Goal: Task Accomplishment & Management: Use online tool/utility

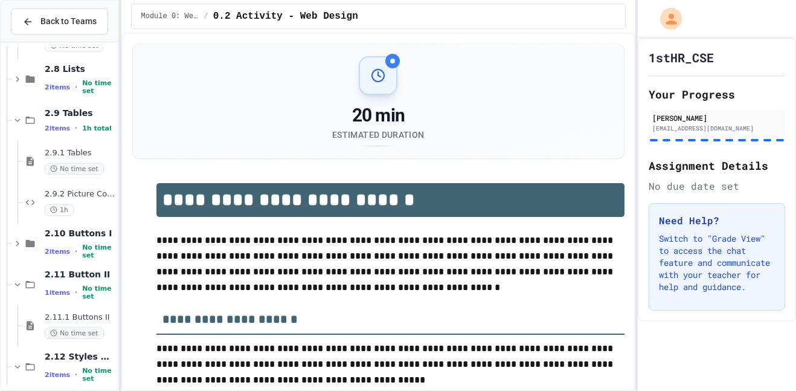
scroll to position [815, 0]
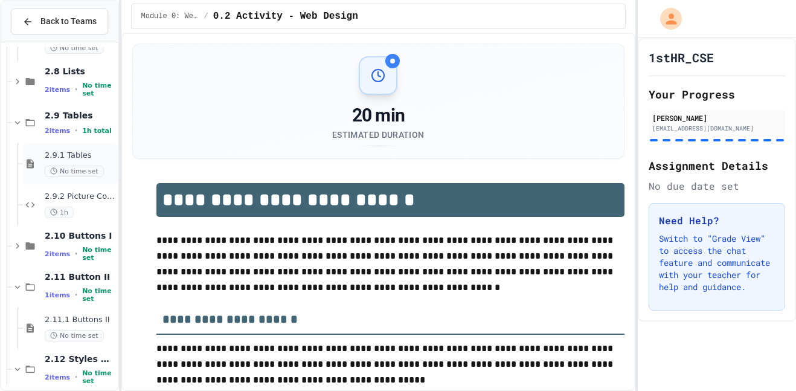
click at [69, 149] on div "2.9.1 Tables No time set" at bounding box center [70, 163] width 95 height 41
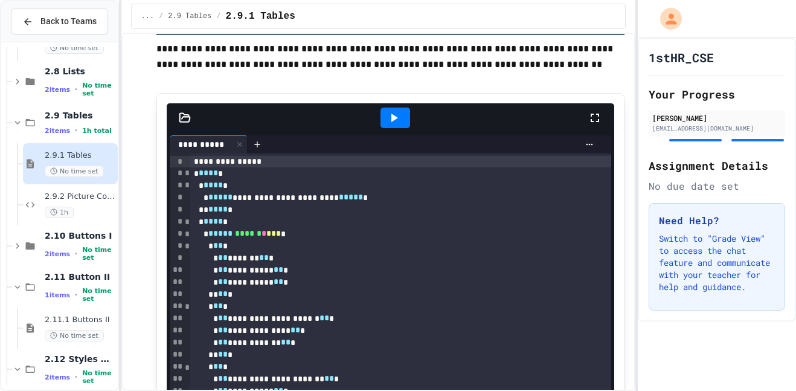
click at [391, 119] on icon at bounding box center [393, 118] width 14 height 14
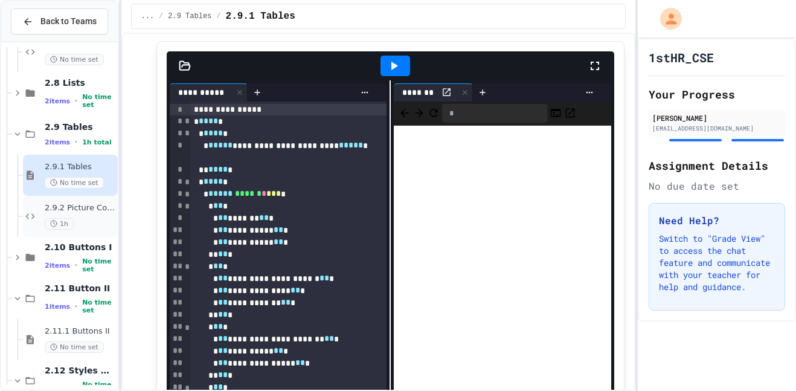
scroll to position [802, 0]
click at [75, 211] on span "2.9.2 Picture Collage" at bounding box center [80, 209] width 71 height 10
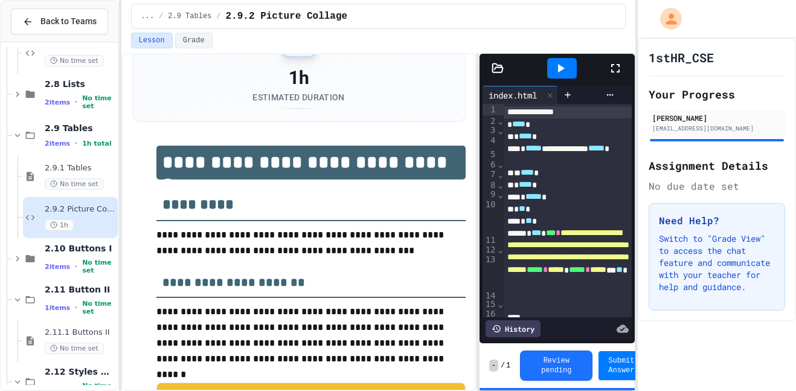
scroll to position [59, 0]
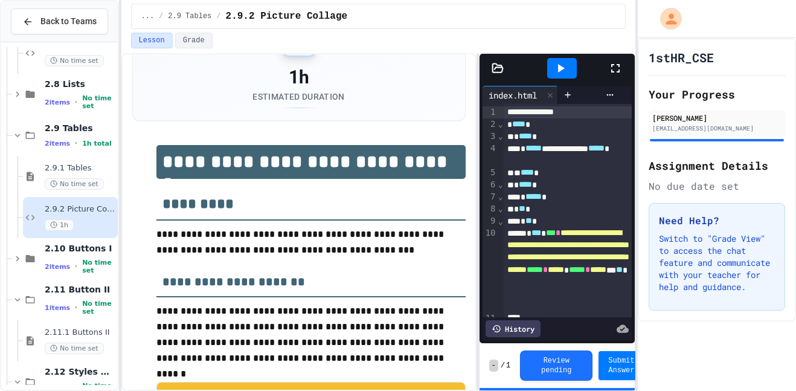
click at [613, 67] on icon at bounding box center [615, 68] width 14 height 14
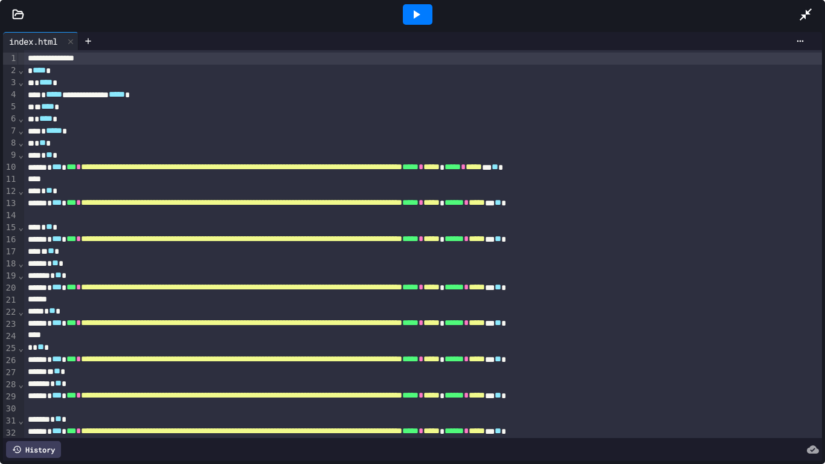
click at [410, 8] on icon at bounding box center [416, 14] width 14 height 14
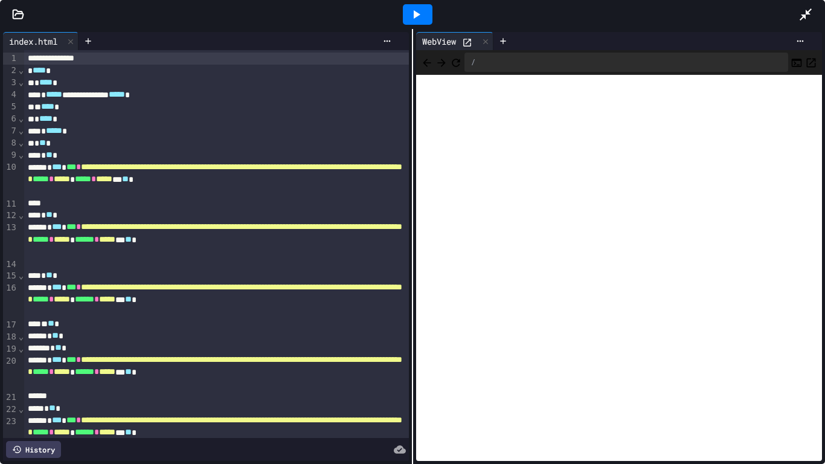
click at [795, 13] on icon at bounding box center [805, 14] width 14 height 14
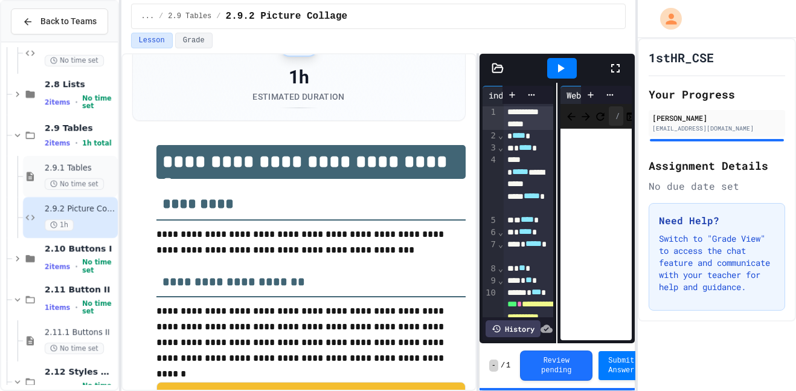
click at [75, 166] on span "2.9.1 Tables" at bounding box center [80, 168] width 71 height 10
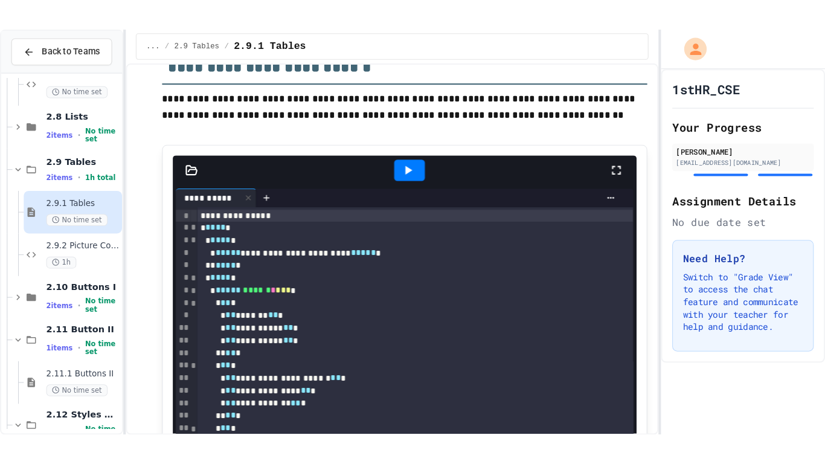
scroll to position [573, 0]
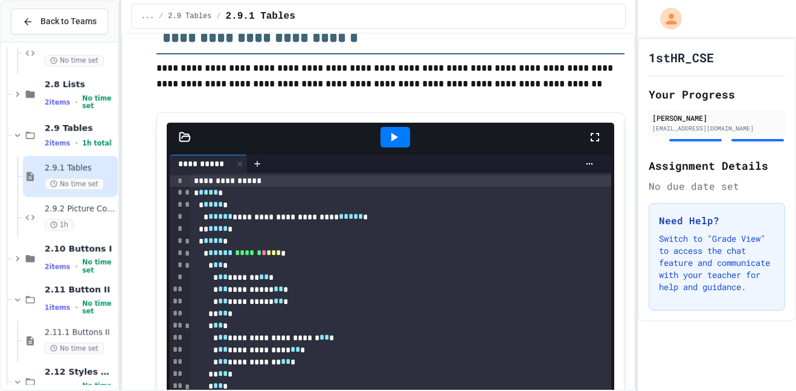
click at [382, 135] on div at bounding box center [395, 137] width 30 height 21
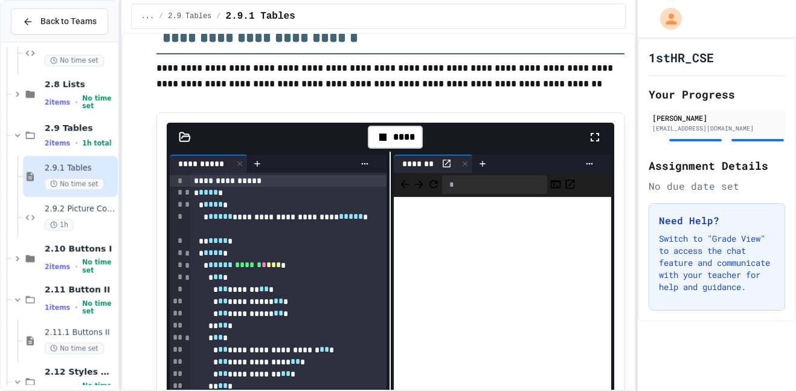
click at [594, 132] on icon at bounding box center [595, 137] width 14 height 14
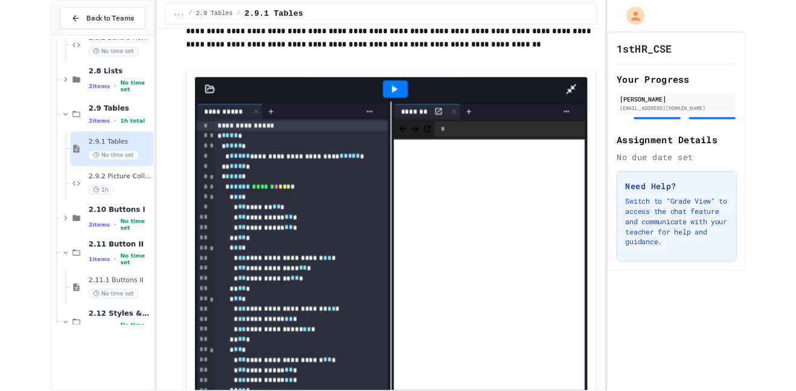
scroll to position [542, 0]
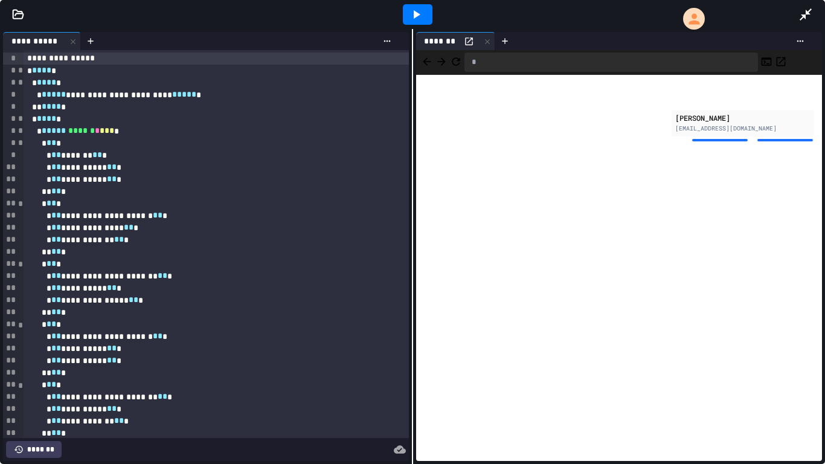
click at [86, 245] on div "**********" at bounding box center [216, 240] width 385 height 12
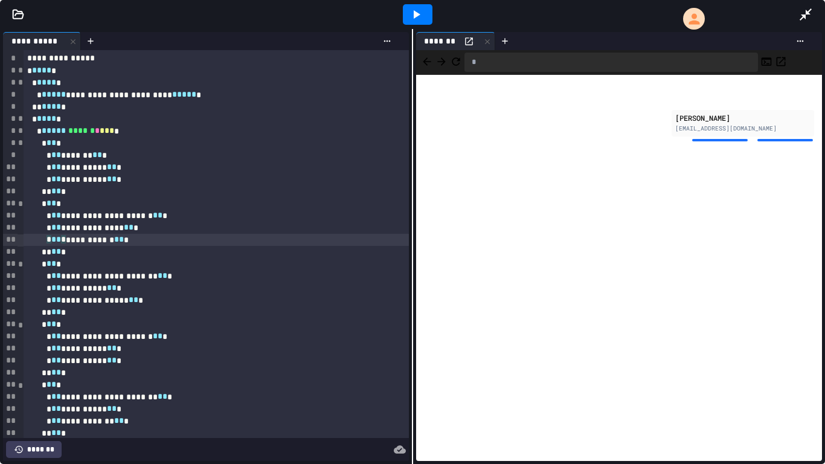
click at [795, 14] on div at bounding box center [811, 14] width 27 height 33
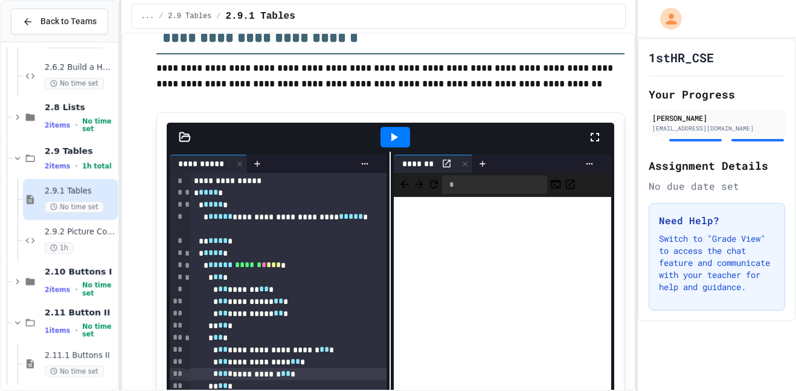
scroll to position [772, 0]
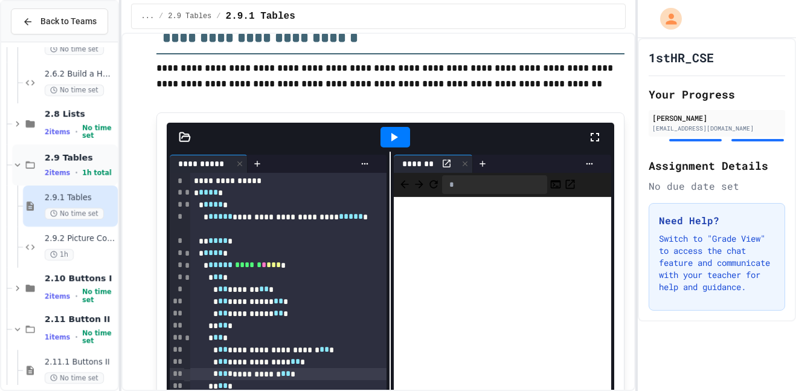
click at [71, 161] on span "2.9 Tables" at bounding box center [80, 157] width 71 height 11
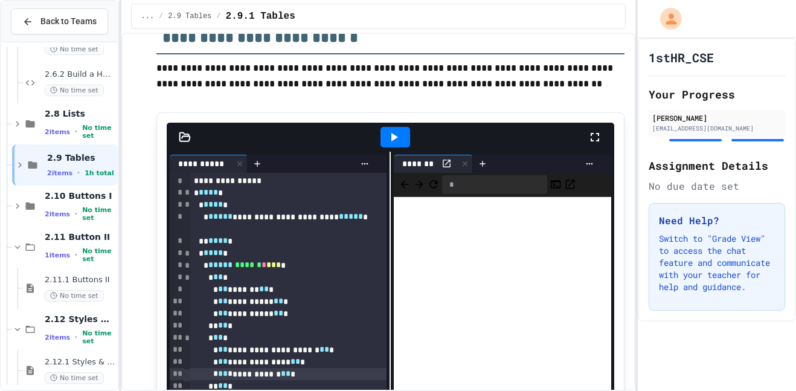
click at [71, 161] on span "2.9 Tables" at bounding box center [81, 157] width 68 height 11
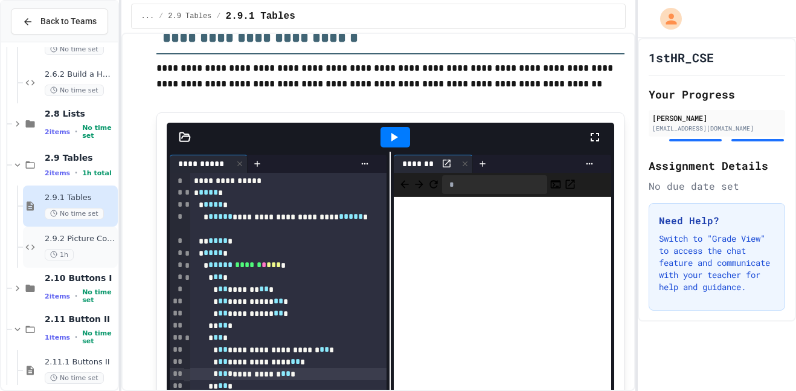
click at [72, 236] on span "2.9.2 Picture Collage" at bounding box center [80, 239] width 71 height 10
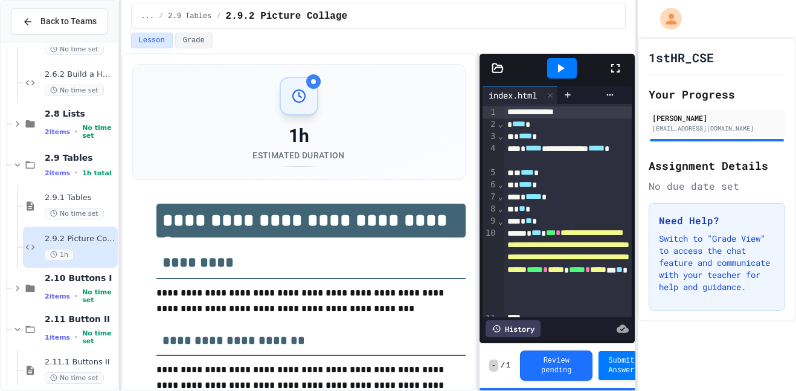
click at [612, 65] on icon at bounding box center [615, 68] width 8 height 8
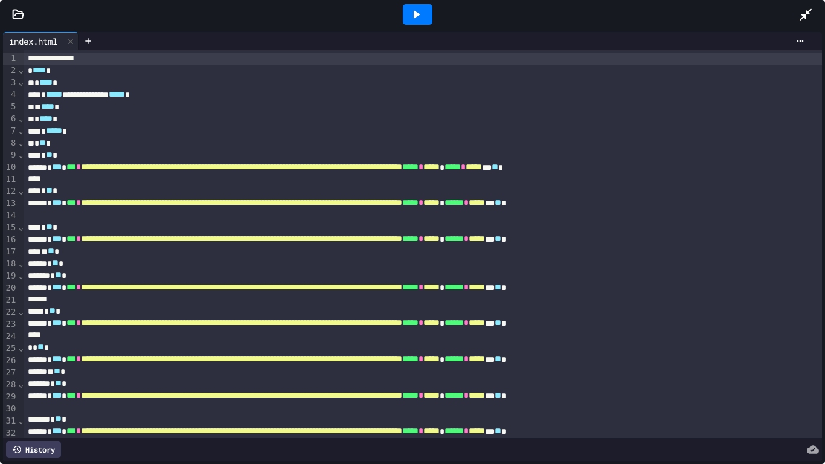
click at [415, 21] on icon at bounding box center [416, 14] width 14 height 14
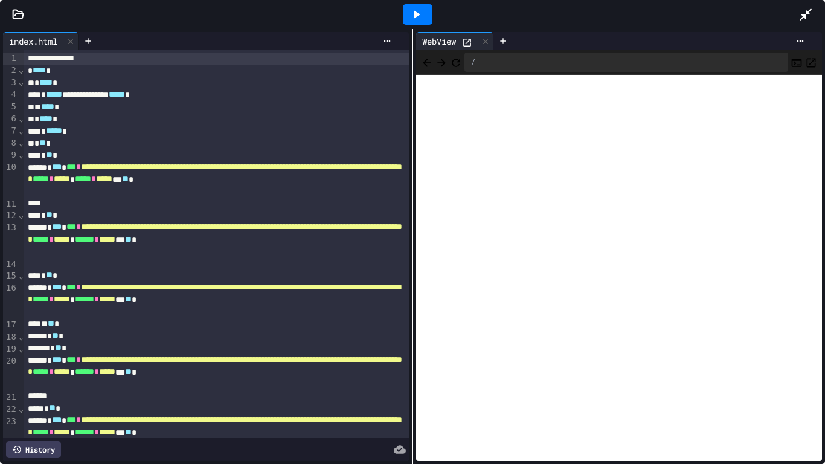
click at [419, 0] on div at bounding box center [418, 14] width 42 height 33
click at [795, 22] on div at bounding box center [811, 14] width 27 height 33
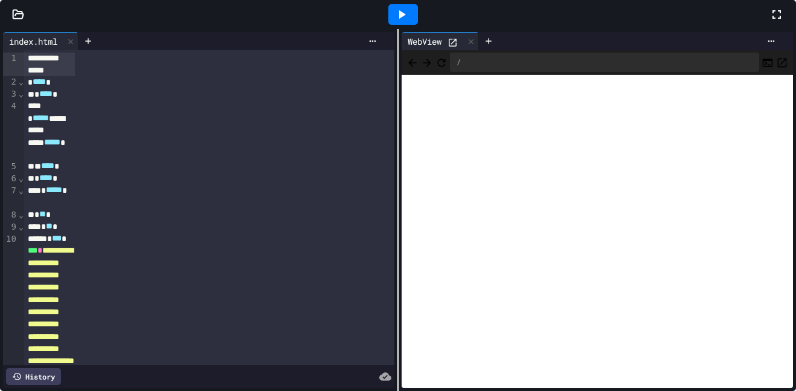
scroll to position [1319, 0]
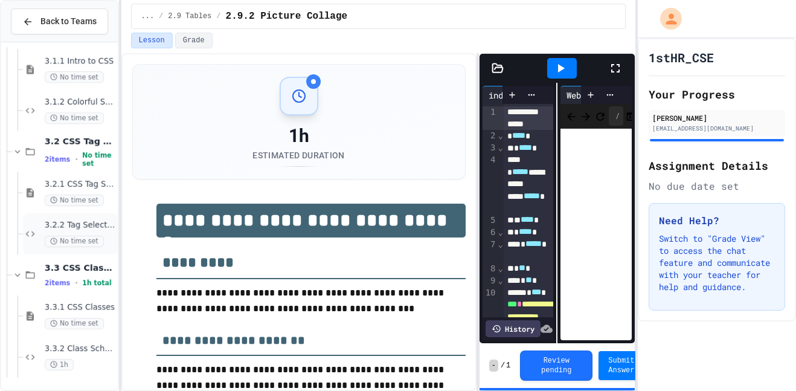
click at [74, 224] on span "3.2.2 Tag Selection" at bounding box center [80, 225] width 71 height 10
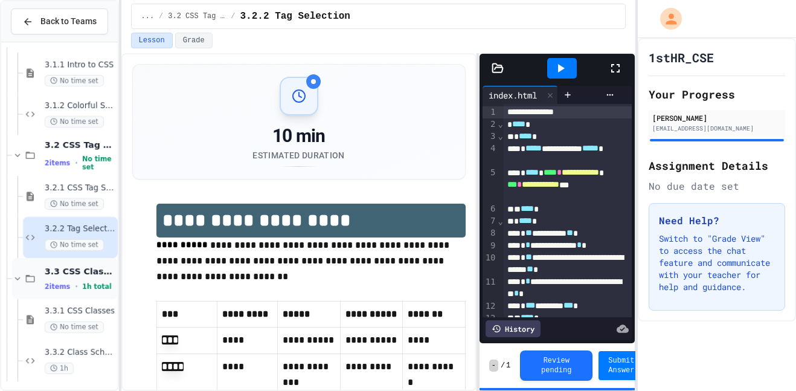
scroll to position [1317, 0]
click at [82, 348] on span "3.3.2 Class Schedule" at bounding box center [80, 351] width 71 height 10
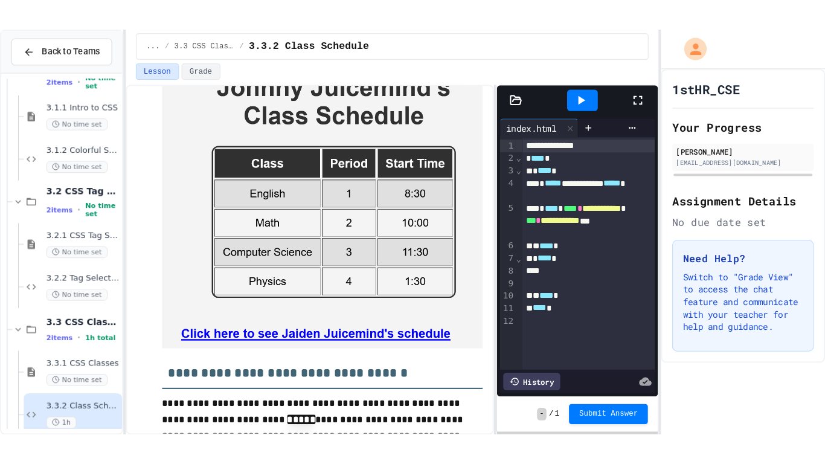
scroll to position [1484, 0]
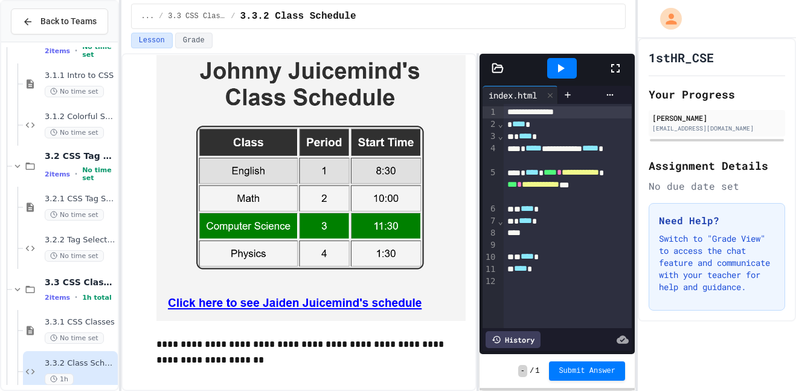
click at [616, 64] on icon at bounding box center [615, 68] width 14 height 14
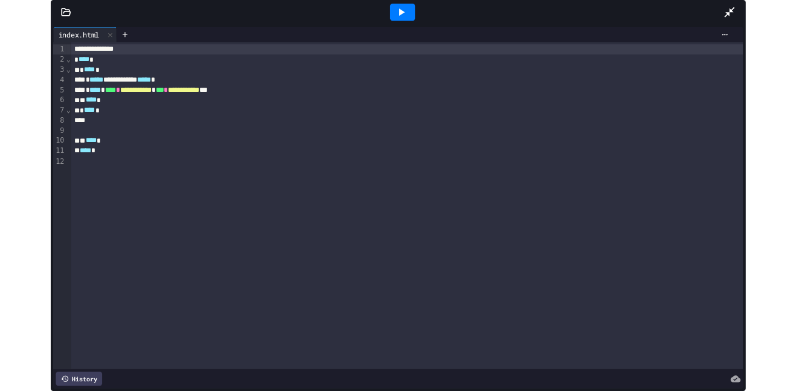
scroll to position [1246, 0]
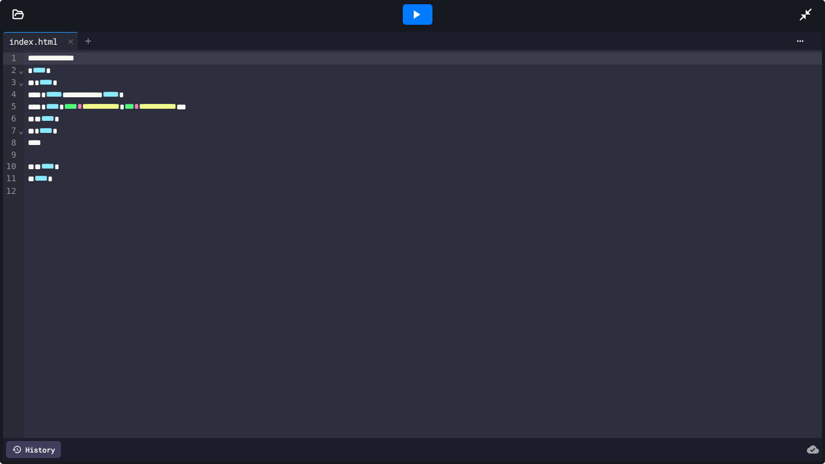
click at [91, 41] on icon at bounding box center [87, 40] width 5 height 5
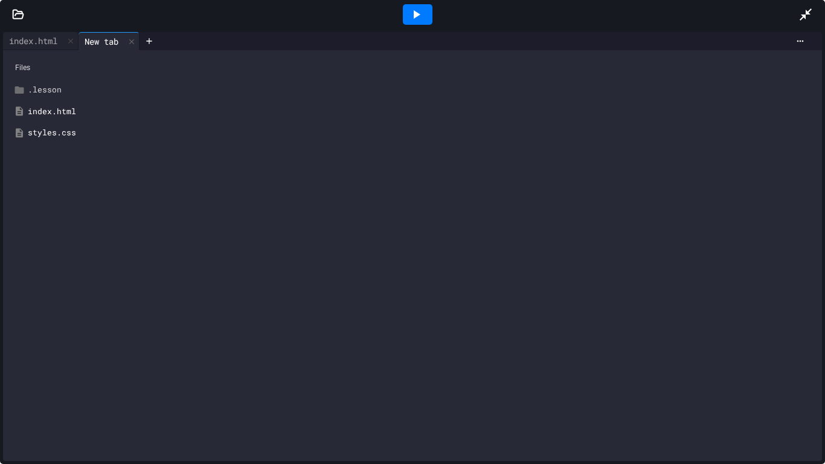
click at [33, 94] on div ".lesson" at bounding box center [421, 90] width 787 height 12
click at [35, 132] on div "index.html" at bounding box center [421, 133] width 787 height 12
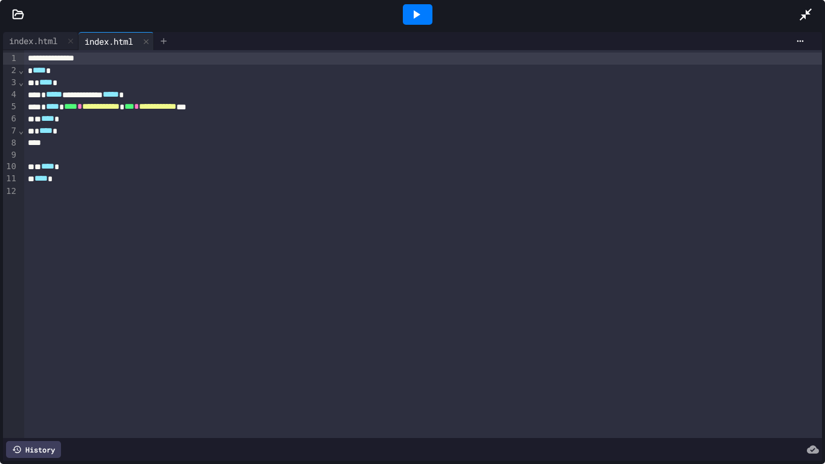
click at [166, 41] on icon at bounding box center [163, 40] width 5 height 5
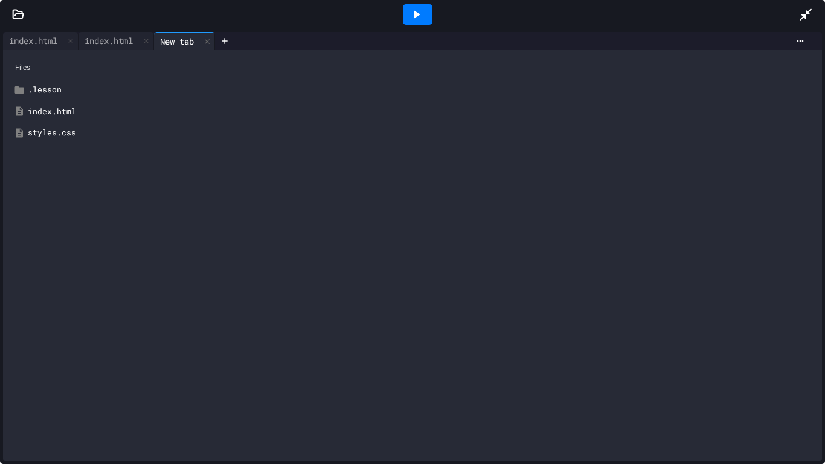
click at [37, 114] on div "index.html" at bounding box center [421, 112] width 787 height 12
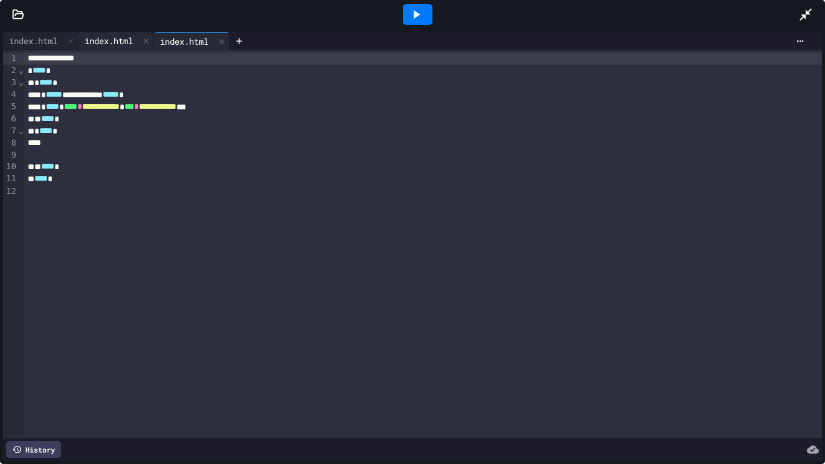
click at [114, 42] on div "index.html" at bounding box center [109, 40] width 60 height 13
click at [149, 41] on icon at bounding box center [146, 41] width 5 height 5
click at [150, 43] on icon at bounding box center [146, 41] width 8 height 8
click at [92, 43] on icon at bounding box center [88, 41] width 10 height 10
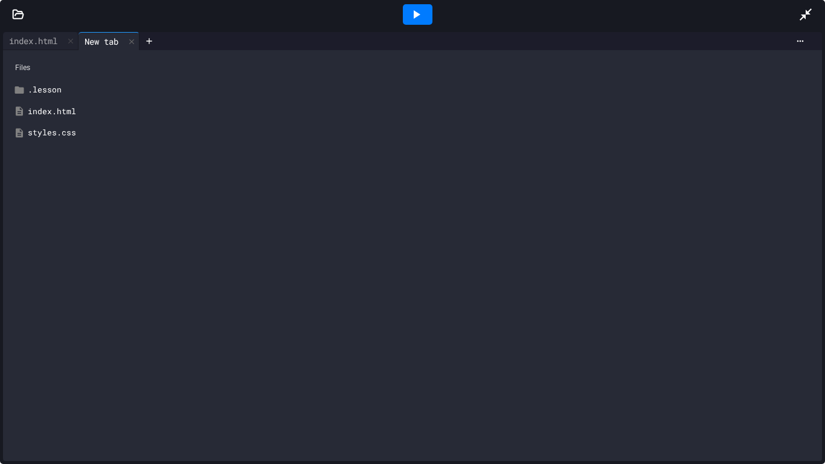
click at [19, 15] on icon at bounding box center [18, 14] width 12 height 12
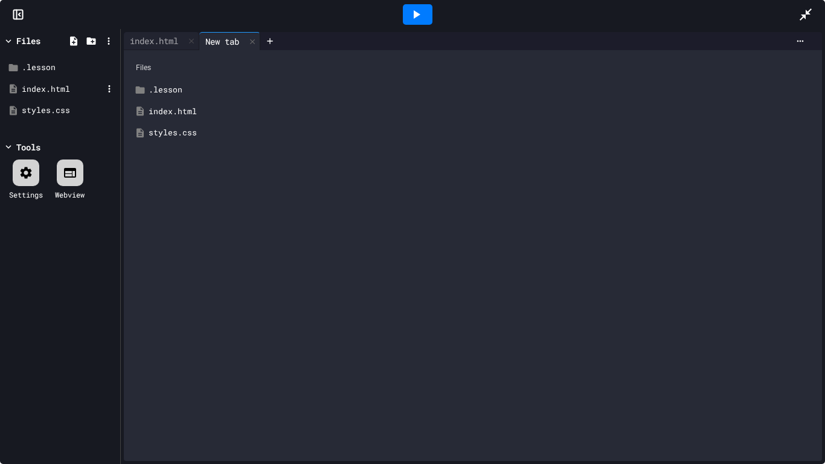
click at [38, 92] on div "index.html" at bounding box center [62, 89] width 81 height 12
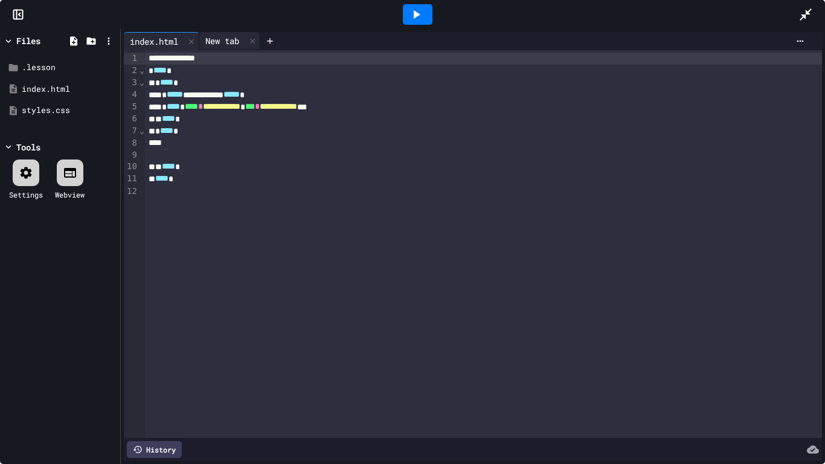
click at [220, 37] on div "New tab" at bounding box center [222, 40] width 46 height 13
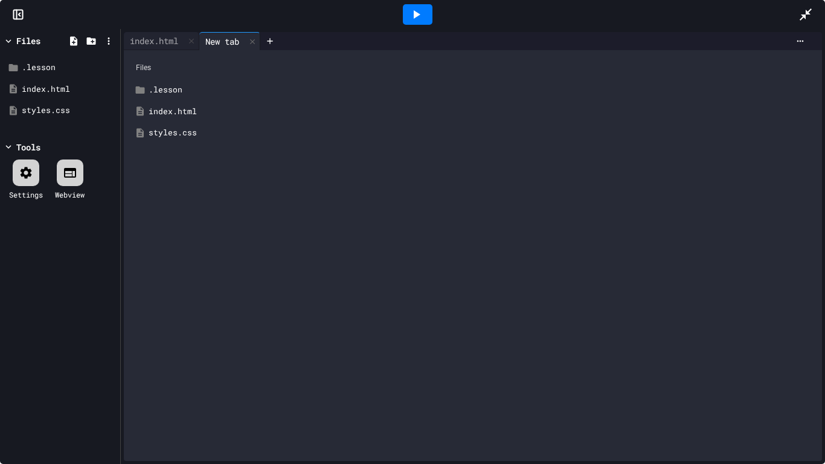
click at [16, 41] on div "Files" at bounding box center [28, 40] width 24 height 13
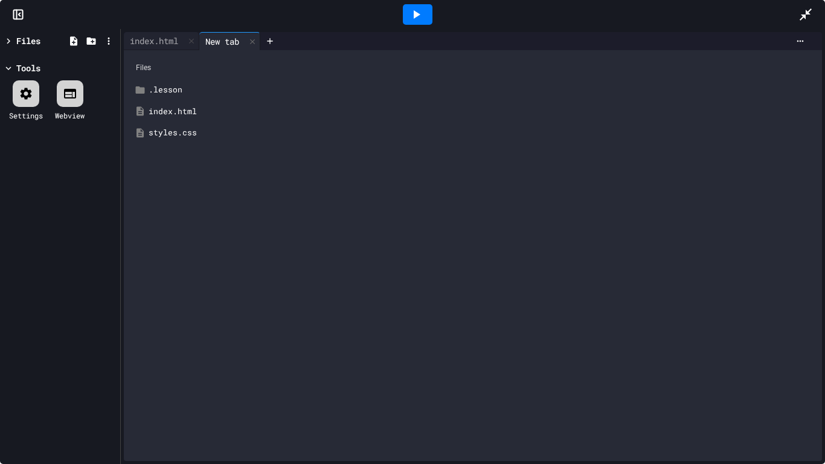
click at [11, 12] on div at bounding box center [18, 14] width 36 height 12
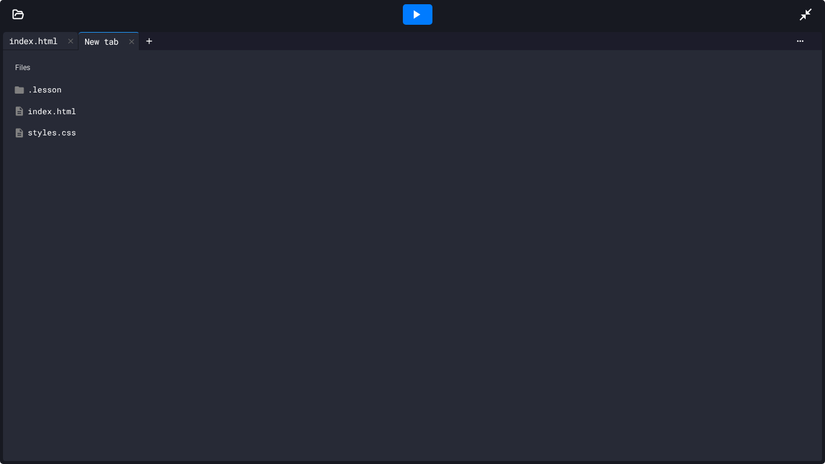
click at [37, 43] on div "index.html" at bounding box center [33, 40] width 60 height 13
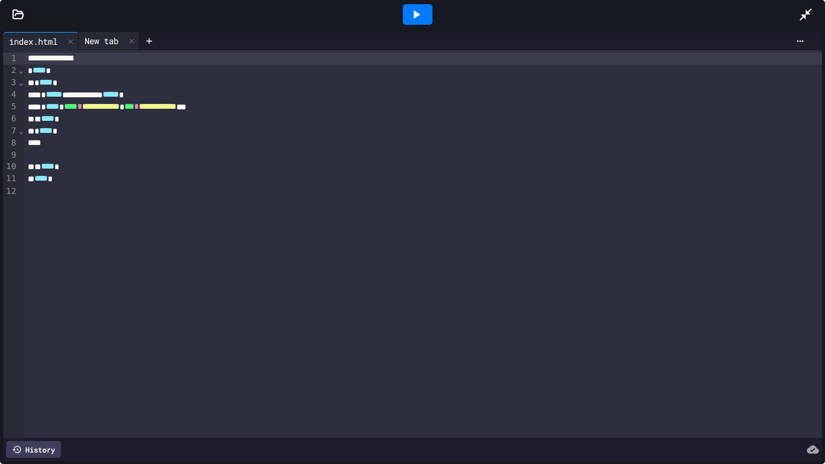
click at [97, 46] on div "New tab" at bounding box center [102, 40] width 46 height 13
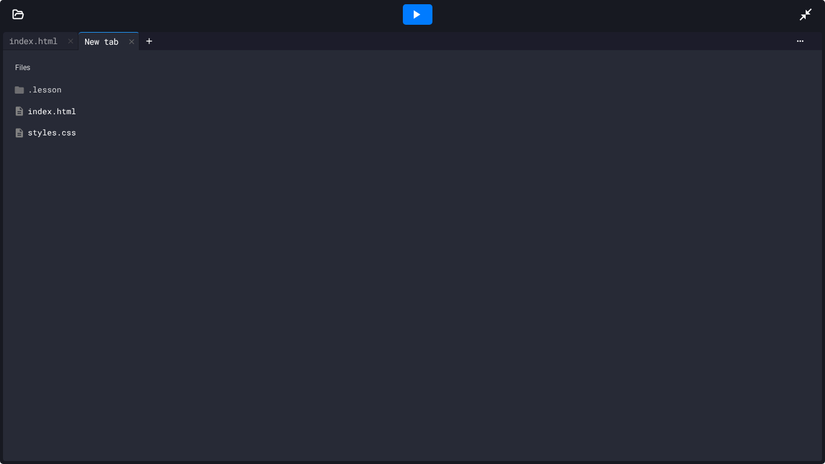
click at [16, 80] on div ".lesson" at bounding box center [412, 90] width 807 height 22
click at [40, 91] on div ".lesson" at bounding box center [421, 90] width 787 height 12
click at [31, 118] on div "index.html" at bounding box center [412, 112] width 807 height 22
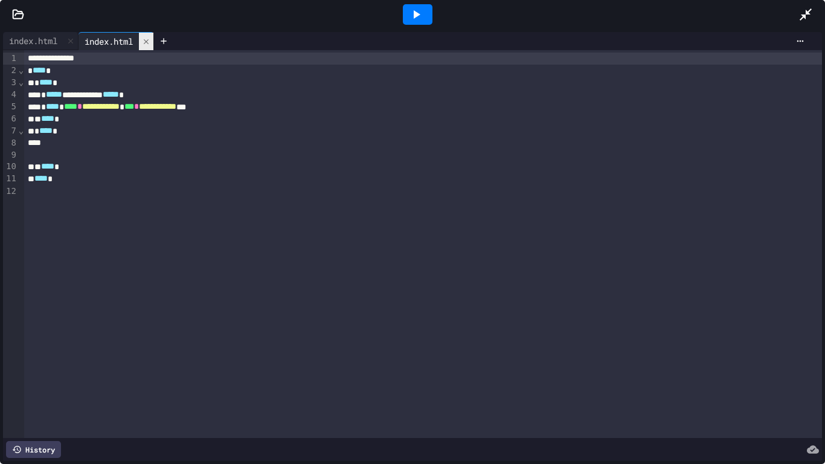
click at [149, 44] on icon at bounding box center [146, 41] width 8 height 8
click at [90, 40] on icon at bounding box center [87, 40] width 5 height 5
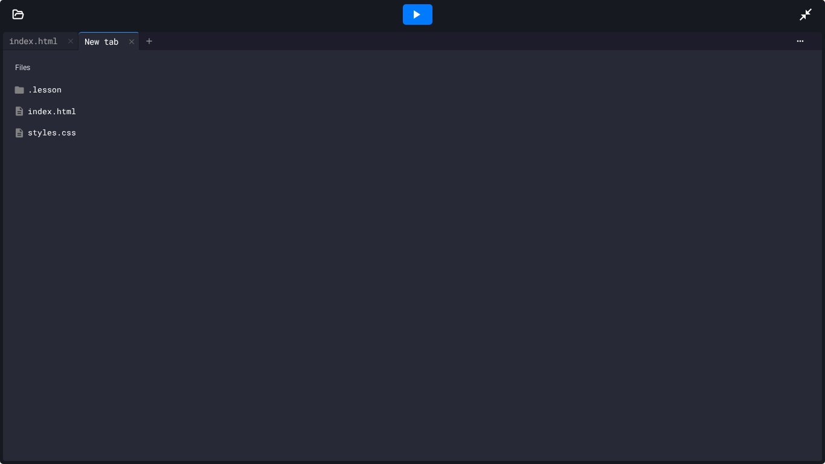
click at [154, 38] on icon at bounding box center [149, 41] width 10 height 10
click at [134, 39] on icon at bounding box center [131, 40] width 5 height 5
click at [136, 39] on icon at bounding box center [131, 41] width 8 height 8
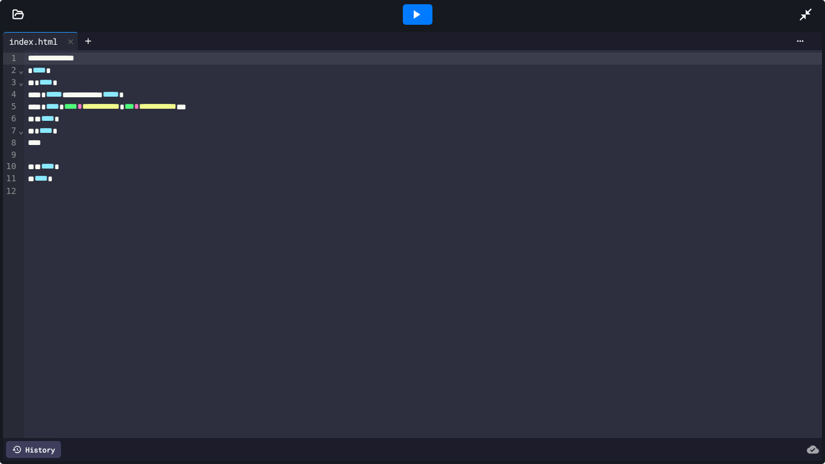
click at [24, 11] on icon at bounding box center [18, 14] width 12 height 12
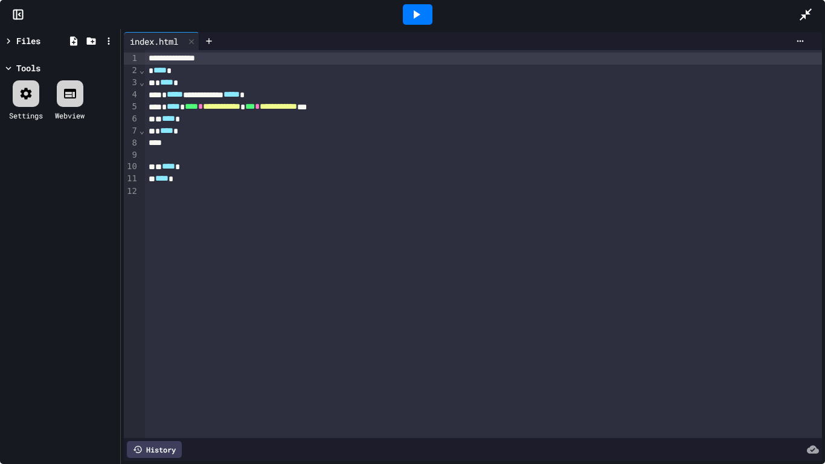
click at [22, 41] on div "Files" at bounding box center [28, 40] width 24 height 13
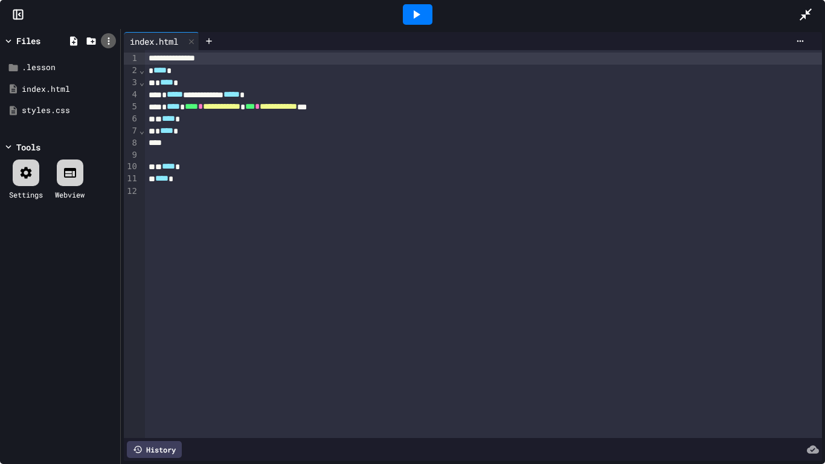
click at [106, 42] on icon at bounding box center [108, 41] width 11 height 11
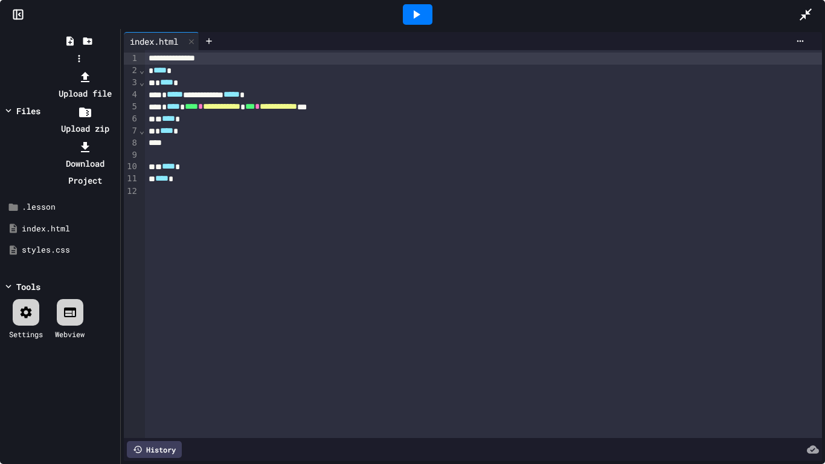
click at [48, 68] on div at bounding box center [78, 68] width 77 height 0
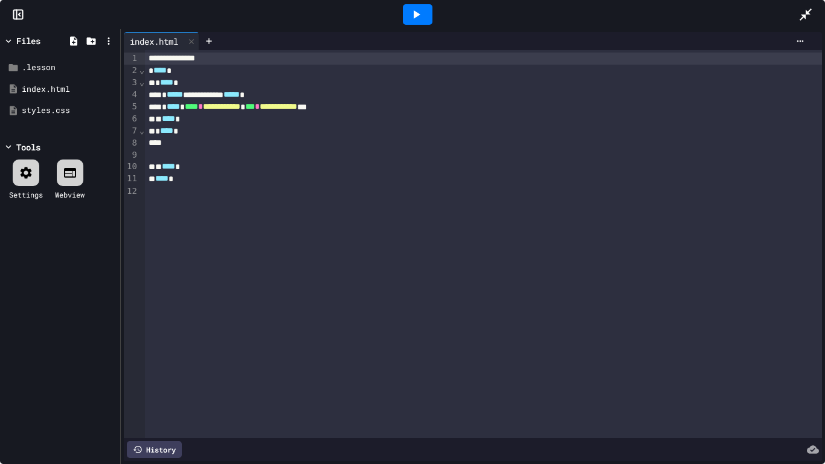
click at [33, 41] on div "Files" at bounding box center [28, 40] width 24 height 13
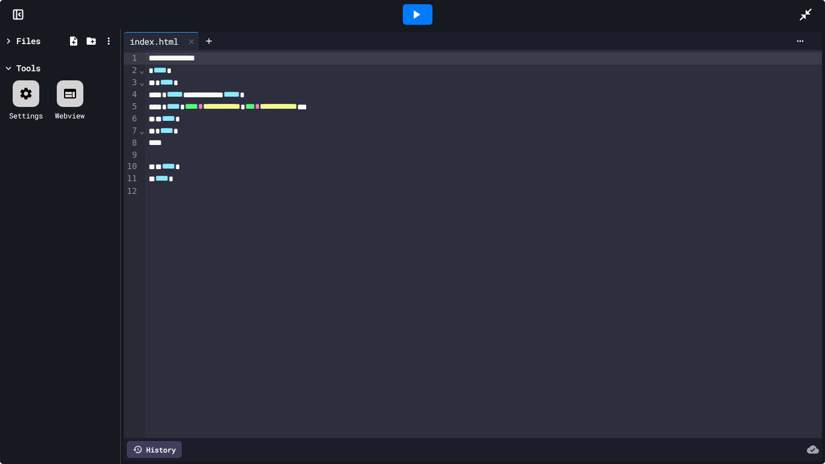
click at [32, 40] on div "Files" at bounding box center [28, 40] width 24 height 13
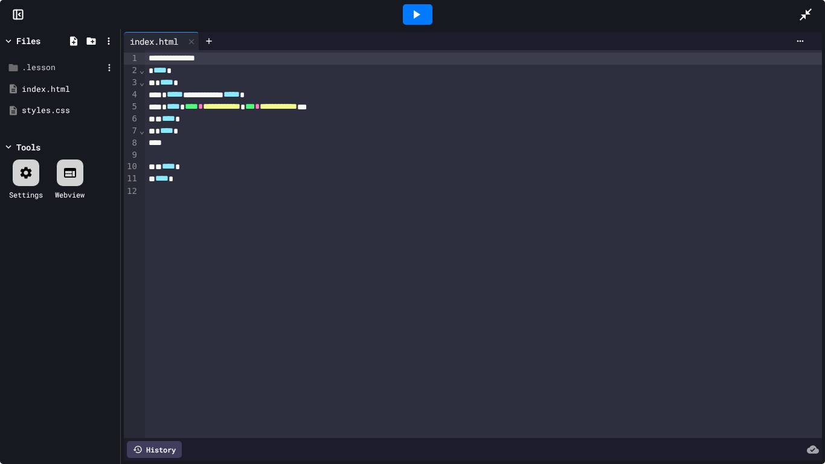
click at [47, 71] on div ".lesson" at bounding box center [62, 68] width 81 height 12
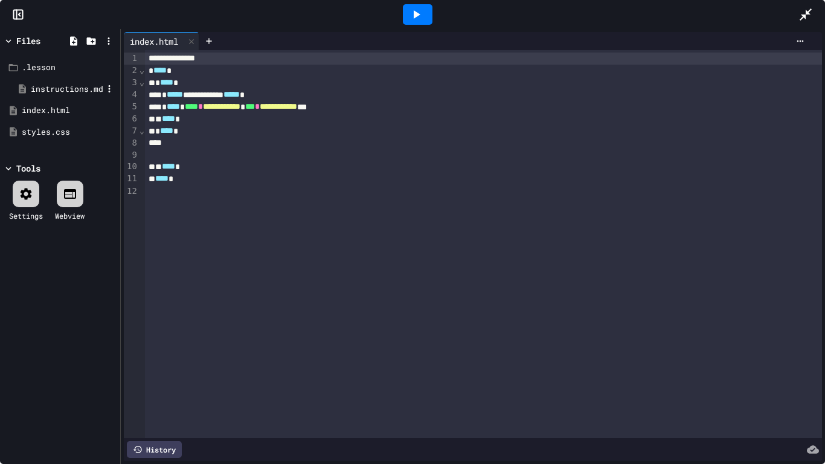
click at [77, 92] on div "instructions.md" at bounding box center [67, 89] width 72 height 12
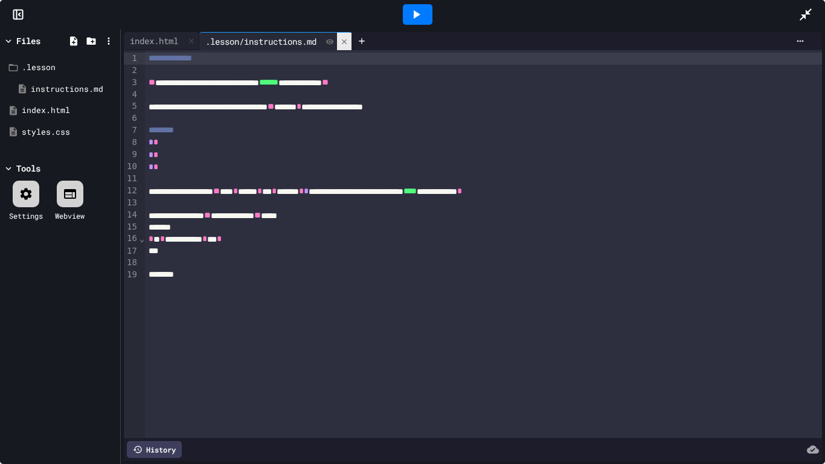
click at [348, 39] on icon at bounding box center [344, 41] width 8 height 8
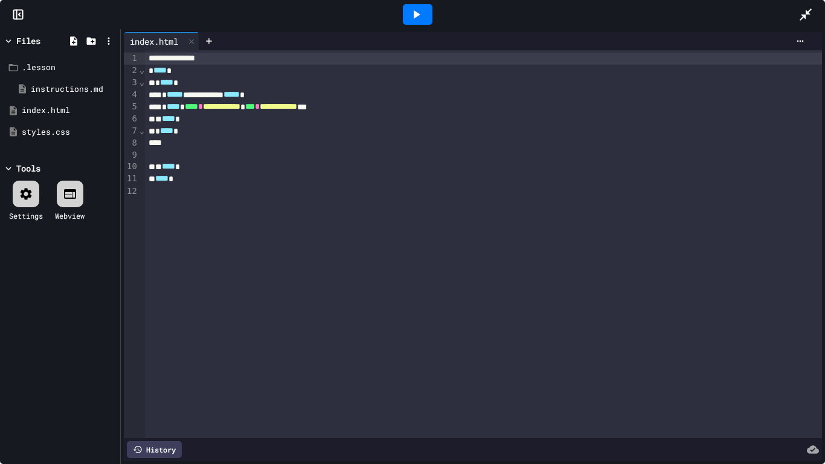
click at [33, 197] on icon at bounding box center [26, 194] width 14 height 14
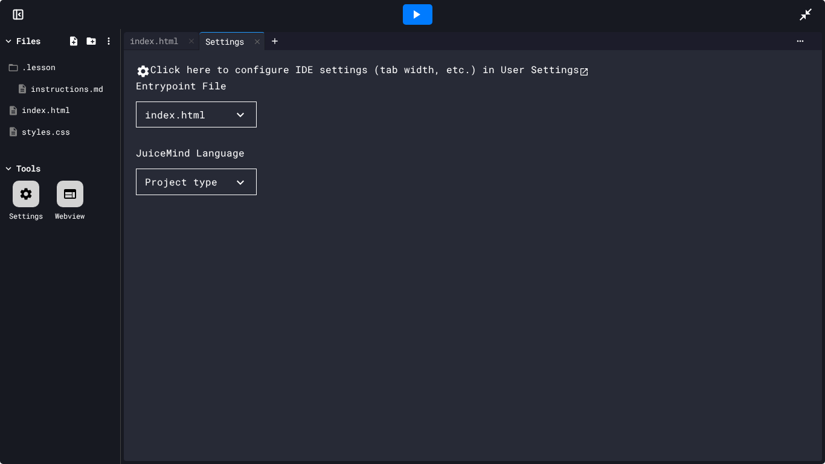
click at [33, 197] on icon at bounding box center [26, 194] width 14 height 14
click at [260, 41] on icon at bounding box center [257, 41] width 5 height 5
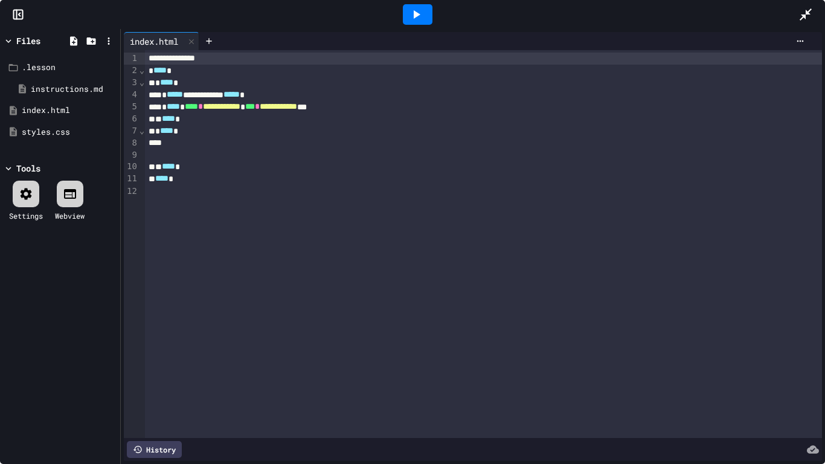
click at [17, 18] on icon at bounding box center [17, 14] width 0 height 9
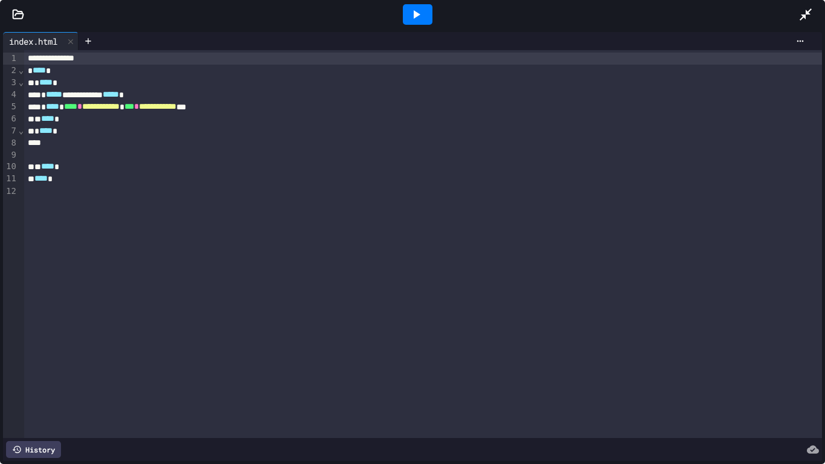
click at [17, 18] on icon at bounding box center [18, 14] width 12 height 12
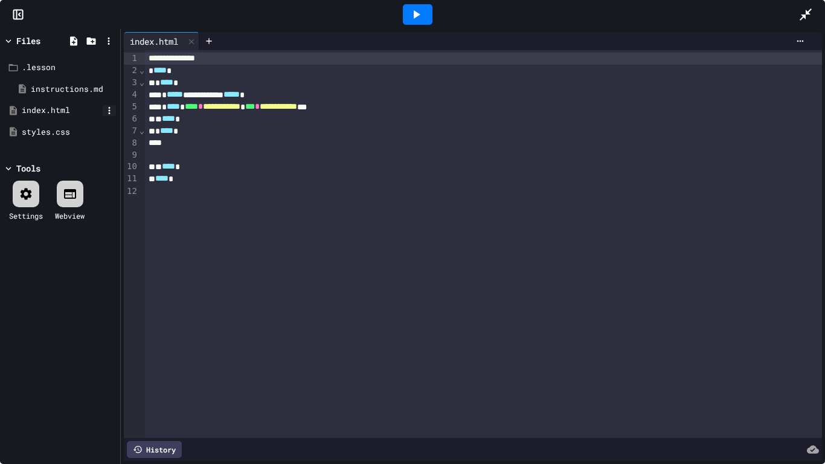
click at [107, 109] on icon at bounding box center [109, 110] width 11 height 11
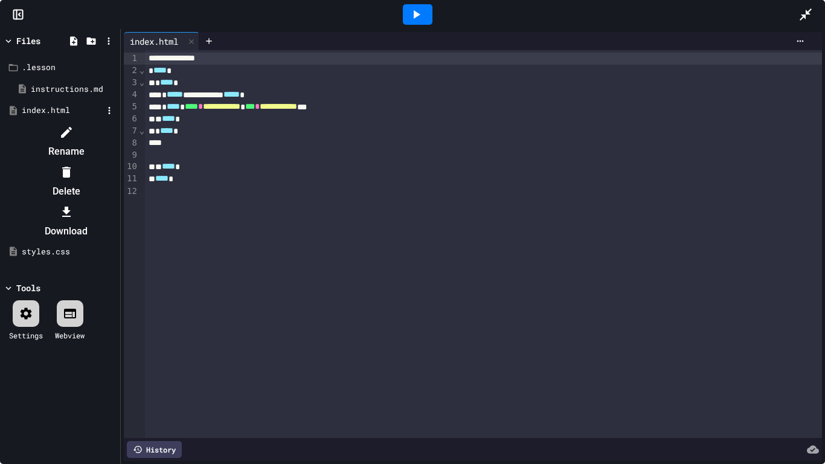
click at [50, 123] on div at bounding box center [60, 123] width 114 height 0
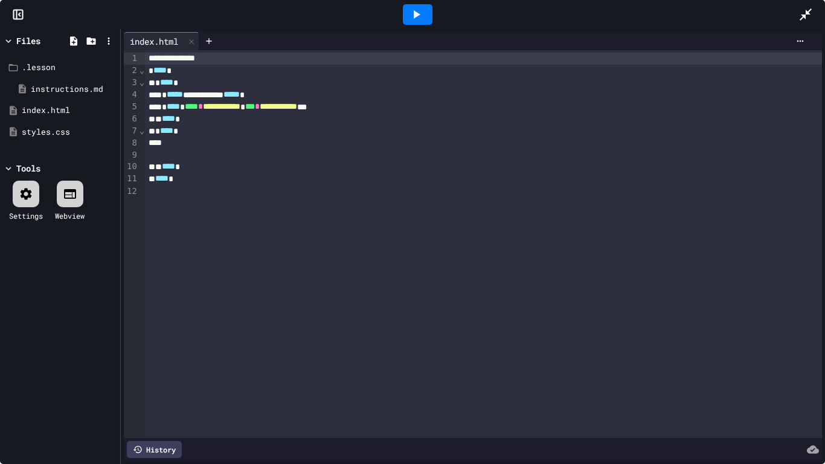
click at [26, 43] on div "Files" at bounding box center [28, 40] width 24 height 13
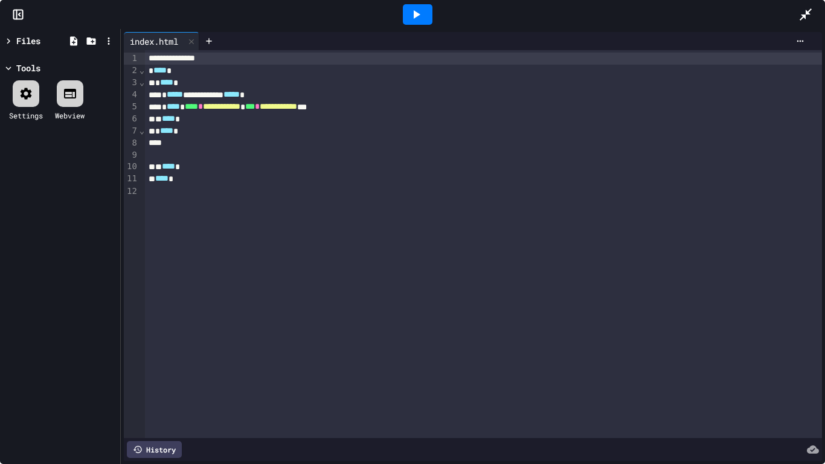
click at [26, 43] on div "Files" at bounding box center [28, 40] width 24 height 13
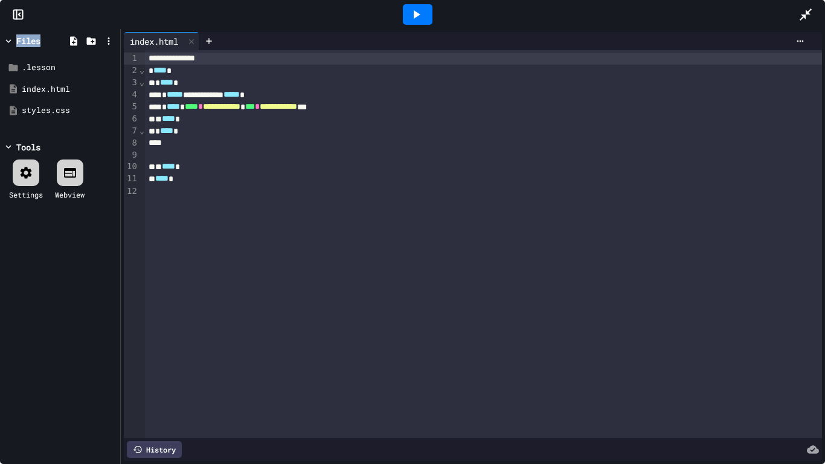
click at [26, 43] on div "Files" at bounding box center [28, 40] width 24 height 13
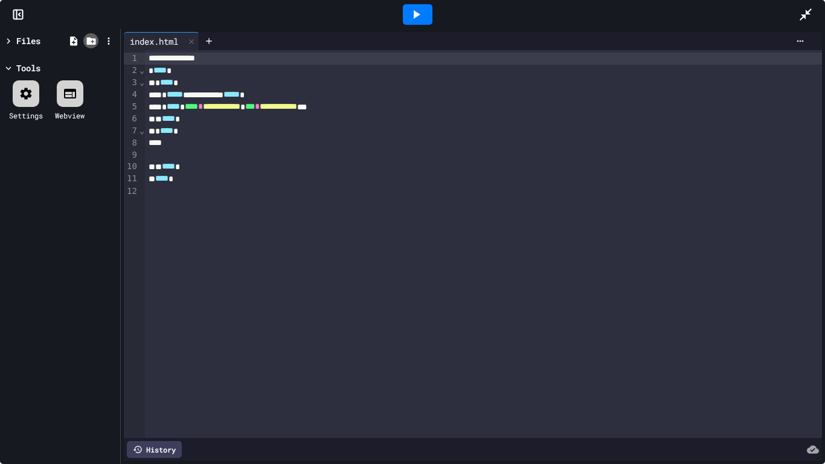
click at [88, 37] on icon at bounding box center [90, 40] width 9 height 7
click at [94, 45] on icon at bounding box center [91, 41] width 11 height 11
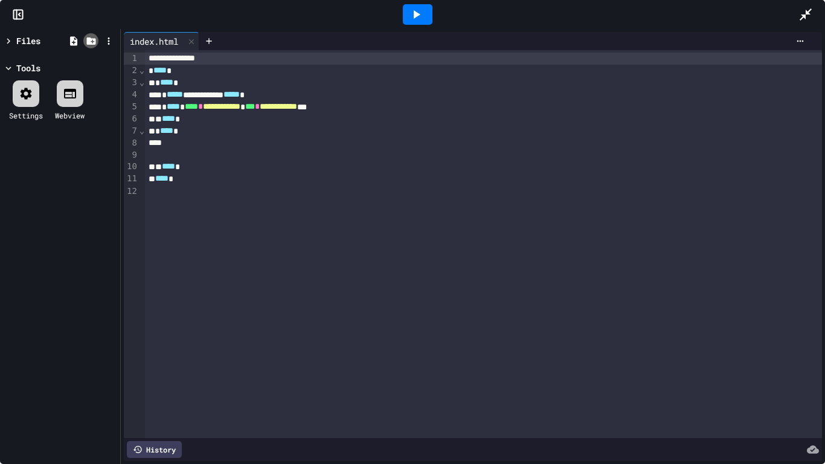
click at [94, 45] on icon at bounding box center [91, 41] width 11 height 11
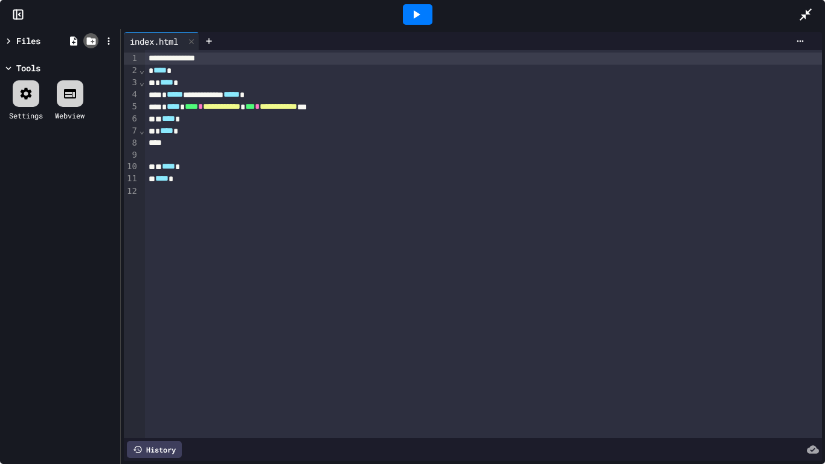
click at [94, 45] on icon at bounding box center [91, 41] width 11 height 11
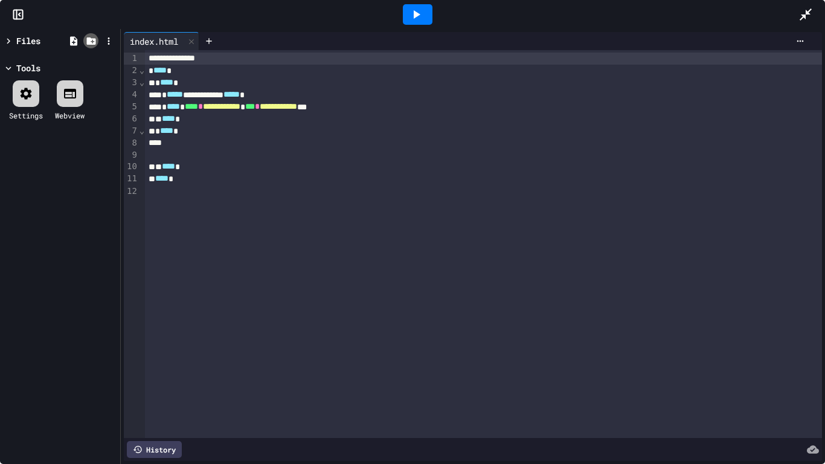
click at [94, 45] on icon at bounding box center [91, 41] width 11 height 11
click at [18, 10] on rect at bounding box center [18, 14] width 9 height 9
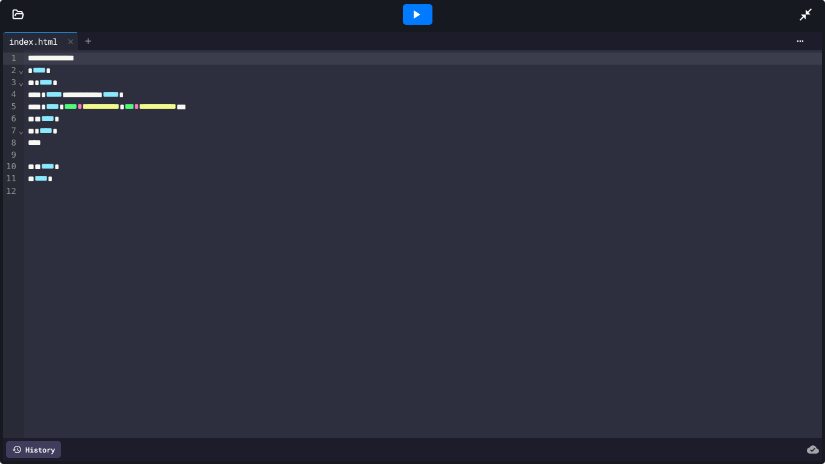
click at [93, 40] on icon at bounding box center [88, 41] width 10 height 10
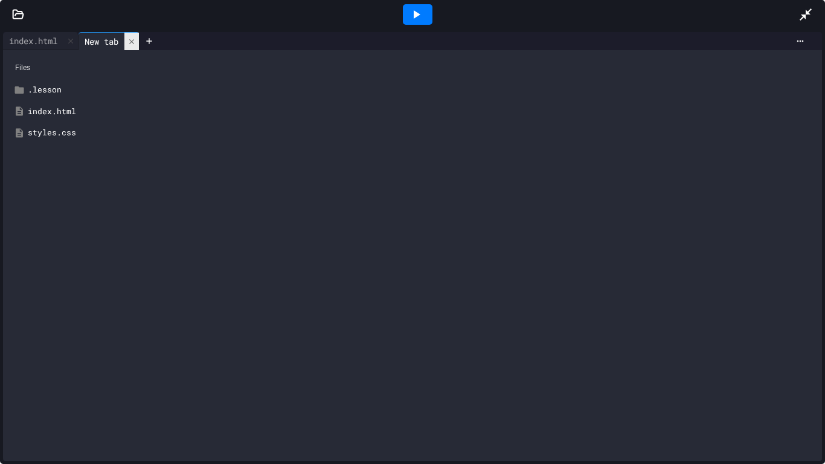
click at [135, 45] on icon at bounding box center [131, 41] width 8 height 8
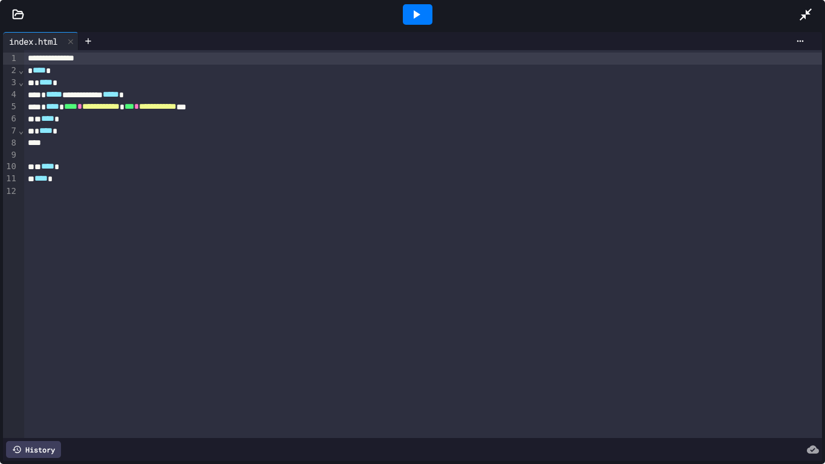
click at [23, 14] on icon at bounding box center [18, 14] width 10 height 8
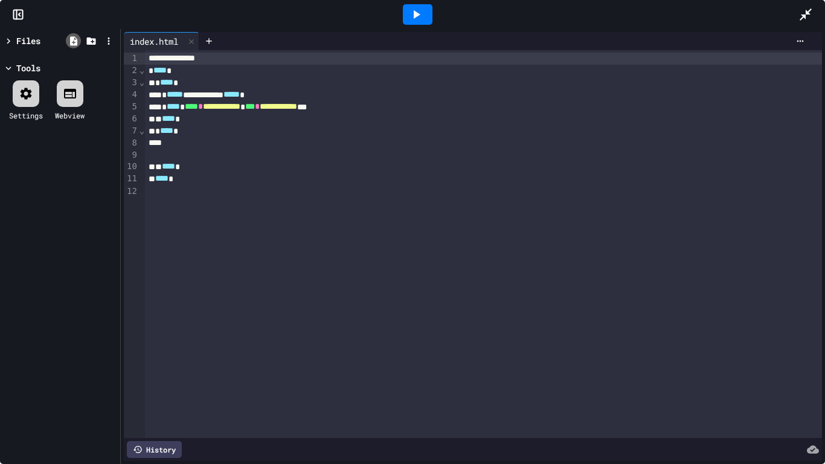
click at [73, 41] on icon at bounding box center [73, 41] width 11 height 11
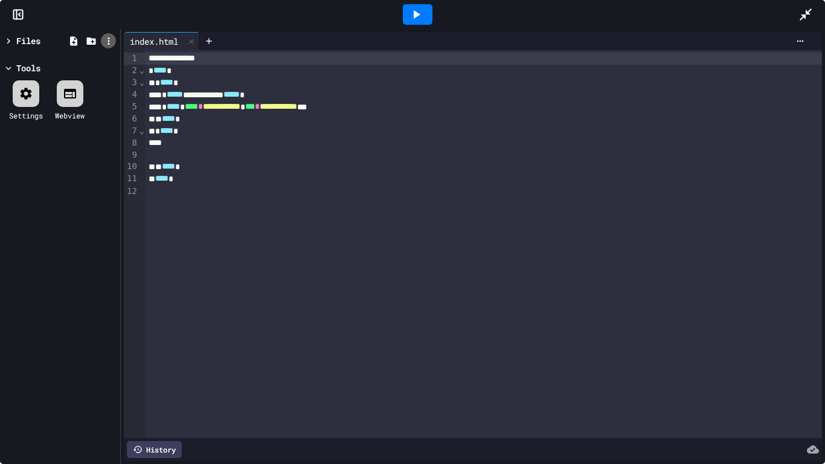
click at [107, 40] on icon at bounding box center [108, 41] width 11 height 11
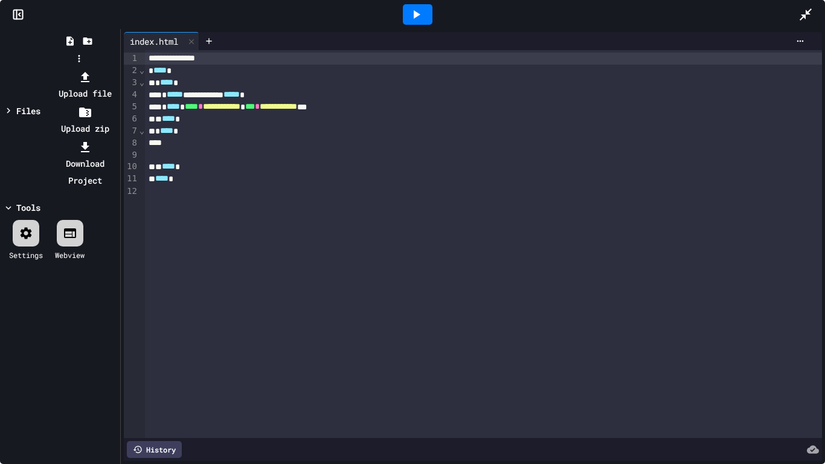
click at [56, 68] on div at bounding box center [78, 68] width 77 height 0
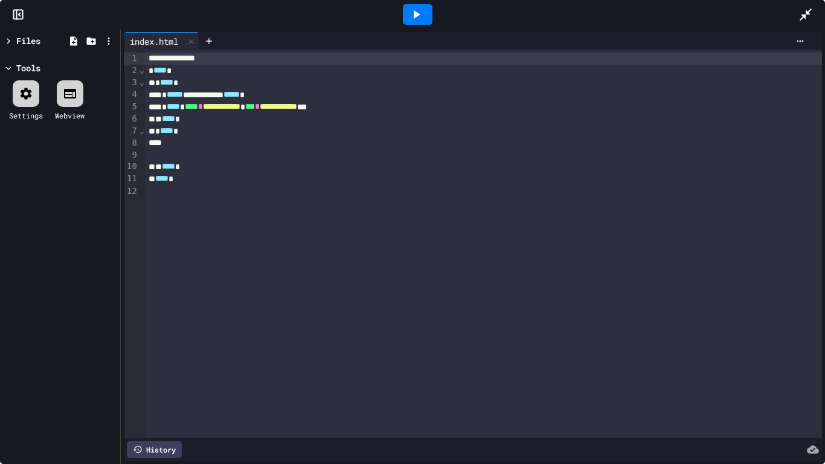
click at [56, 65] on div "Tools" at bounding box center [60, 68] width 114 height 13
click at [33, 45] on div "Files" at bounding box center [28, 40] width 24 height 13
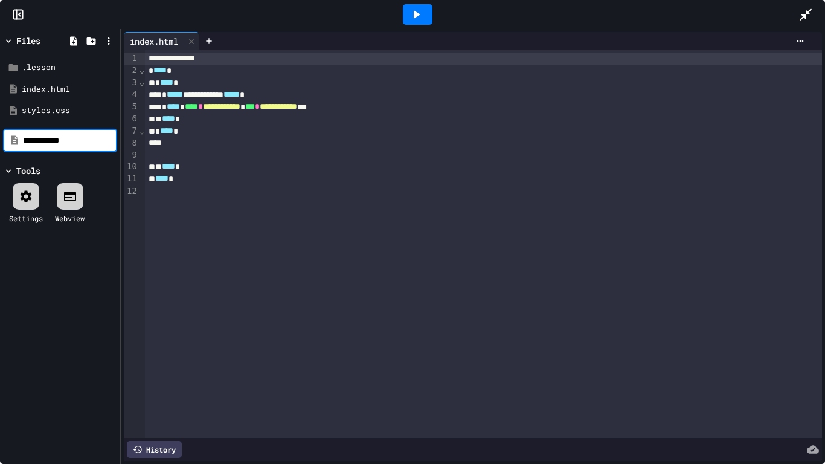
type input "**********"
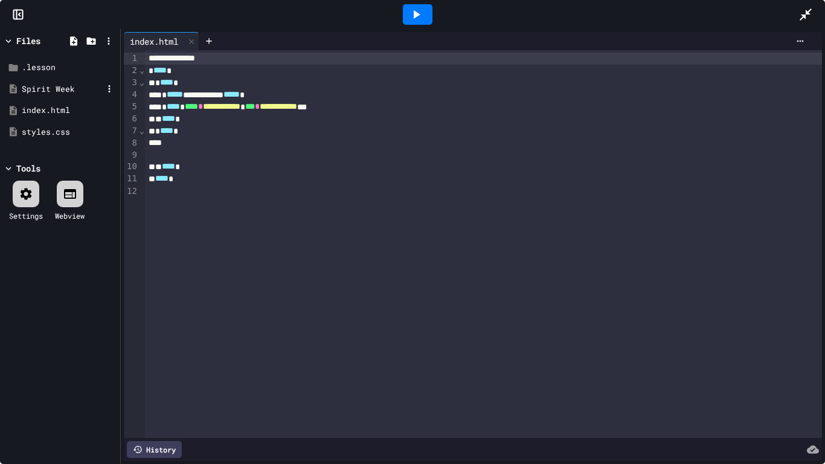
click at [58, 83] on div "Spirit Week" at bounding box center [62, 89] width 81 height 12
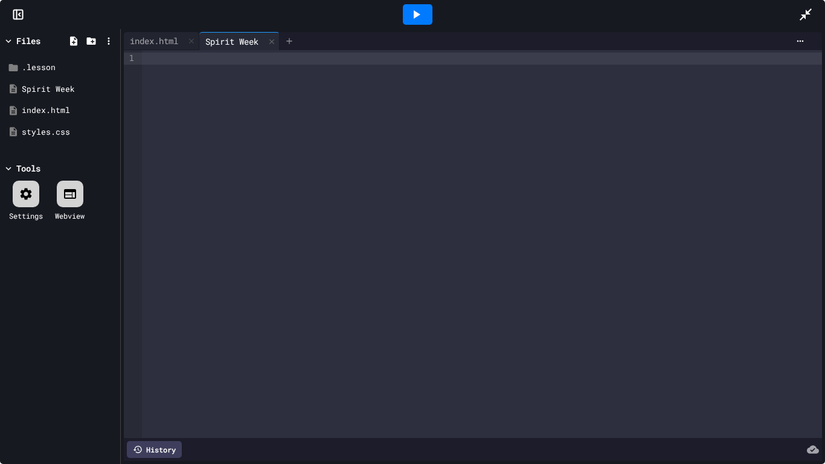
click at [294, 39] on icon at bounding box center [289, 41] width 10 height 10
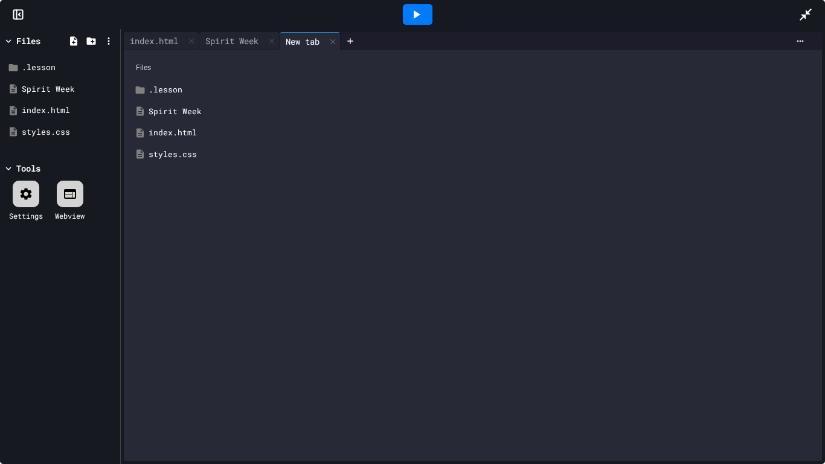
click at [21, 41] on div "Files" at bounding box center [28, 40] width 24 height 13
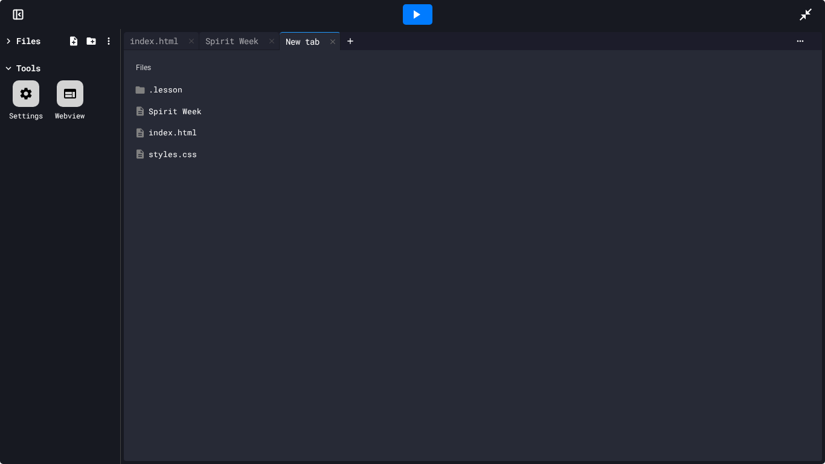
click at [21, 41] on div "Files" at bounding box center [28, 40] width 24 height 13
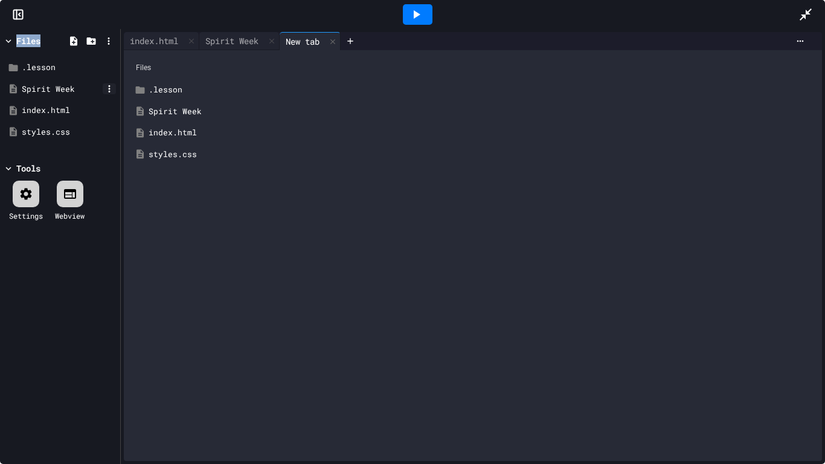
click at [111, 90] on icon at bounding box center [109, 88] width 11 height 11
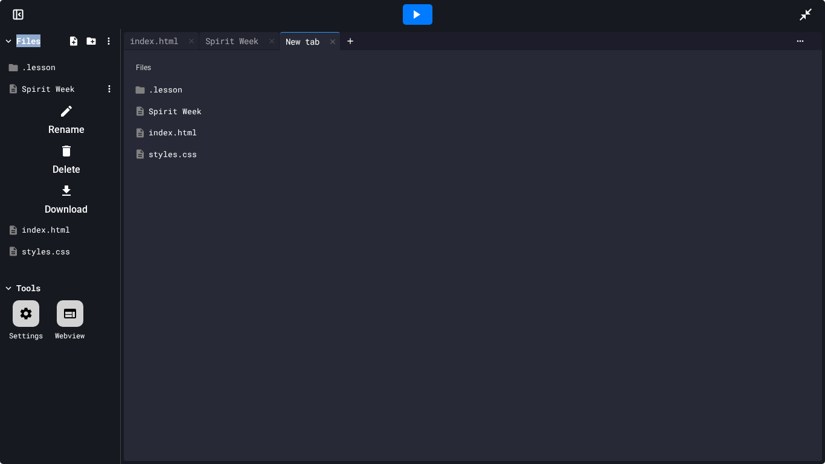
click at [117, 141] on li "Delete" at bounding box center [66, 160] width 102 height 39
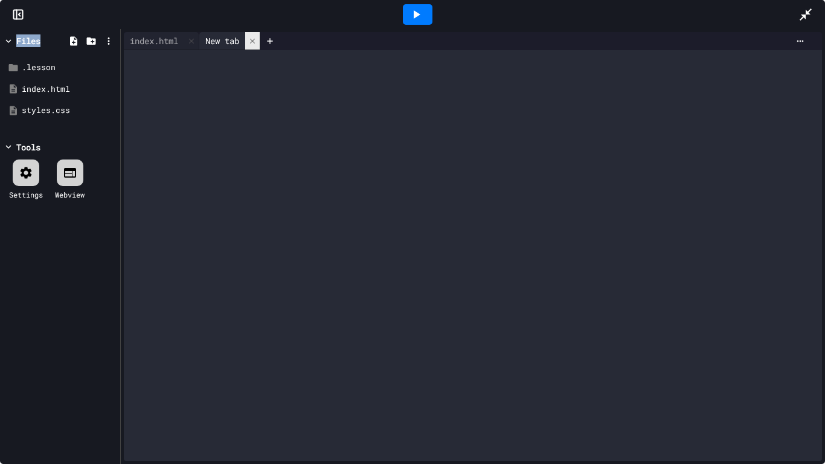
click at [257, 44] on icon at bounding box center [252, 41] width 8 height 8
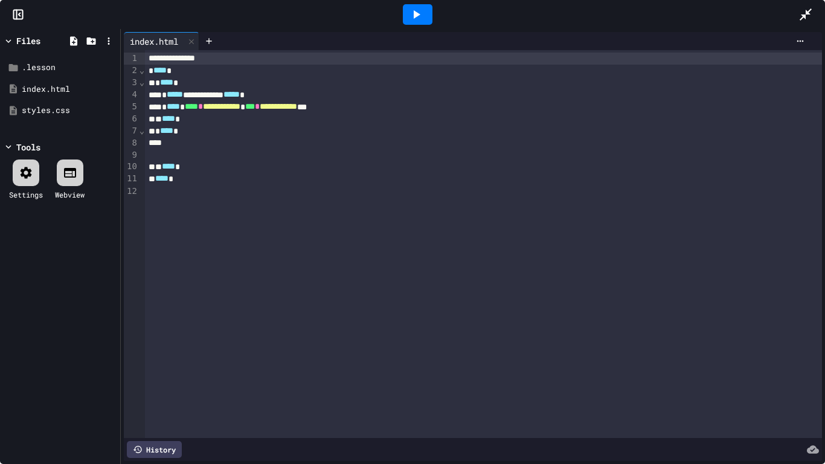
click at [143, 0] on div at bounding box center [417, 14] width 762 height 33
click at [9, 39] on icon at bounding box center [8, 41] width 11 height 11
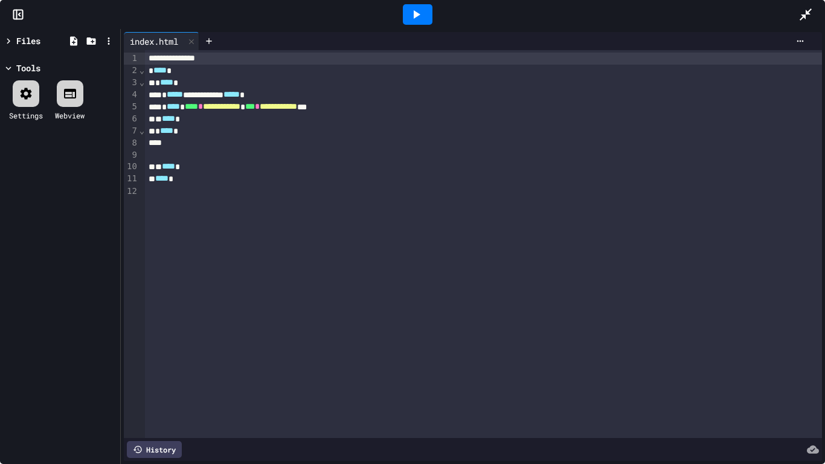
click at [9, 39] on icon at bounding box center [8, 41] width 11 height 11
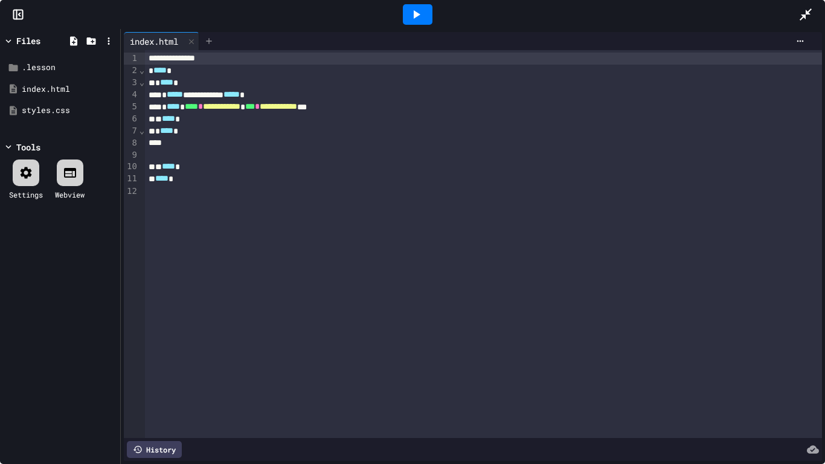
click at [214, 43] on icon at bounding box center [209, 41] width 10 height 10
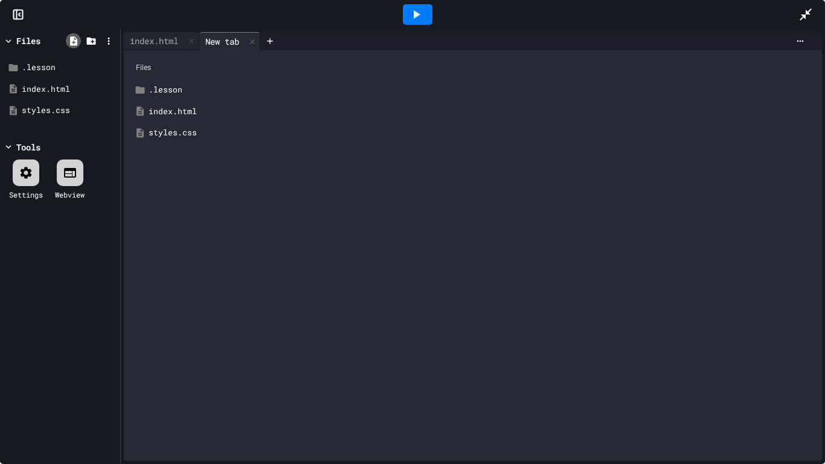
click at [72, 39] on icon at bounding box center [73, 40] width 7 height 9
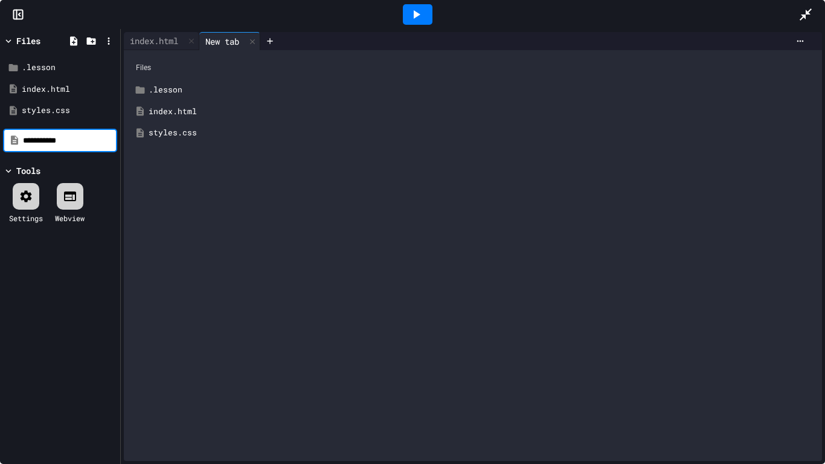
type input "**********"
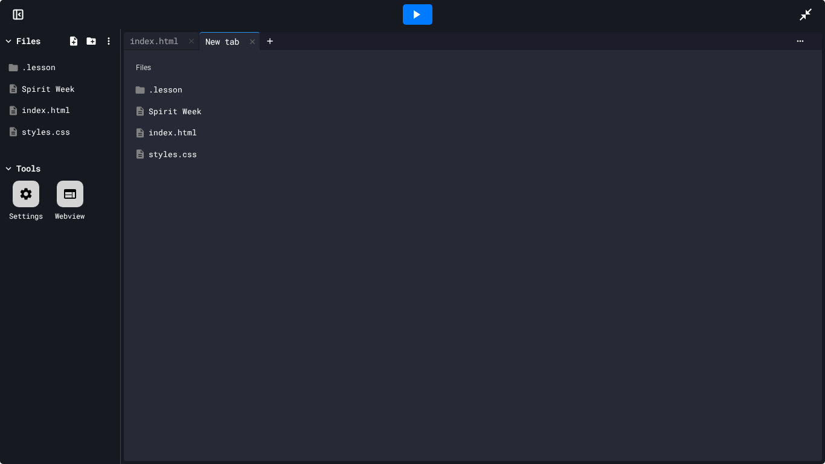
click at [168, 111] on div "Spirit Week" at bounding box center [482, 112] width 666 height 12
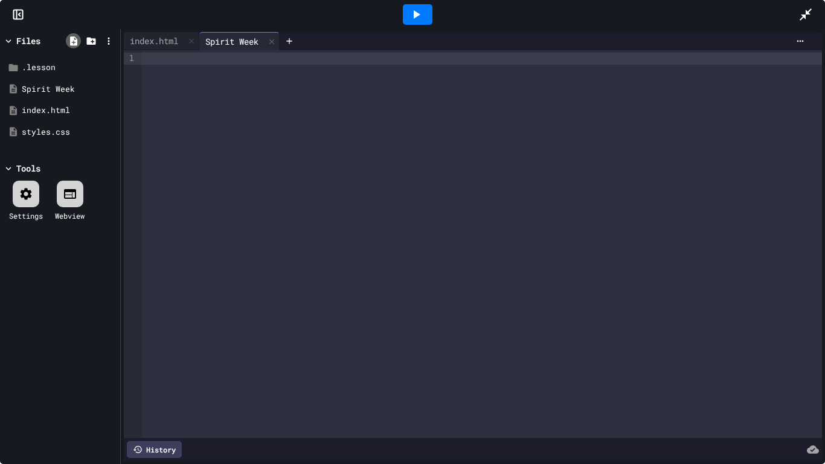
click at [75, 42] on icon at bounding box center [73, 40] width 7 height 9
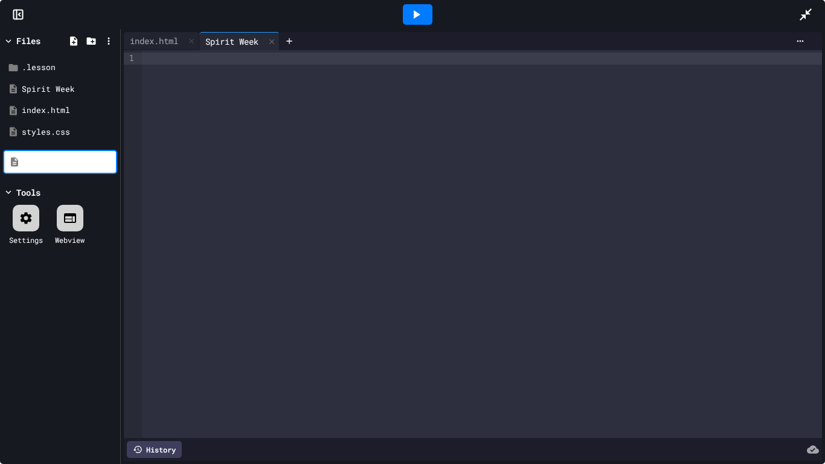
click at [72, 390] on div "Files .lesson Spirit Week index.html styles.css Tools Settings Webview" at bounding box center [60, 246] width 120 height 435
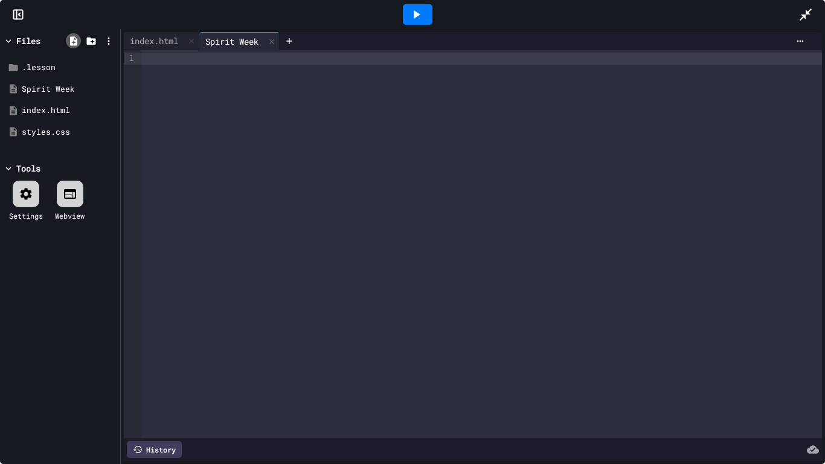
click at [71, 39] on icon at bounding box center [73, 40] width 7 height 9
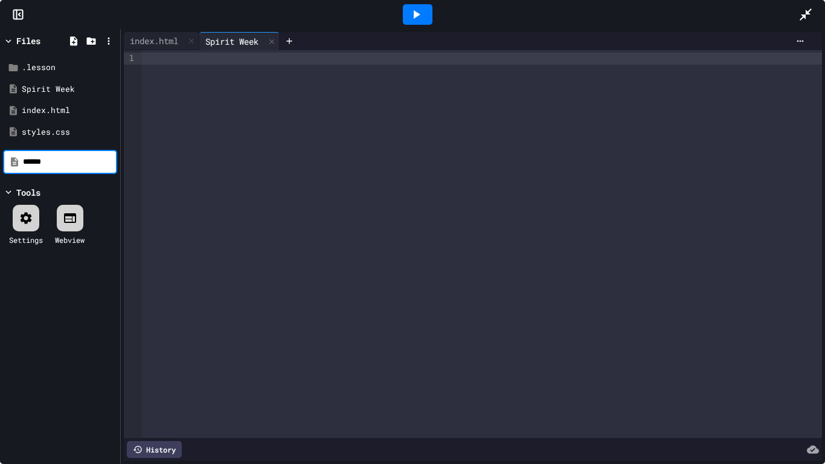
type input "******"
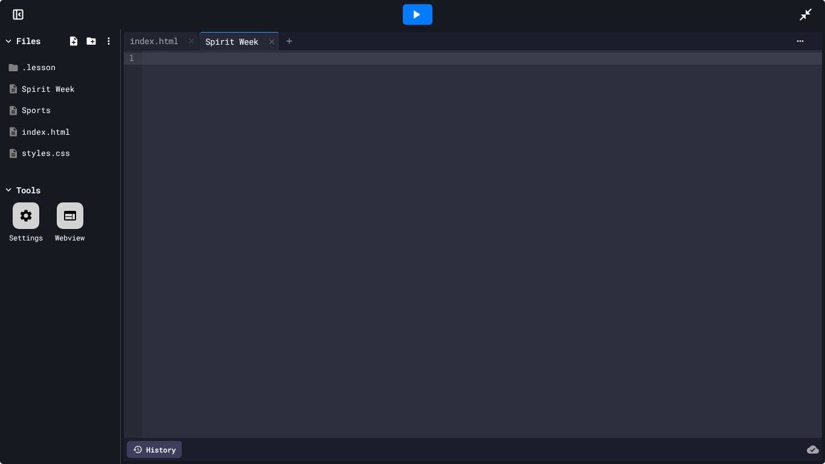
click at [294, 37] on icon at bounding box center [289, 41] width 10 height 10
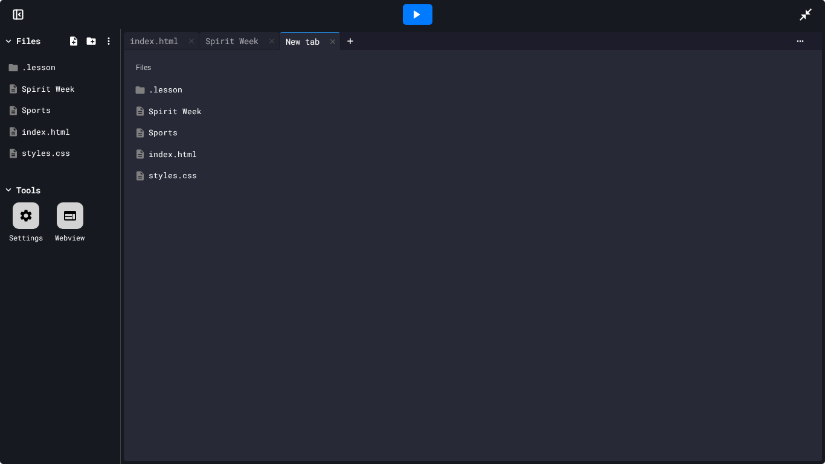
click at [180, 129] on div "Sports" at bounding box center [482, 133] width 666 height 12
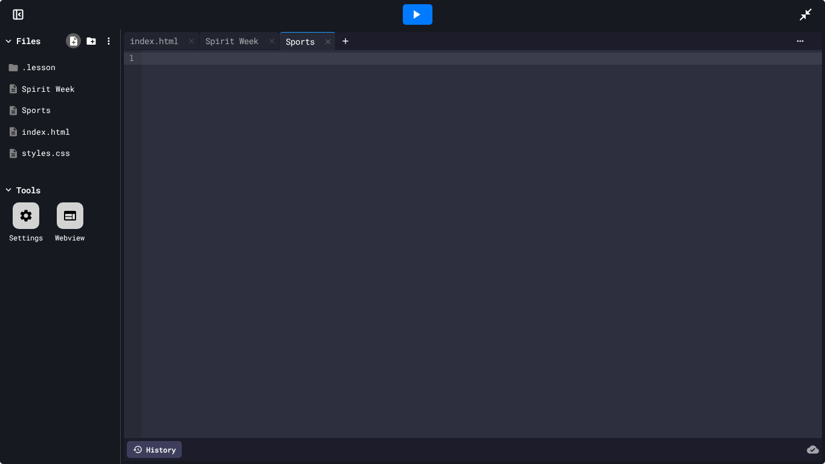
click at [69, 34] on div at bounding box center [73, 40] width 15 height 15
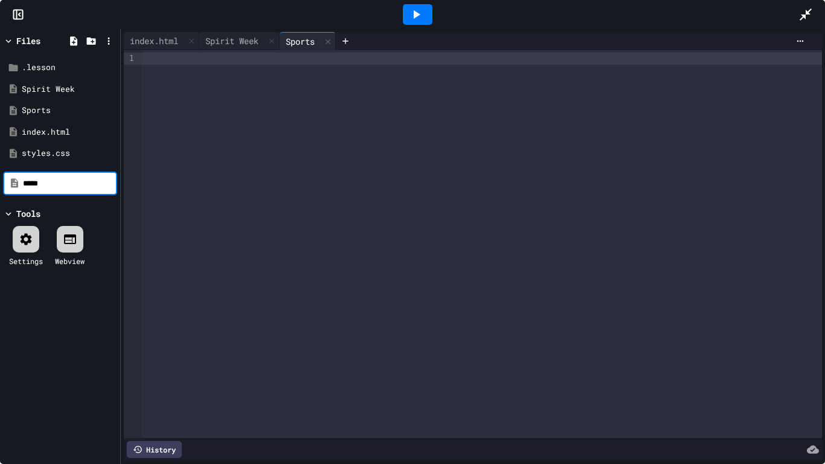
type input "*****"
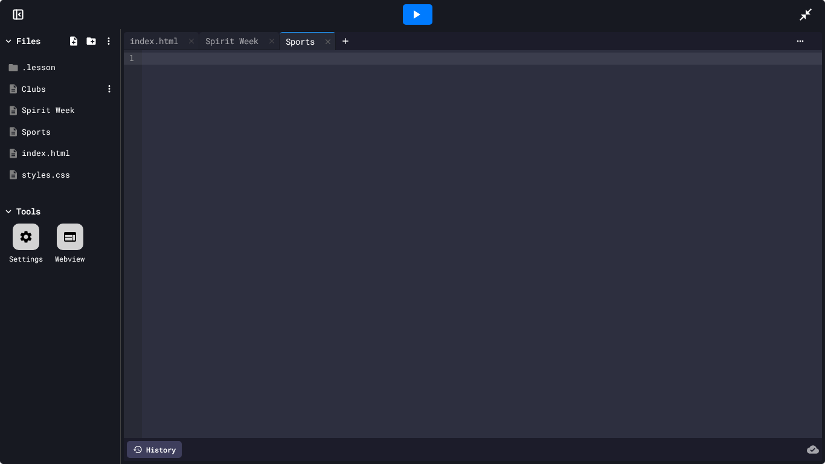
click at [55, 83] on div "Clubs" at bounding box center [62, 89] width 81 height 12
click at [73, 45] on icon at bounding box center [73, 41] width 11 height 11
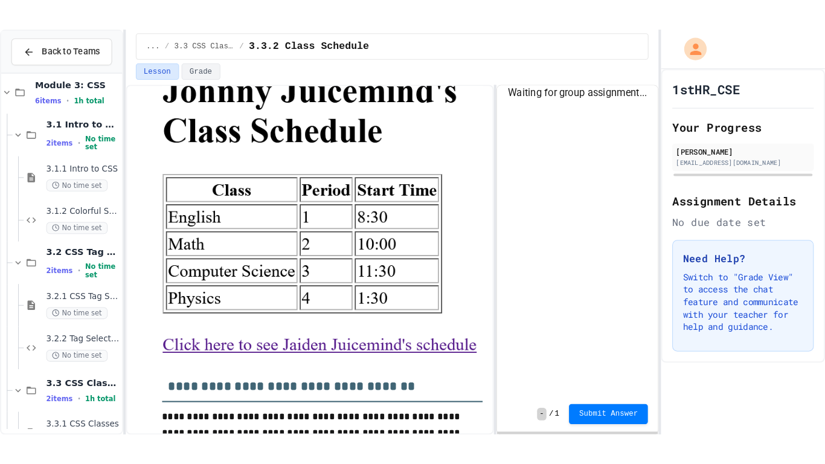
scroll to position [661, 0]
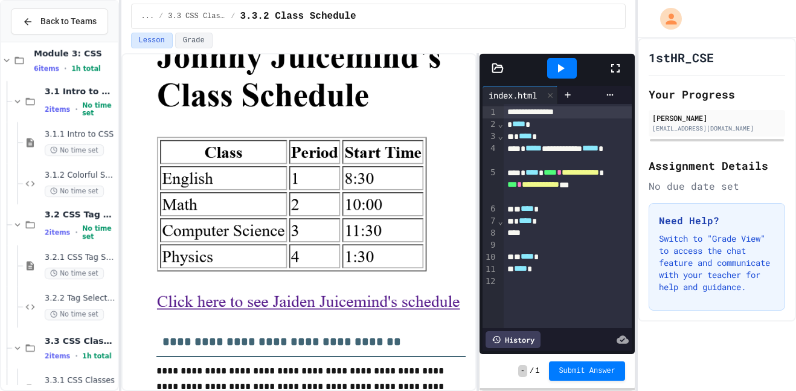
click at [559, 63] on icon at bounding box center [560, 68] width 14 height 14
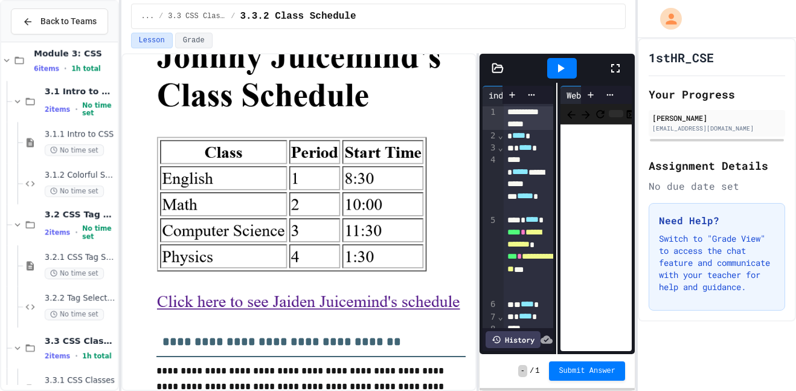
click at [622, 64] on icon at bounding box center [615, 68] width 14 height 14
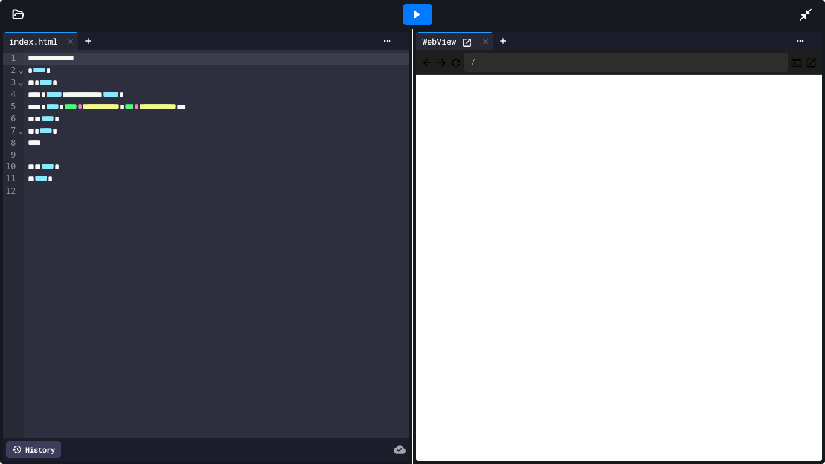
click at [19, 14] on icon at bounding box center [18, 14] width 12 height 12
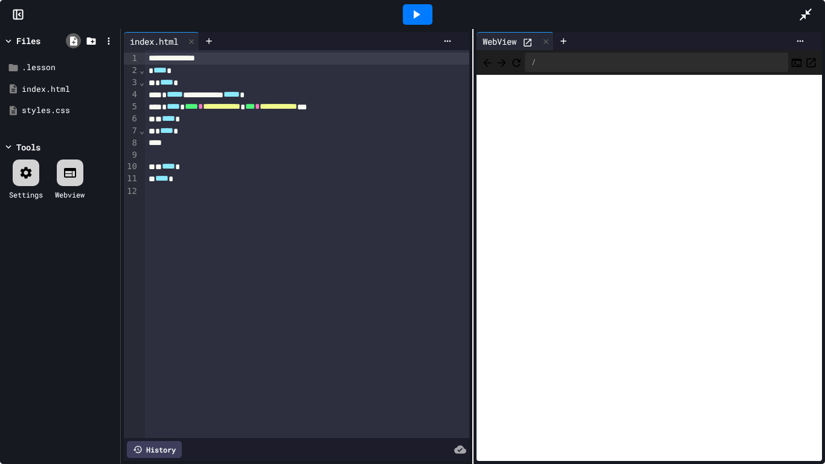
click at [77, 42] on icon at bounding box center [73, 41] width 11 height 11
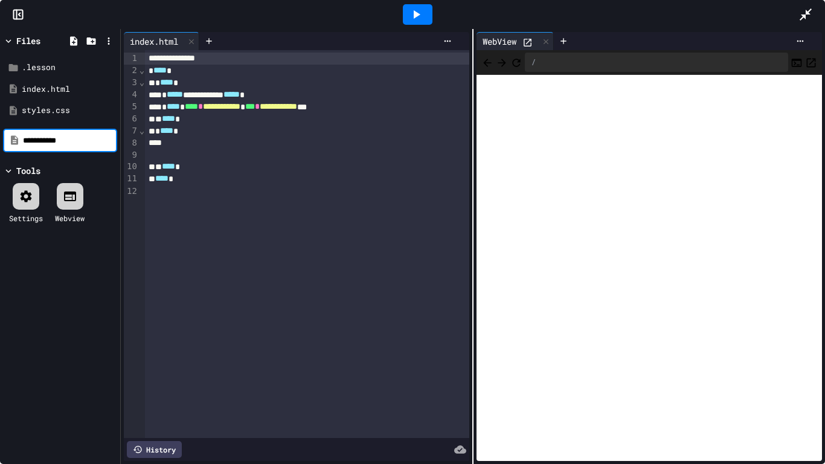
type input "**********"
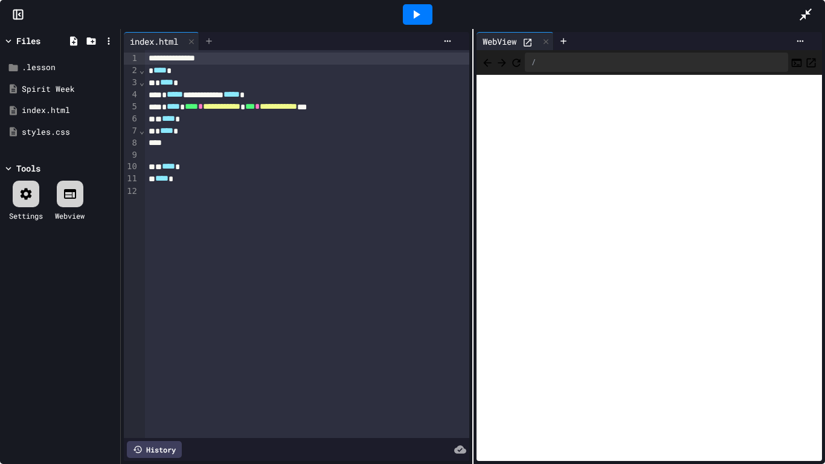
click at [212, 42] on icon at bounding box center [209, 41] width 10 height 10
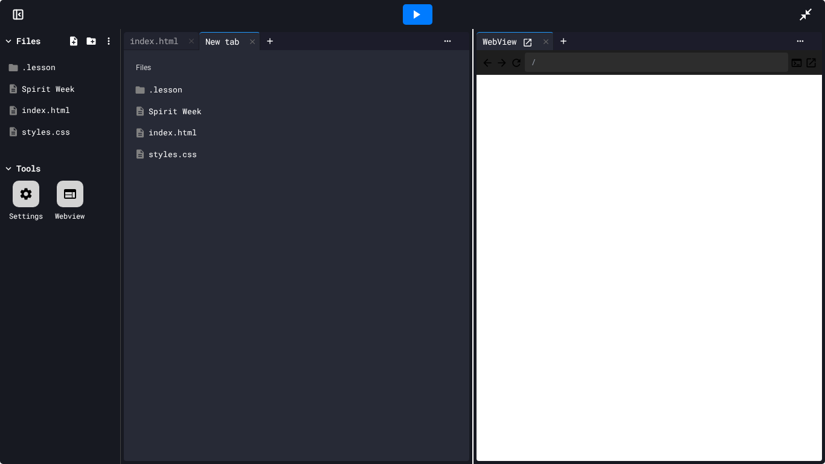
click at [187, 112] on div "Spirit Week" at bounding box center [305, 112] width 313 height 12
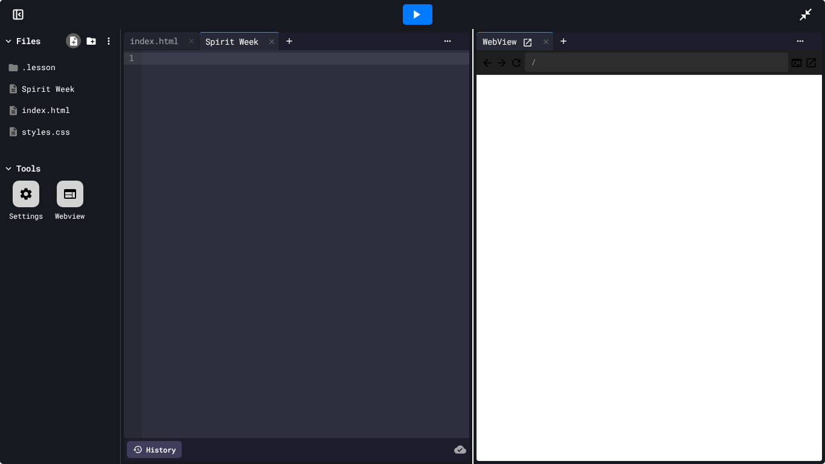
click at [79, 42] on div at bounding box center [73, 40] width 15 height 15
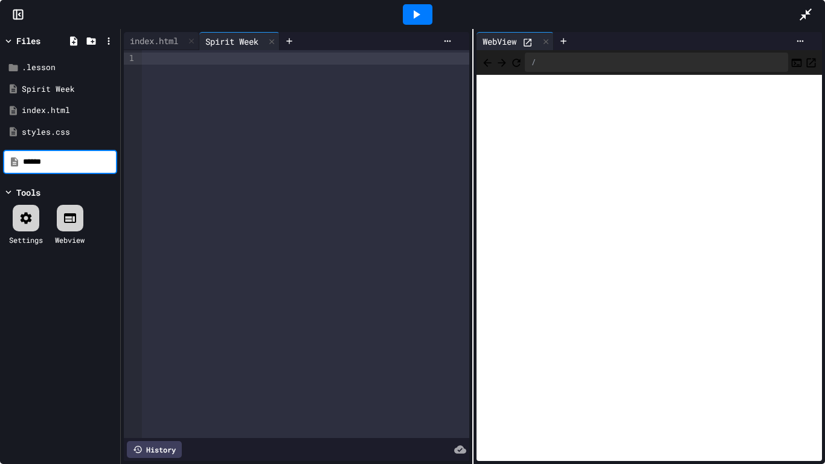
type input "******"
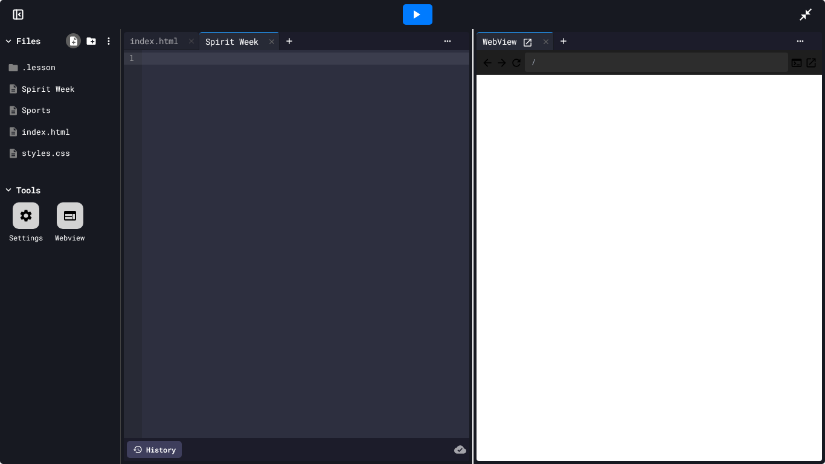
click at [78, 43] on icon at bounding box center [73, 41] width 11 height 11
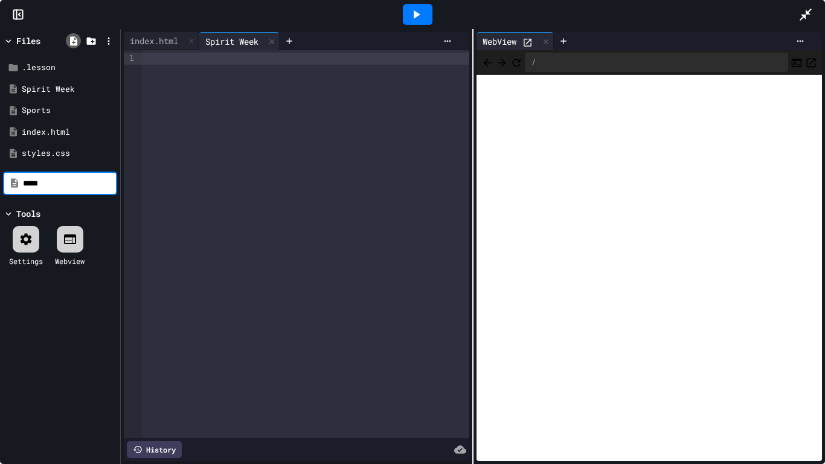
type input "*****"
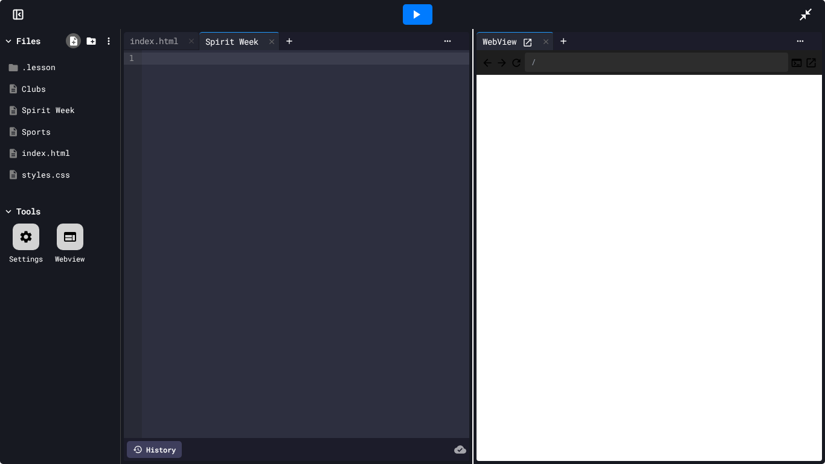
click at [73, 45] on icon at bounding box center [73, 40] width 7 height 9
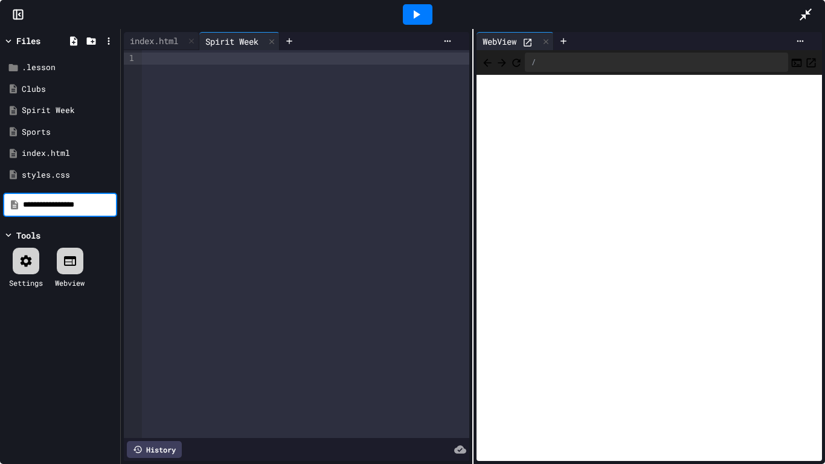
type input "**********"
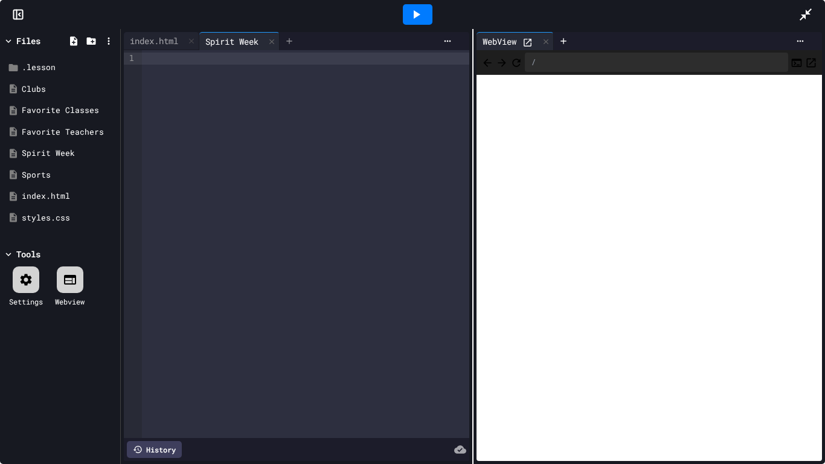
click at [294, 44] on icon at bounding box center [289, 41] width 10 height 10
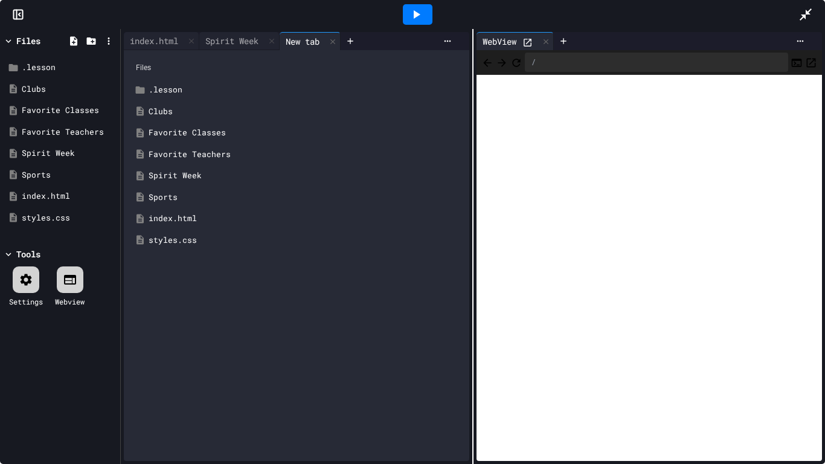
click at [178, 193] on div "Sports" at bounding box center [305, 197] width 313 height 12
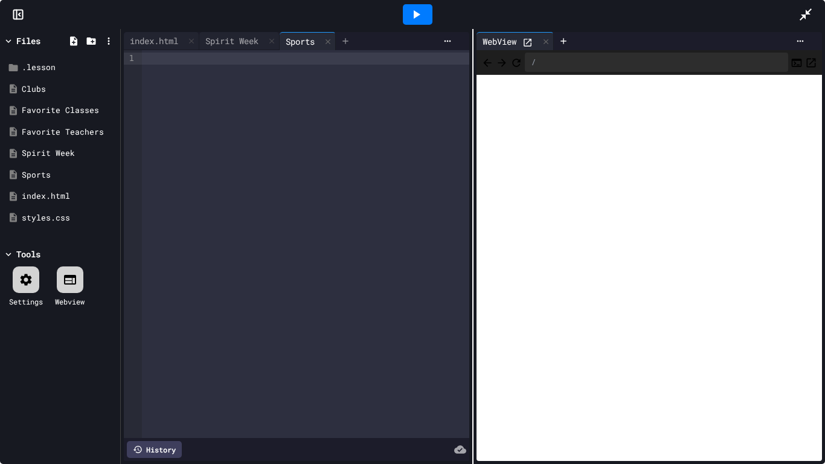
click at [350, 36] on icon at bounding box center [346, 41] width 10 height 10
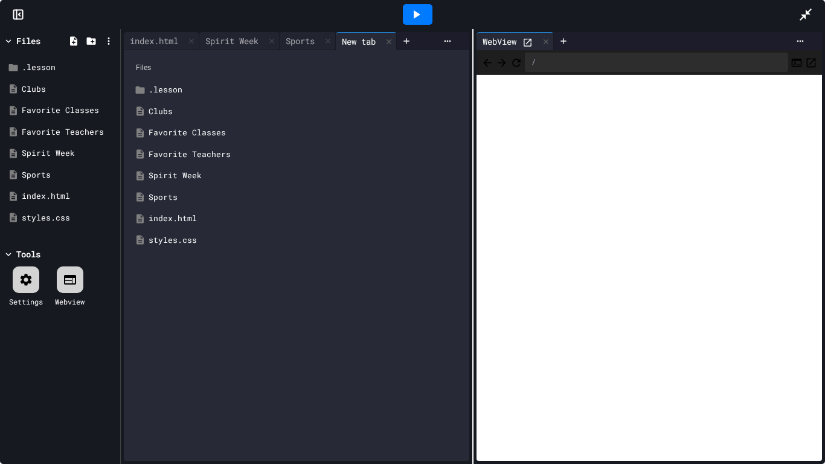
click at [163, 111] on div "Clubs" at bounding box center [305, 112] width 313 height 12
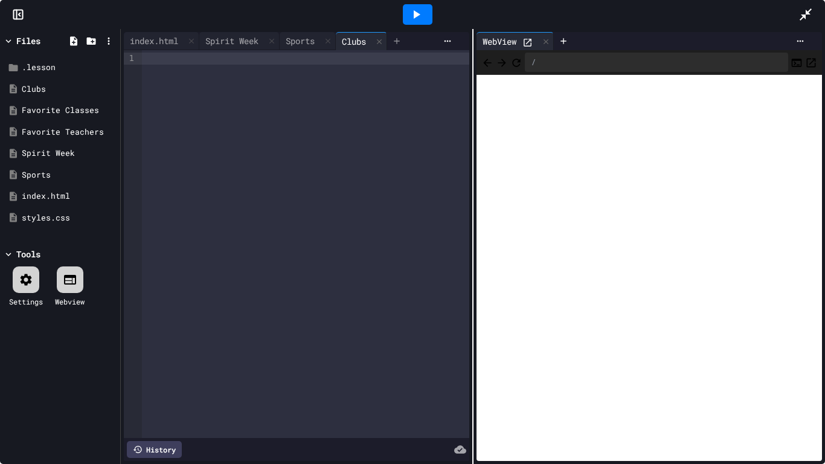
click at [406, 39] on div at bounding box center [396, 41] width 19 height 18
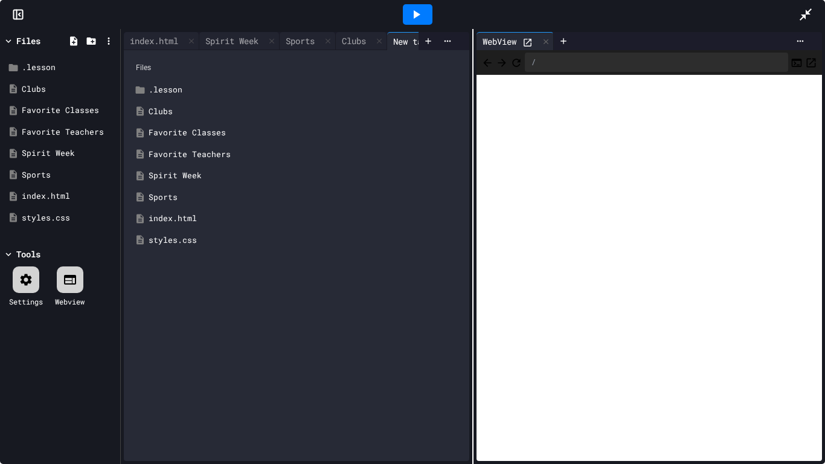
click at [207, 131] on div "Favorite Classes" at bounding box center [305, 133] width 313 height 12
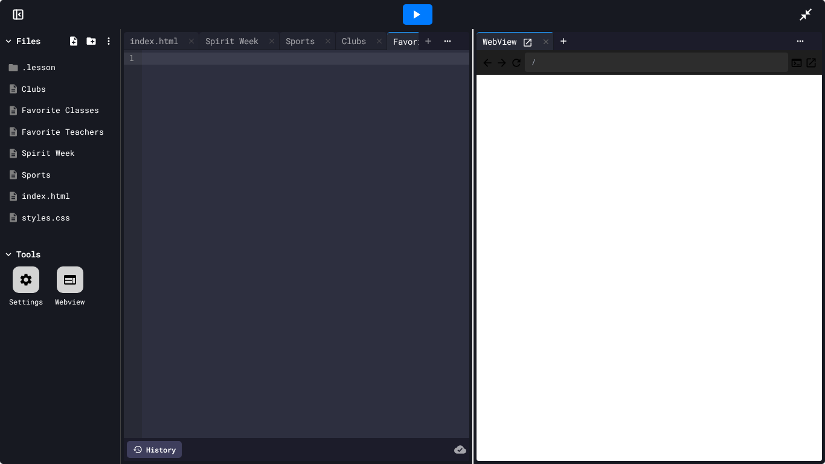
click at [426, 42] on icon at bounding box center [428, 41] width 10 height 10
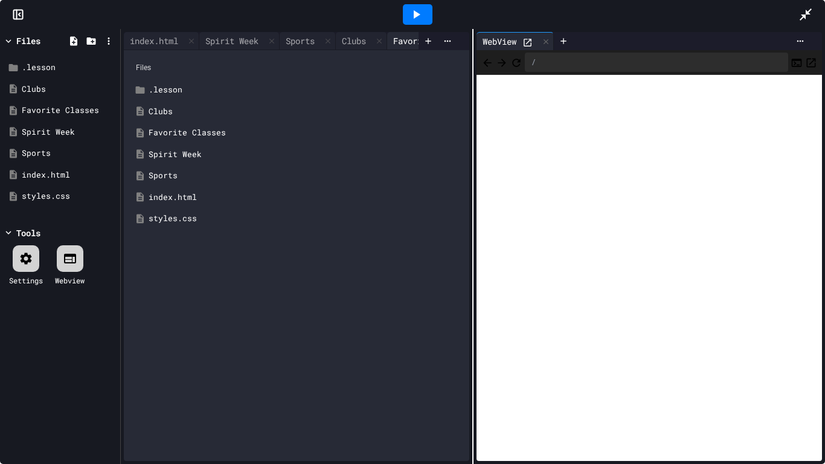
click at [412, 39] on div "Favorite Classes" at bounding box center [431, 40] width 89 height 13
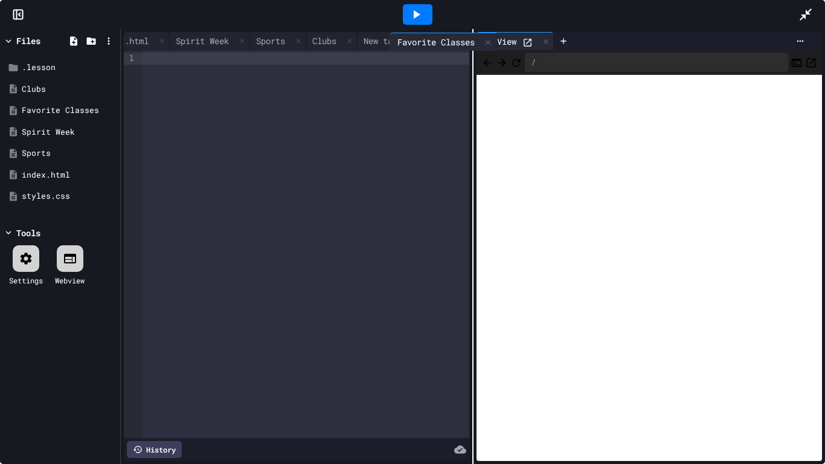
scroll to position [0, 39]
drag, startPoint x: 407, startPoint y: 45, endPoint x: 379, endPoint y: 44, distance: 28.4
click at [379, 44] on div "index.html Spirit Week Sports Clubs Favorite Classes New tab" at bounding box center [271, 41] width 295 height 18
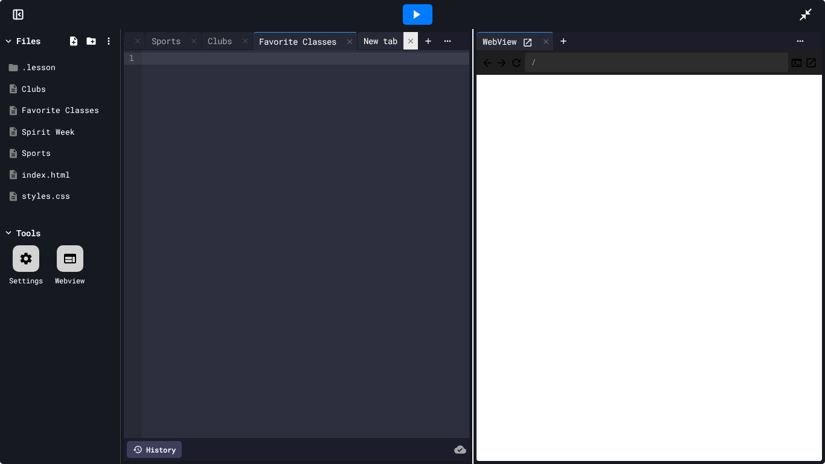
click at [412, 40] on icon at bounding box center [410, 41] width 8 height 8
click at [428, 43] on icon at bounding box center [427, 40] width 5 height 5
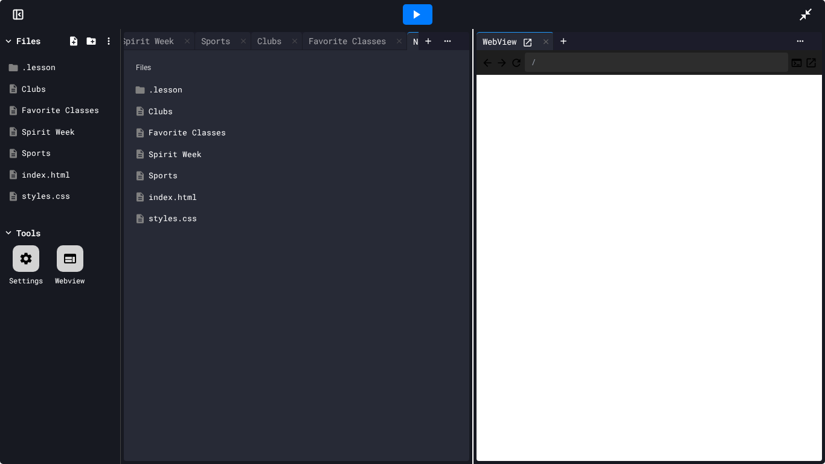
click at [198, 215] on div "styles.css" at bounding box center [305, 219] width 313 height 12
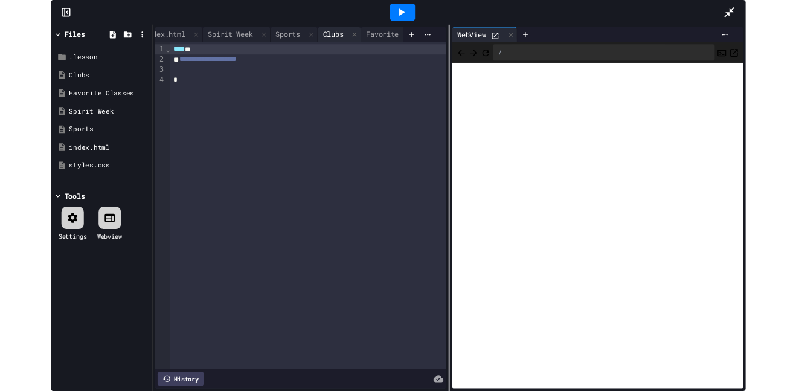
scroll to position [0, 0]
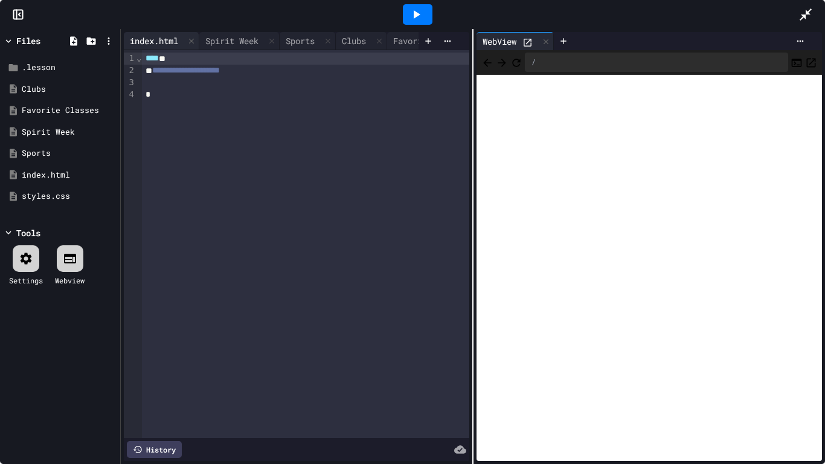
click at [162, 36] on div "index.html" at bounding box center [154, 40] width 60 height 13
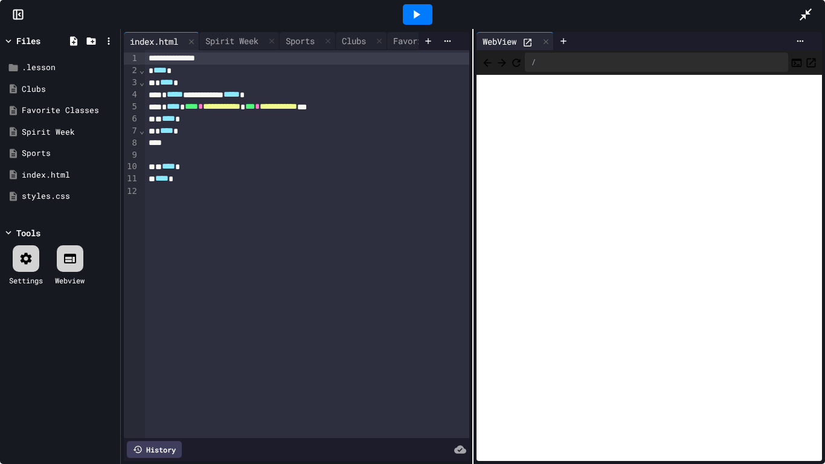
click at [420, 15] on icon at bounding box center [416, 14] width 14 height 14
click at [249, 92] on div "**********" at bounding box center [307, 95] width 325 height 12
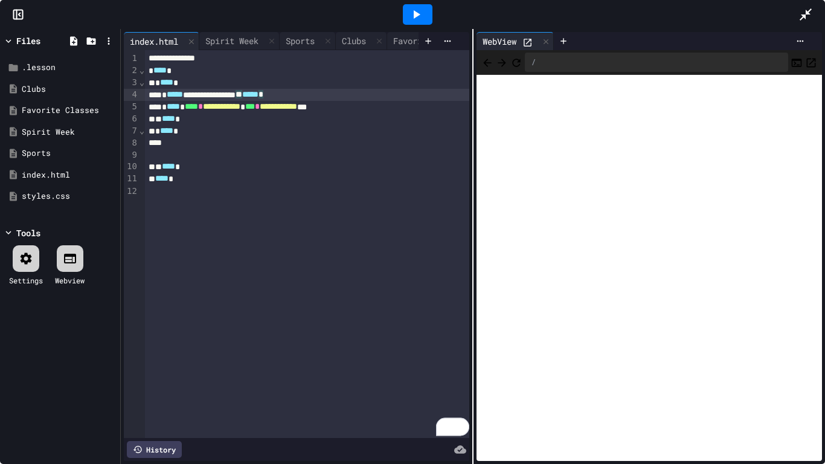
click at [424, 11] on div at bounding box center [418, 14] width 30 height 21
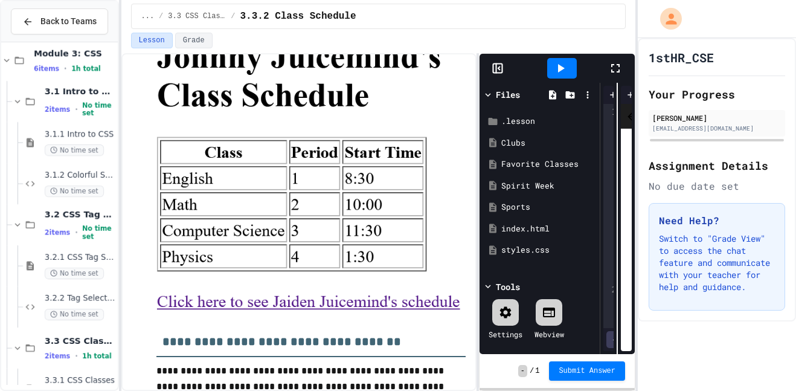
click at [194, 390] on div at bounding box center [398, 392] width 796 height 0
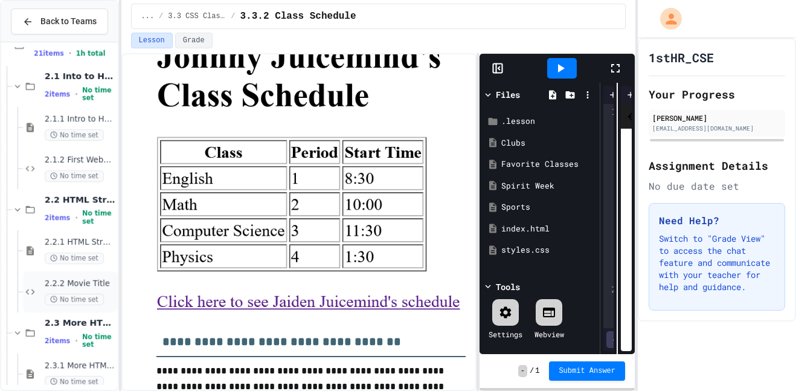
click at [68, 280] on span "2.2.2 Movie Title" at bounding box center [80, 283] width 71 height 10
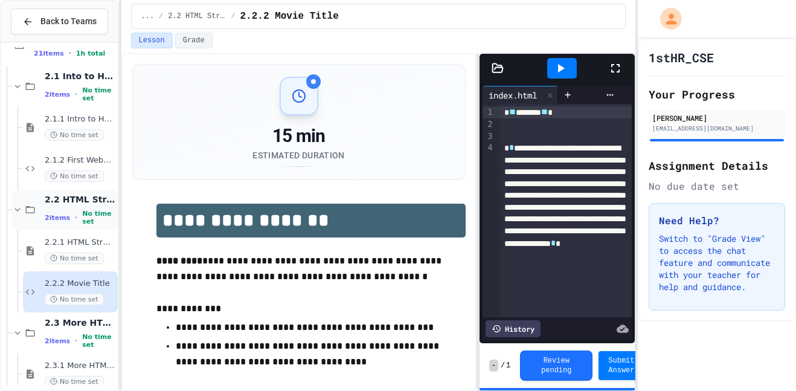
click at [78, 202] on span "2.2 HTML Structure" at bounding box center [80, 199] width 71 height 11
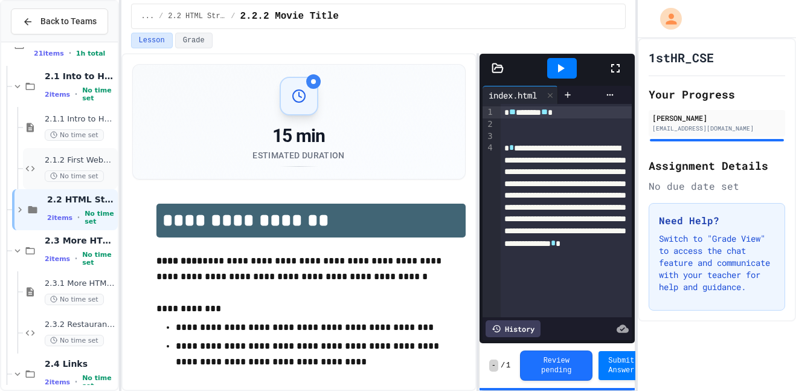
click at [69, 158] on span "2.1.2 First Webpage" at bounding box center [80, 160] width 71 height 10
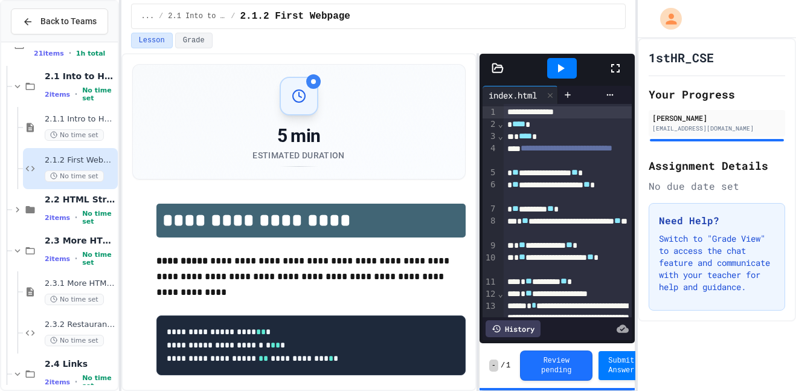
click at [621, 70] on icon at bounding box center [615, 68] width 14 height 14
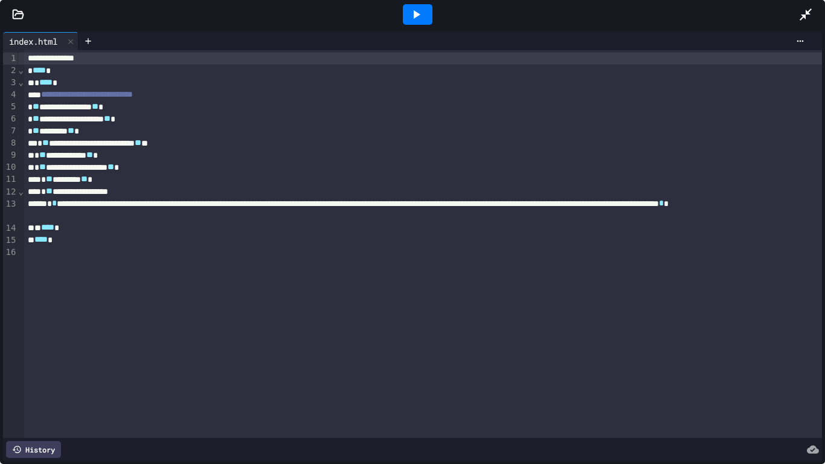
click at [415, 10] on icon at bounding box center [416, 14] width 14 height 14
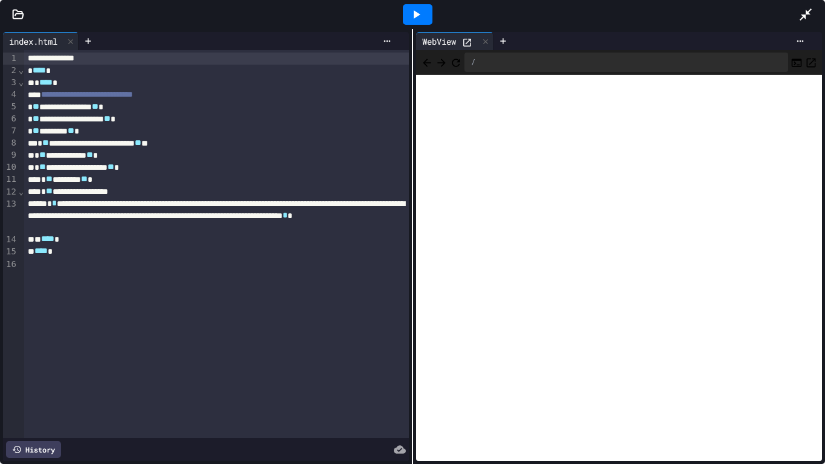
click at [795, 8] on icon at bounding box center [805, 14] width 14 height 14
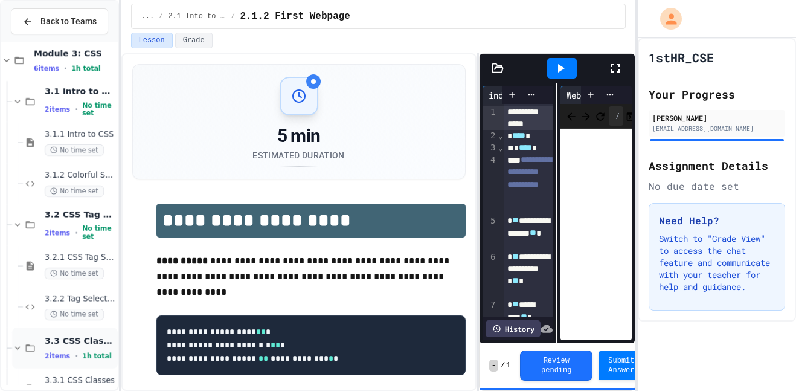
scroll to position [1234, 0]
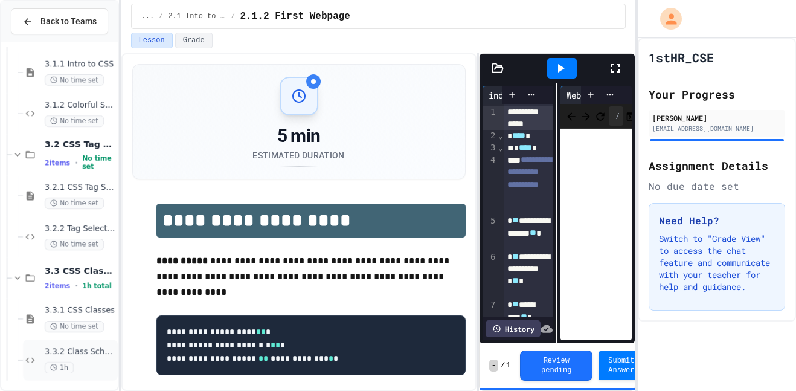
click at [75, 357] on div "3.3.2 Class Schedule 1h" at bounding box center [80, 360] width 71 height 27
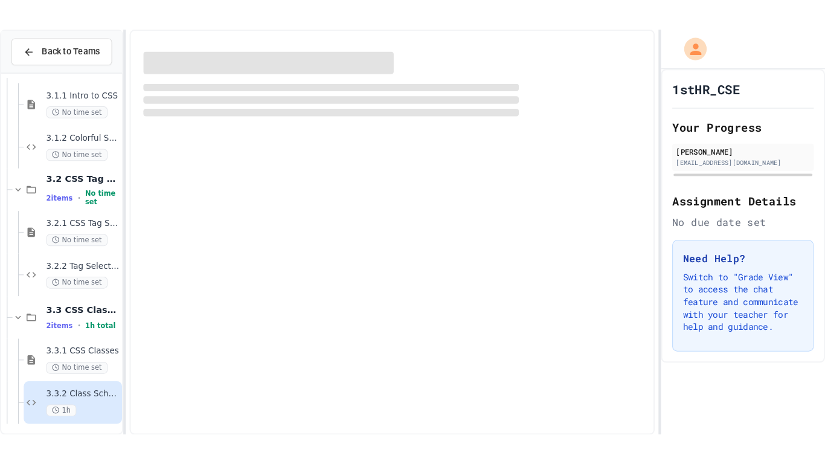
scroll to position [1223, 0]
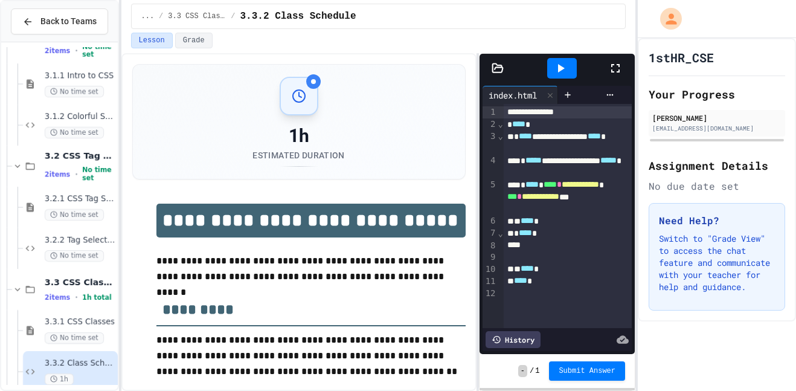
click at [629, 74] on div at bounding box center [621, 68] width 27 height 33
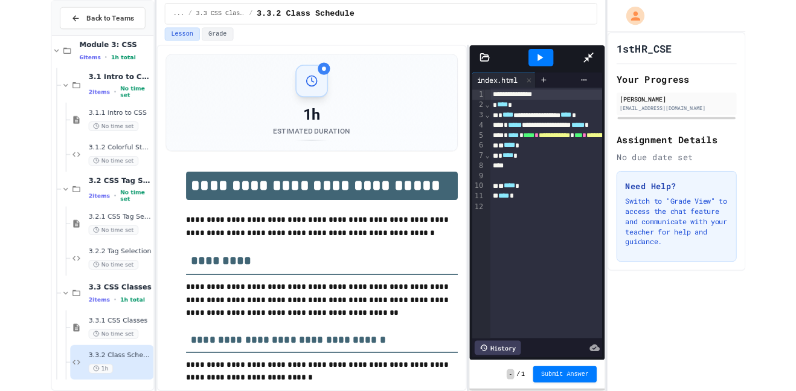
scroll to position [1164, 0]
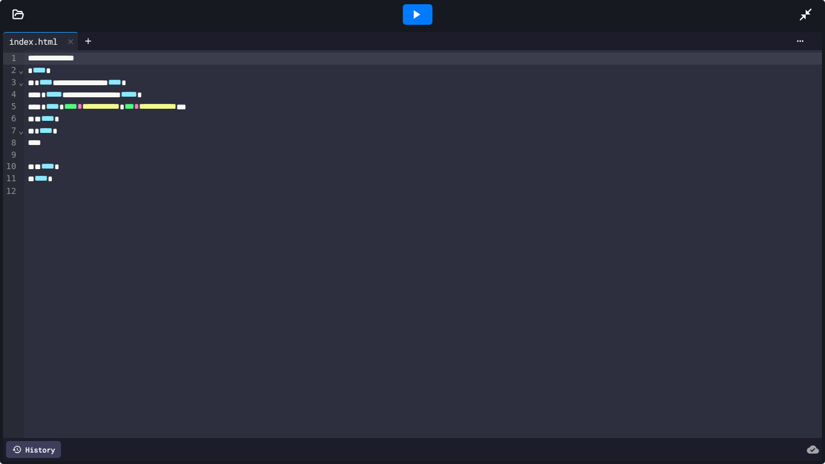
click at [158, 95] on div "**********" at bounding box center [423, 95] width 798 height 12
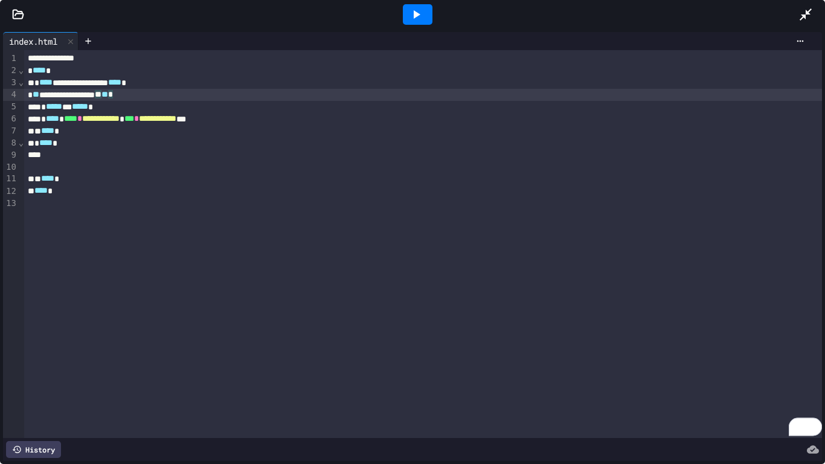
click at [415, 10] on icon at bounding box center [416, 14] width 14 height 14
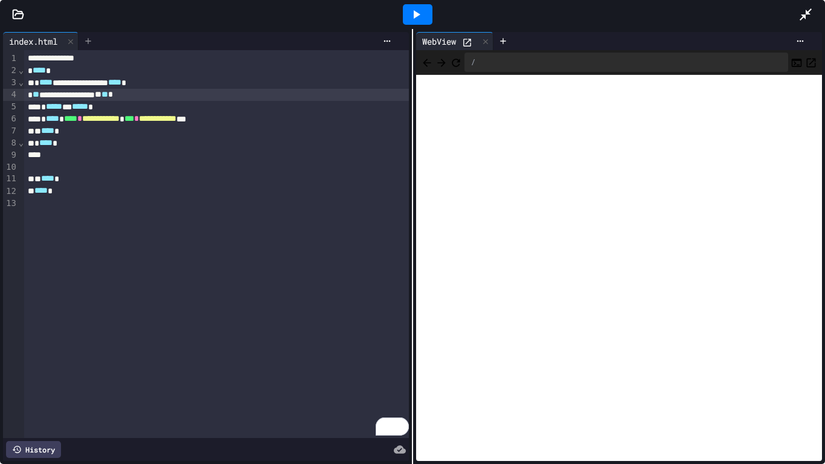
click at [85, 37] on div at bounding box center [88, 41] width 19 height 18
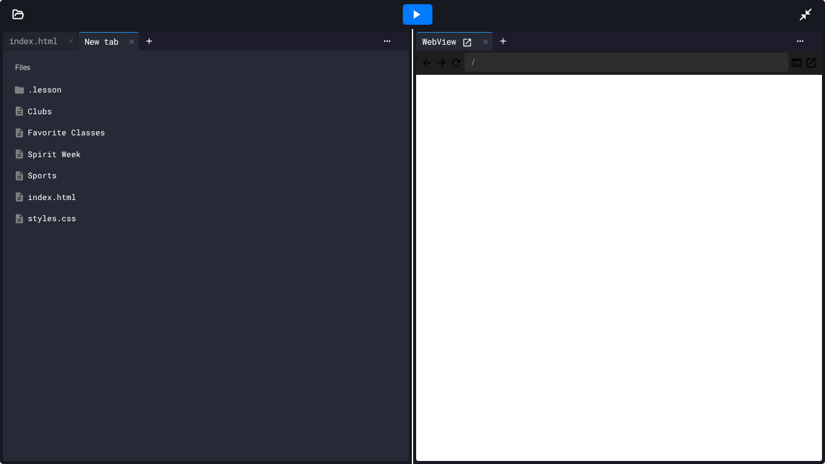
click at [301, 0] on div at bounding box center [417, 14] width 762 height 33
click at [134, 42] on icon at bounding box center [131, 41] width 5 height 5
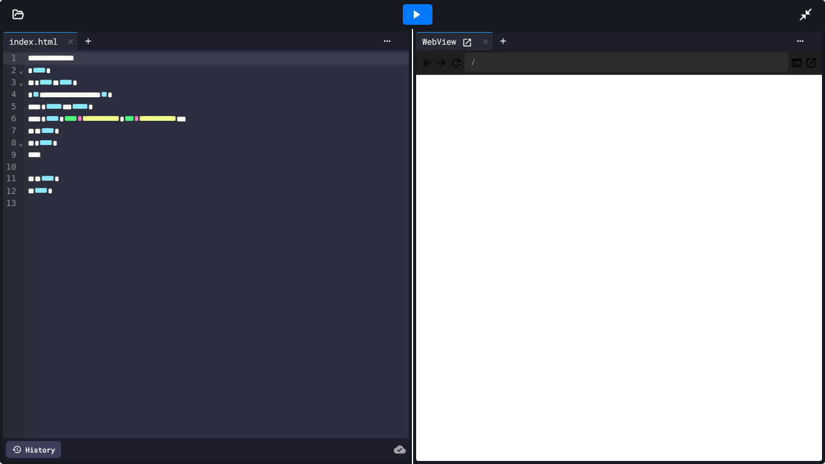
click at [422, 8] on icon at bounding box center [416, 14] width 14 height 14
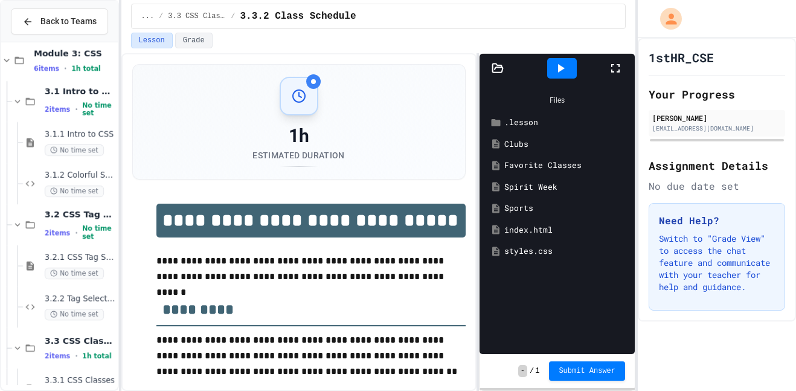
click at [618, 76] on div at bounding box center [621, 68] width 27 height 33
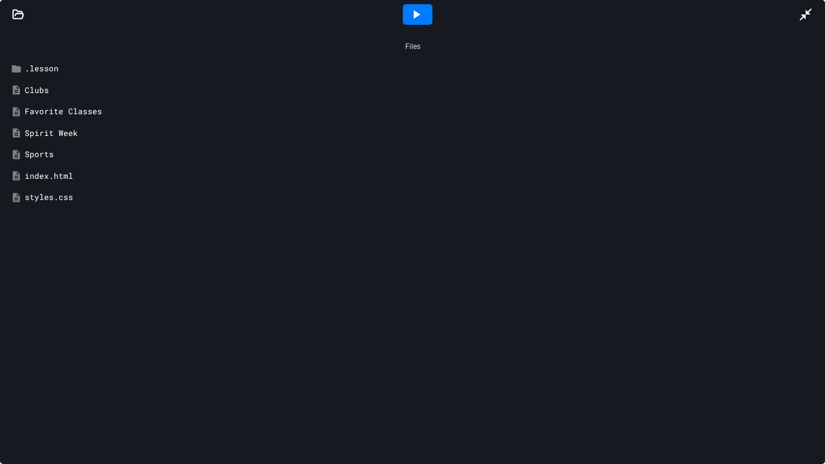
click at [21, 18] on icon at bounding box center [18, 14] width 10 height 8
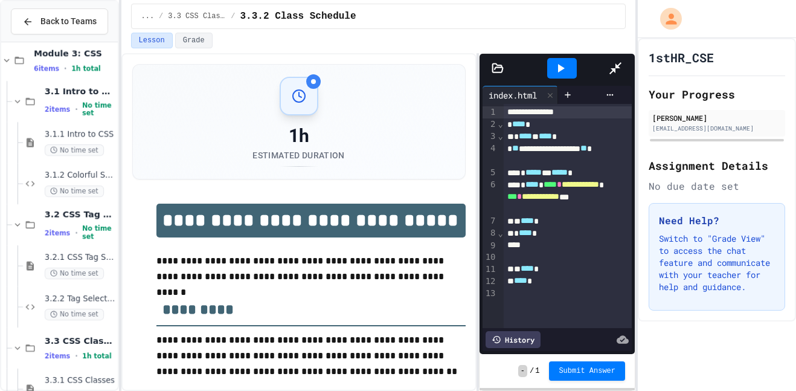
click at [617, 72] on icon at bounding box center [615, 68] width 14 height 14
click at [616, 72] on icon at bounding box center [615, 68] width 14 height 14
click at [617, 68] on icon at bounding box center [615, 68] width 14 height 14
click at [618, 72] on icon at bounding box center [615, 68] width 8 height 8
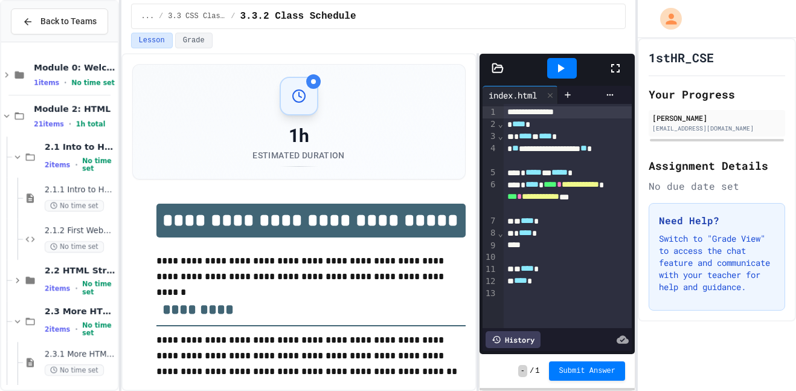
click at [617, 68] on icon at bounding box center [615, 68] width 14 height 14
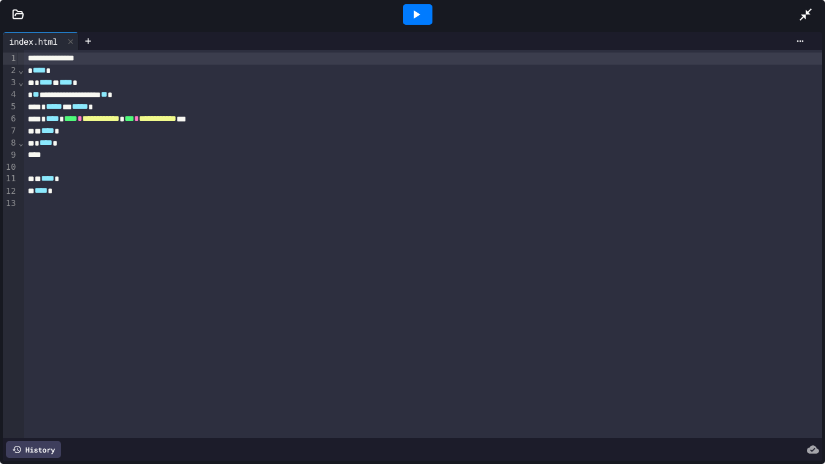
click at [414, 11] on icon at bounding box center [417, 14] width 7 height 8
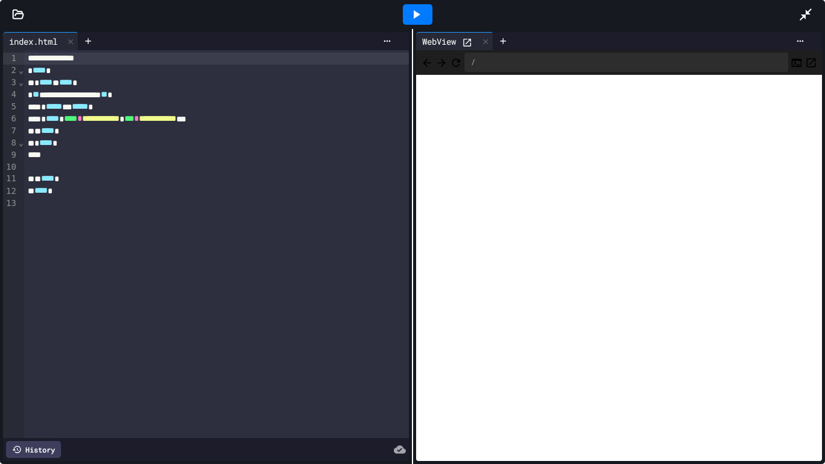
click at [16, 11] on icon at bounding box center [18, 14] width 12 height 12
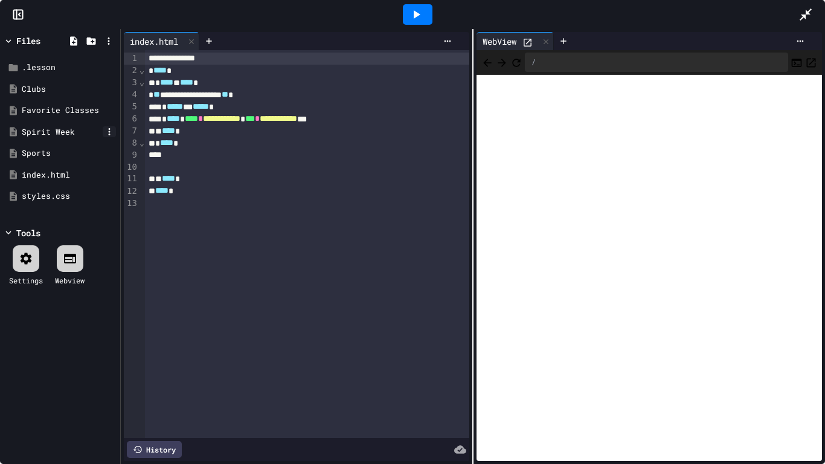
click at [110, 132] on icon at bounding box center [109, 131] width 11 height 11
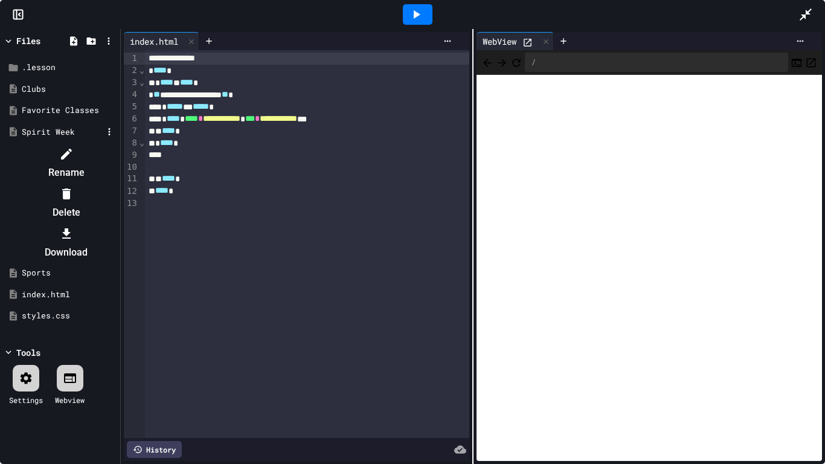
click at [117, 184] on li "Delete" at bounding box center [66, 203] width 102 height 39
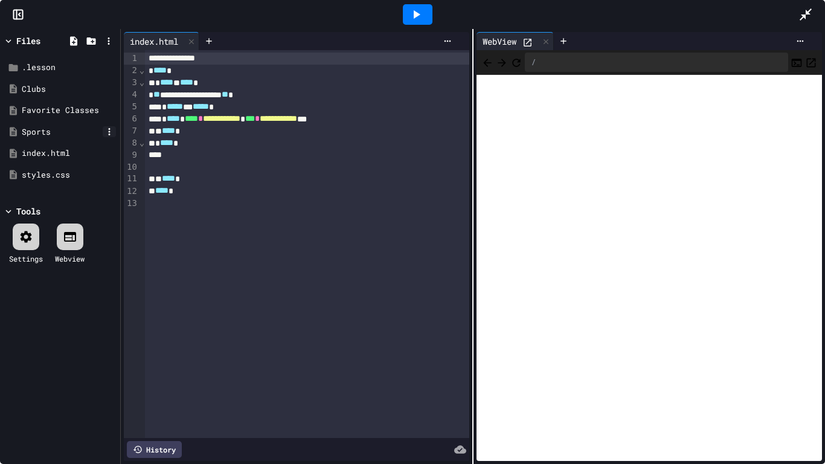
click at [109, 132] on icon at bounding box center [110, 131] width 2 height 7
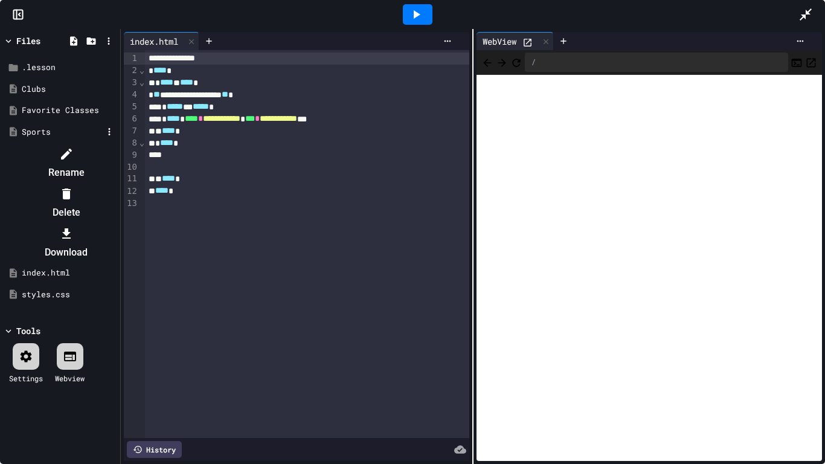
click at [117, 184] on li "Delete" at bounding box center [66, 203] width 102 height 39
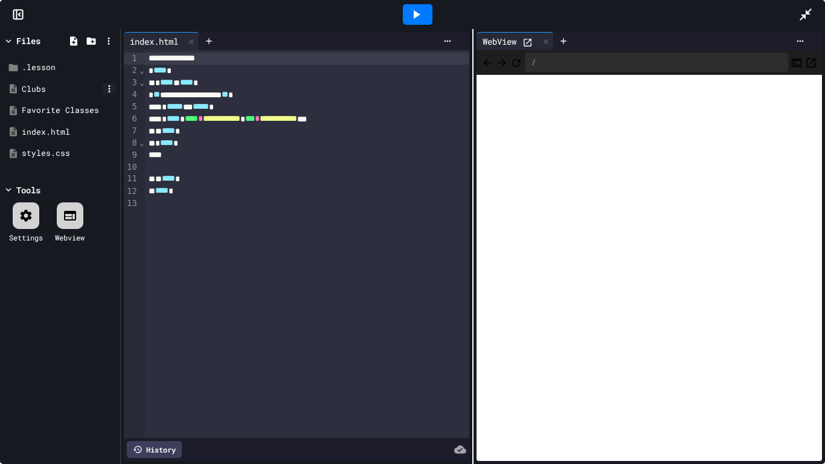
click at [110, 89] on icon at bounding box center [109, 88] width 11 height 11
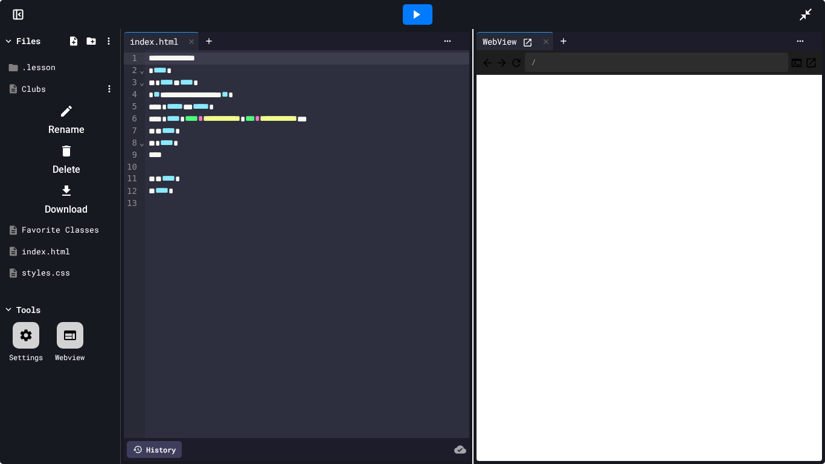
click at [117, 141] on li "Delete" at bounding box center [66, 160] width 102 height 39
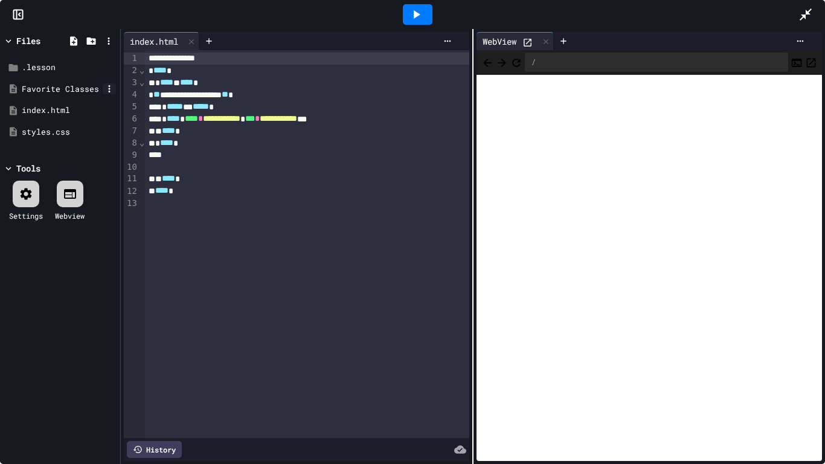
click at [111, 89] on icon at bounding box center [109, 88] width 11 height 11
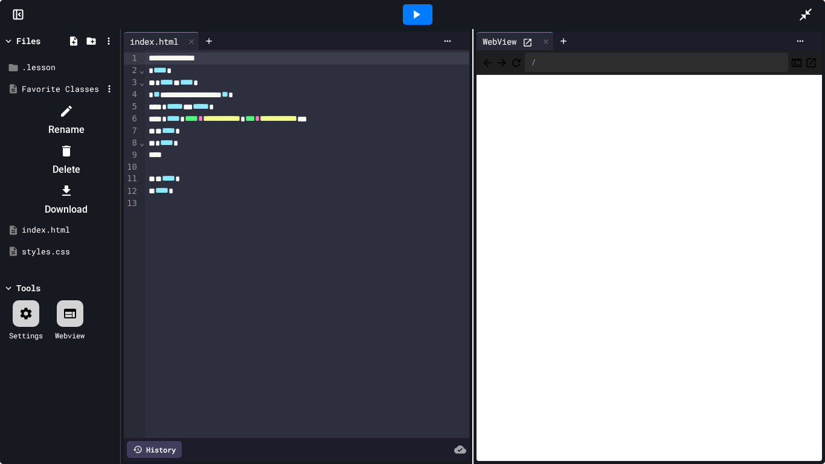
click at [117, 141] on li "Delete" at bounding box center [66, 160] width 102 height 39
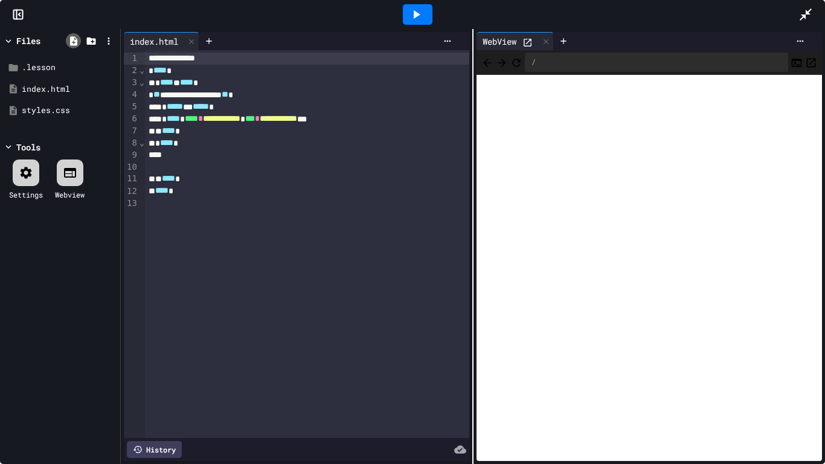
click at [72, 36] on icon at bounding box center [73, 41] width 11 height 11
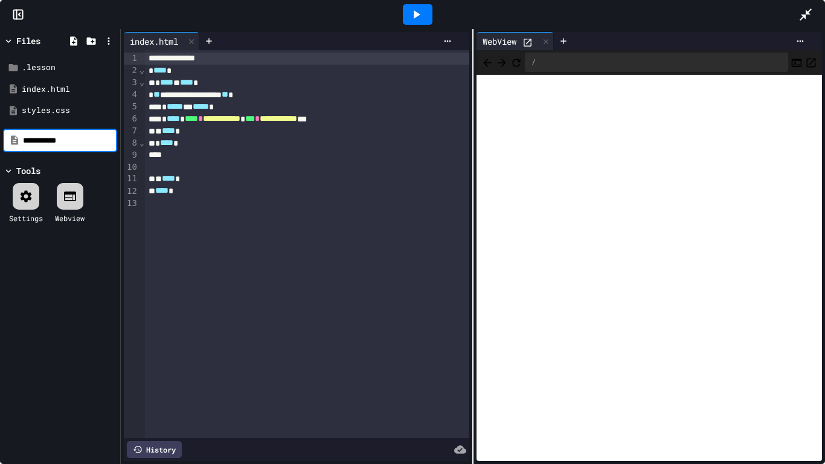
type input "**********"
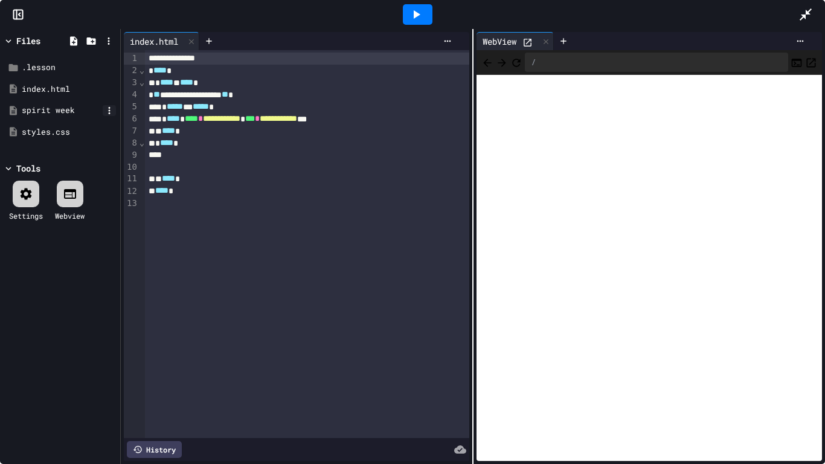
click at [112, 111] on icon at bounding box center [109, 110] width 11 height 11
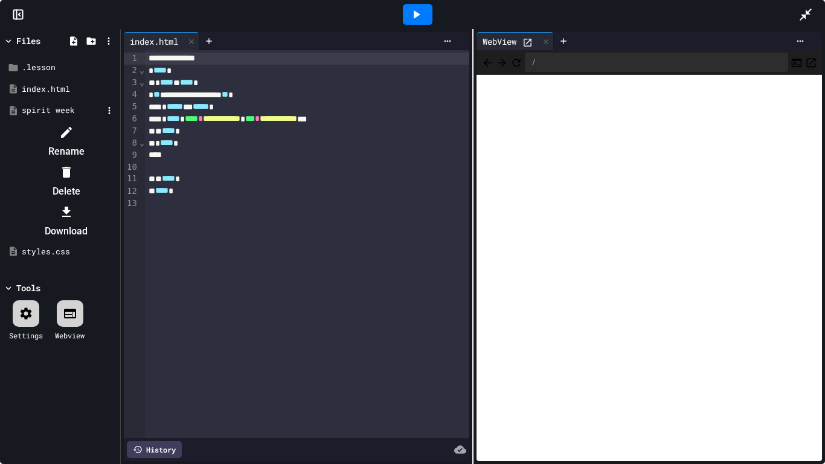
click at [117, 162] on div at bounding box center [66, 171] width 102 height 19
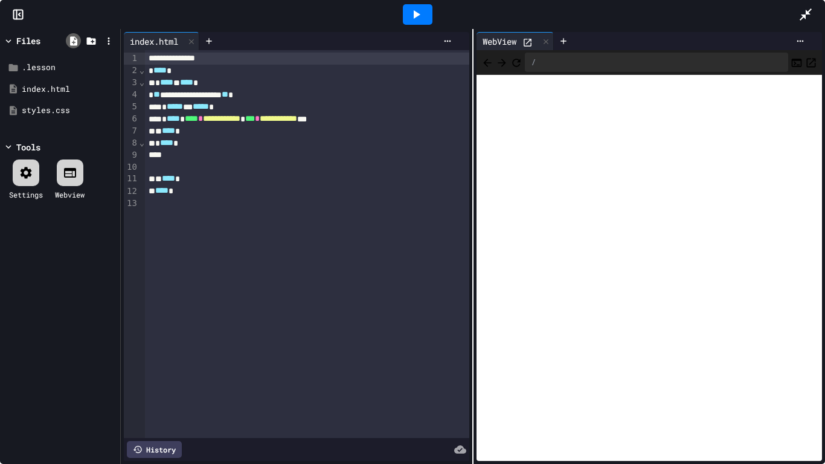
click at [68, 37] on icon at bounding box center [73, 41] width 11 height 11
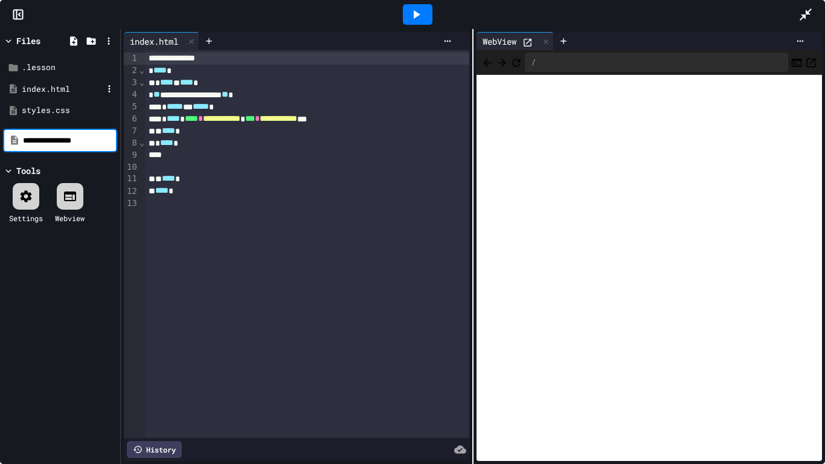
type input "**********"
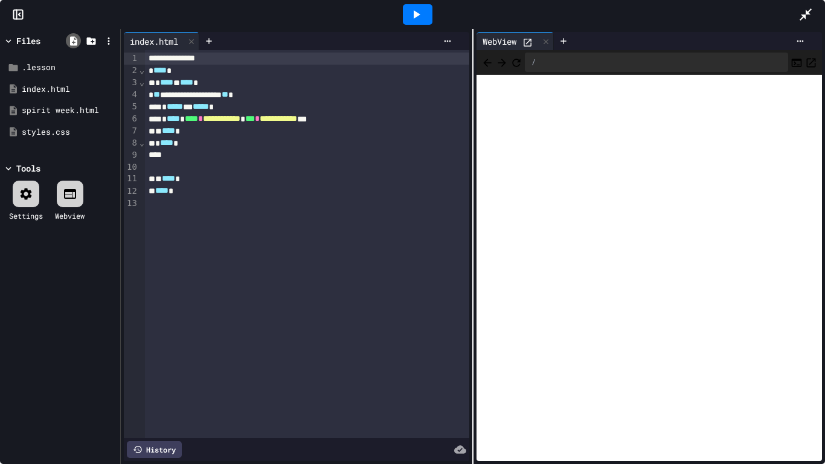
click at [77, 43] on icon at bounding box center [73, 41] width 11 height 11
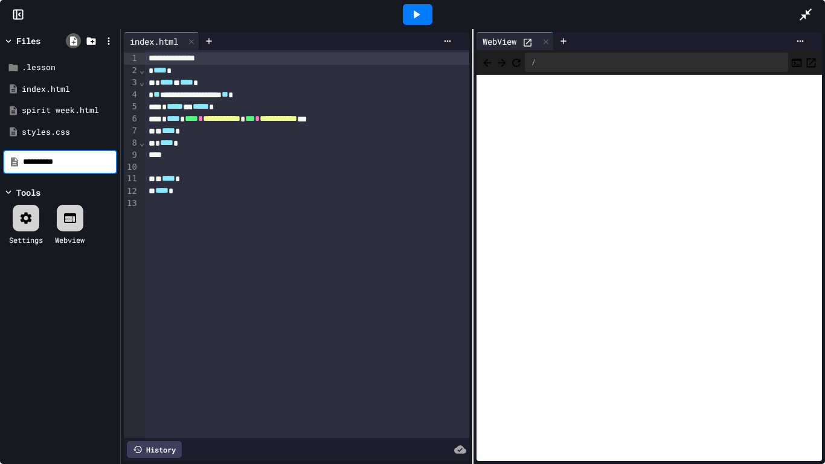
type input "**********"
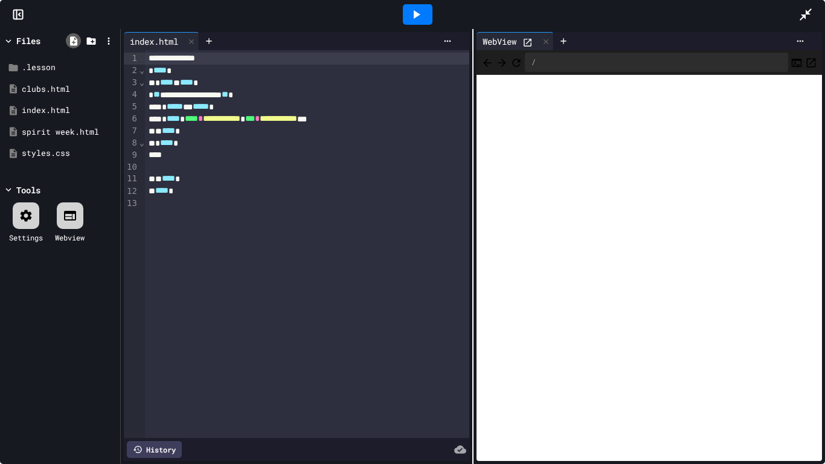
click at [71, 36] on icon at bounding box center [73, 41] width 11 height 11
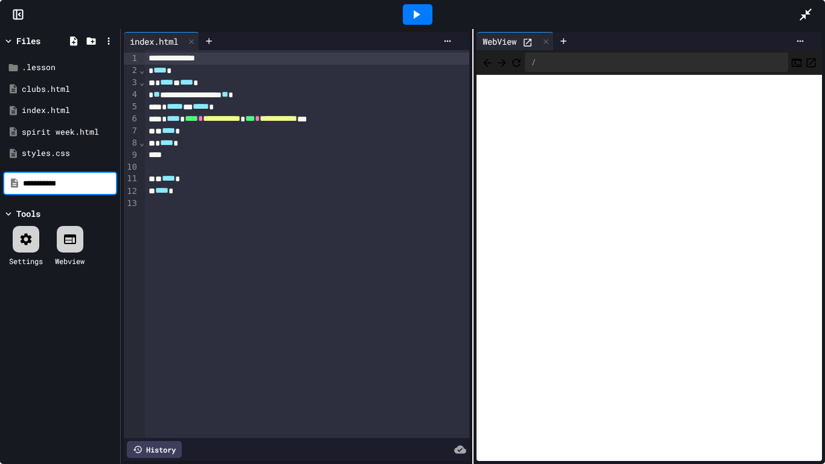
type input "**********"
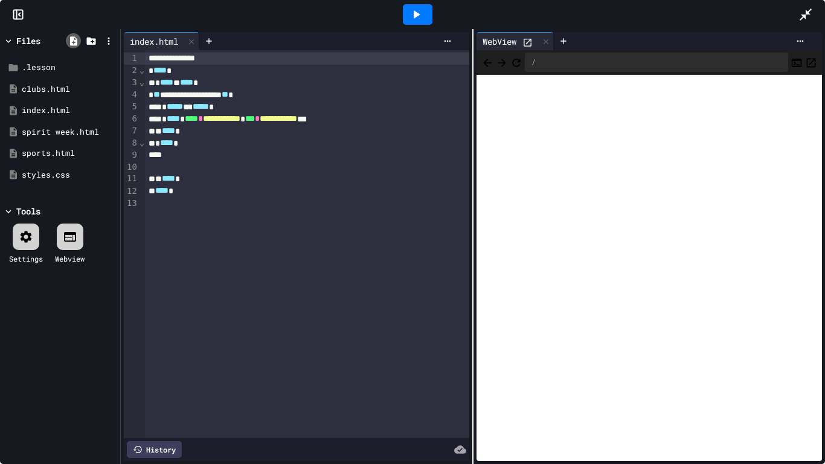
click at [70, 43] on icon at bounding box center [73, 40] width 7 height 9
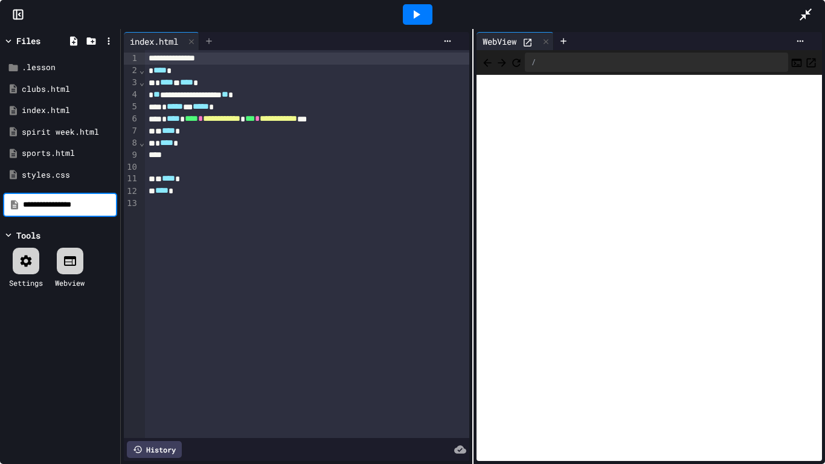
type input "**********"
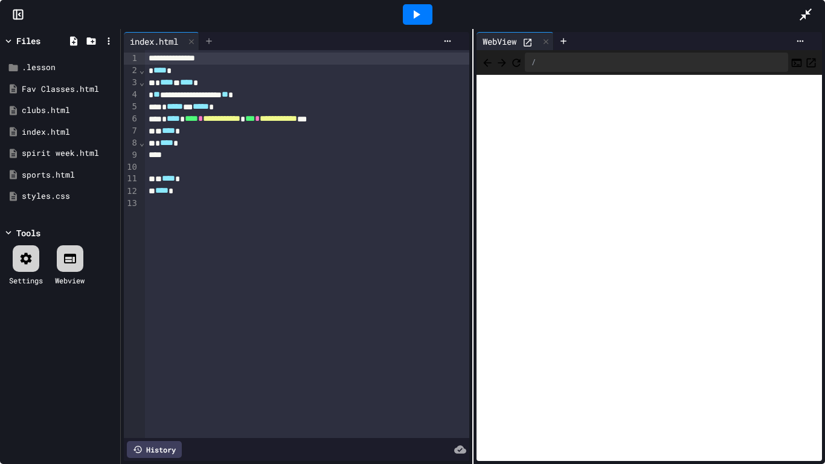
click at [211, 40] on icon at bounding box center [208, 40] width 5 height 5
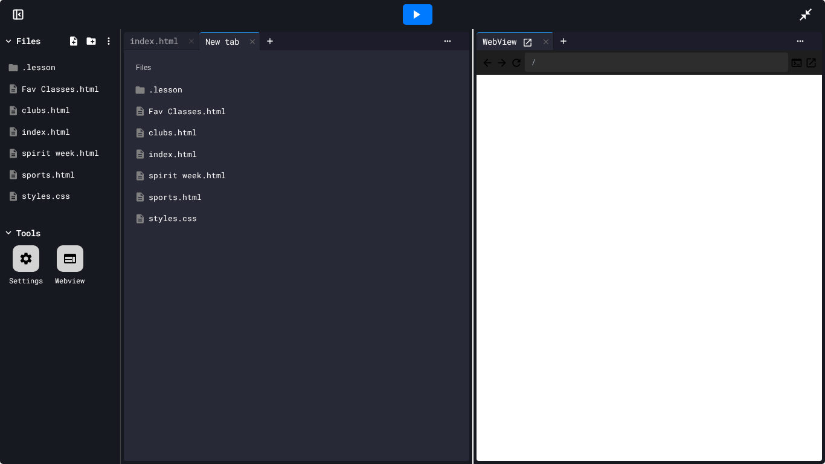
click at [182, 178] on div "spirit week.html" at bounding box center [305, 176] width 313 height 12
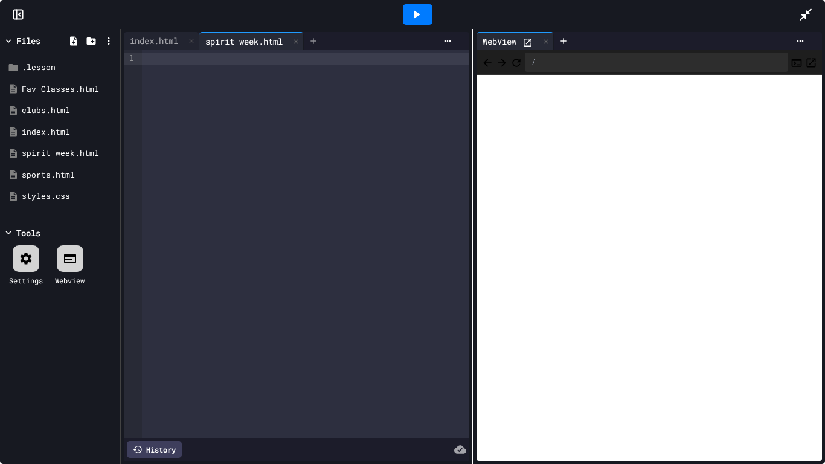
click at [318, 39] on icon at bounding box center [314, 41] width 10 height 10
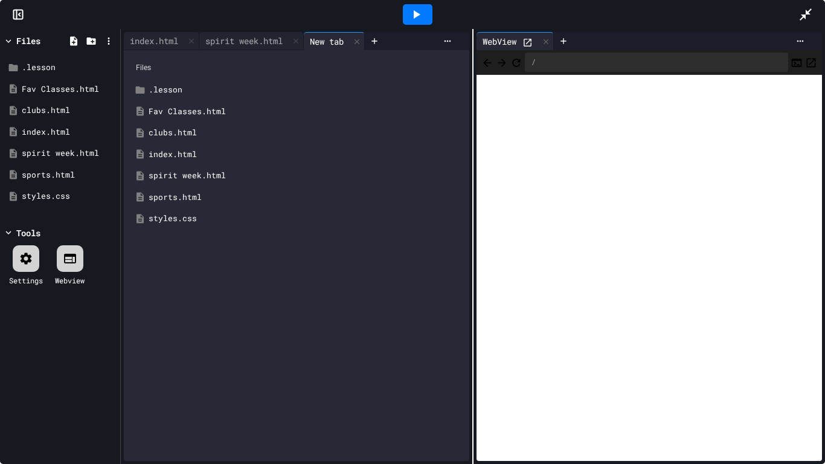
click at [185, 194] on div "sports.html" at bounding box center [305, 197] width 313 height 12
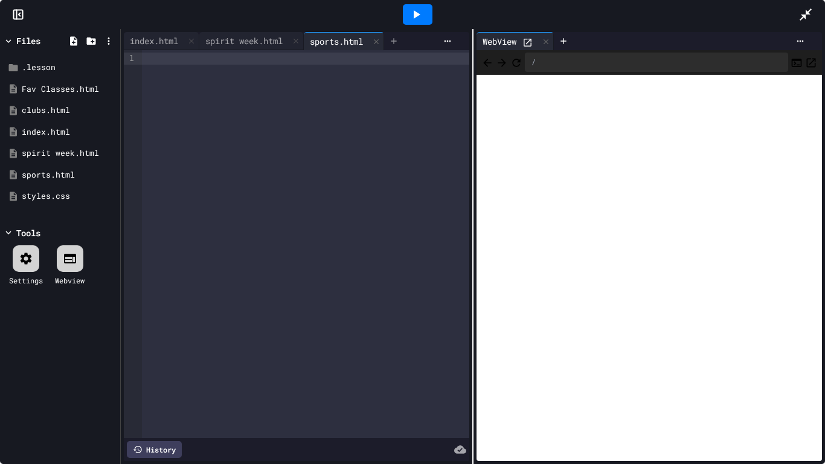
click at [397, 37] on icon at bounding box center [394, 41] width 10 height 10
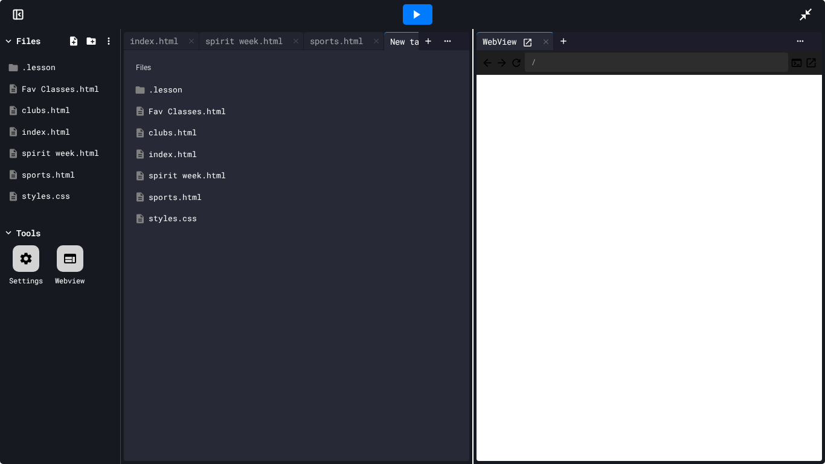
click at [173, 135] on div "clubs.html" at bounding box center [305, 133] width 313 height 12
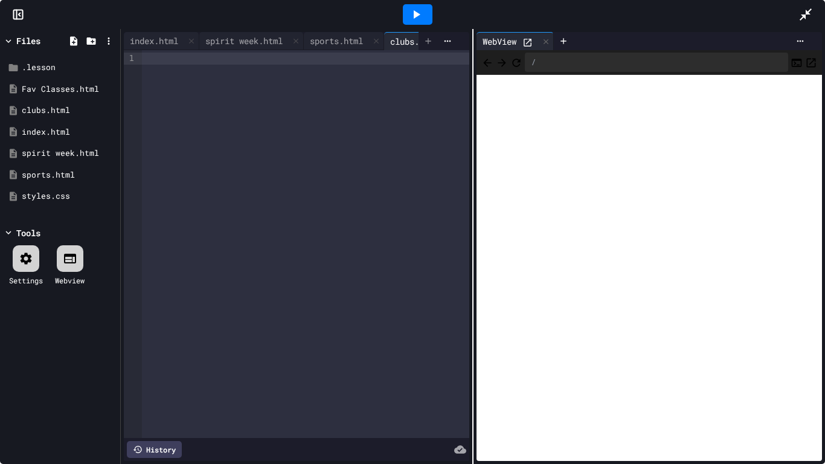
click at [425, 40] on icon at bounding box center [427, 40] width 5 height 5
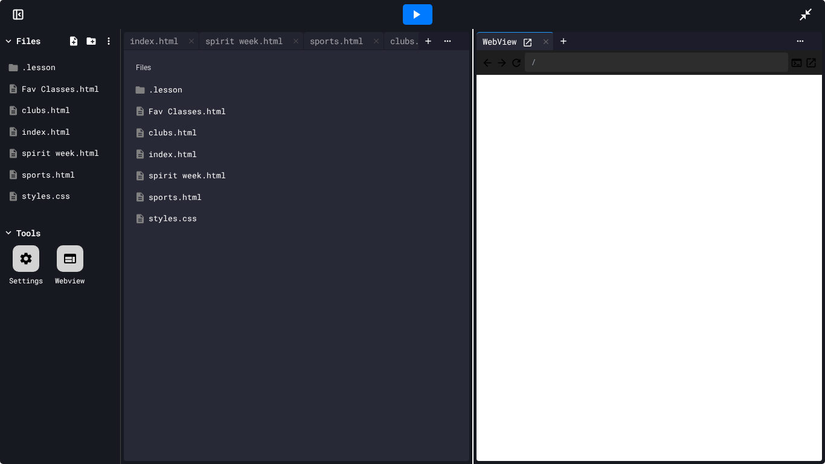
click at [182, 109] on div "Fav Classes.html" at bounding box center [305, 112] width 313 height 12
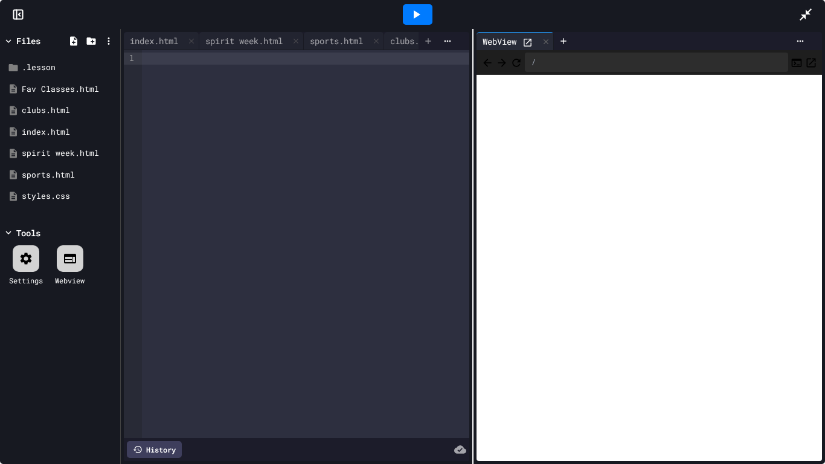
click at [429, 40] on icon at bounding box center [427, 40] width 5 height 5
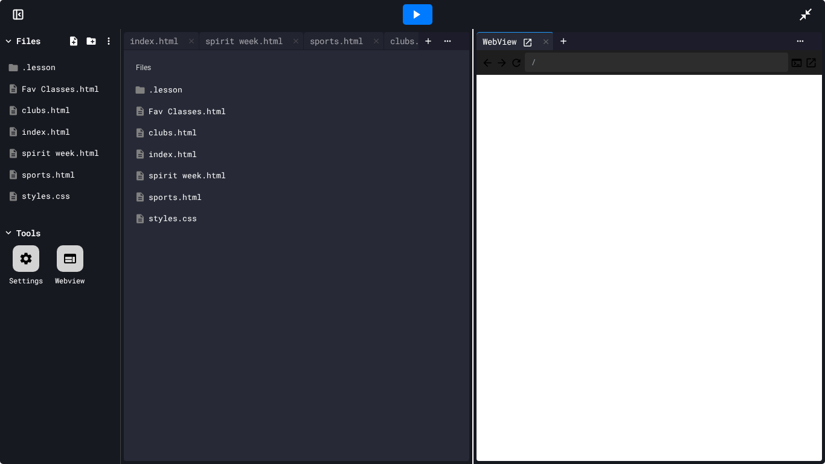
click at [170, 219] on div "styles.css" at bounding box center [305, 219] width 313 height 12
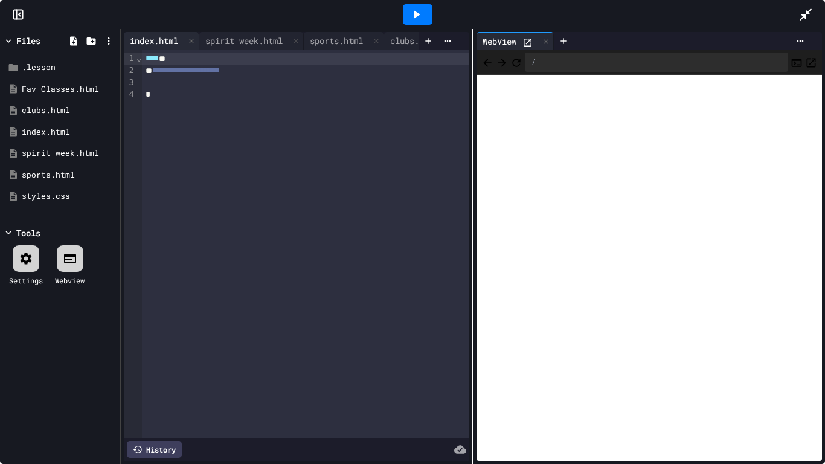
click at [159, 37] on div "index.html" at bounding box center [154, 40] width 60 height 13
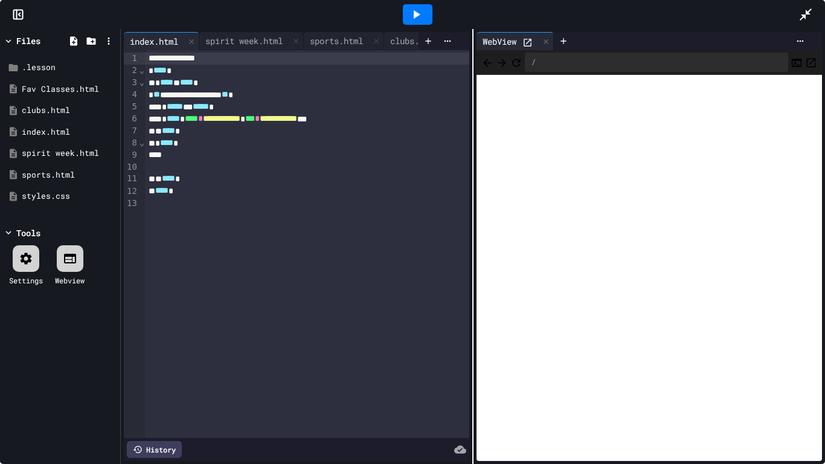
click at [170, 156] on div at bounding box center [307, 155] width 325 height 12
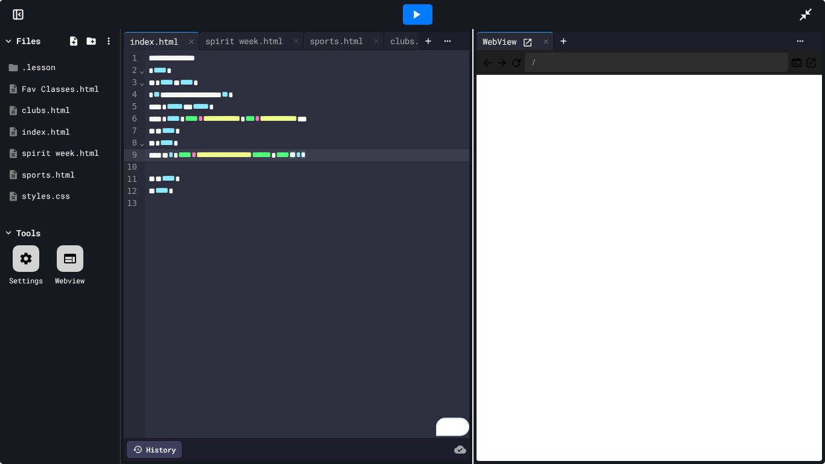
click at [415, 7] on icon at bounding box center [416, 14] width 14 height 14
click at [271, 154] on span "******" at bounding box center [261, 154] width 19 height 8
click at [426, 11] on div at bounding box center [418, 14] width 30 height 21
click at [59, 151] on div "spirit week.html" at bounding box center [62, 153] width 81 height 12
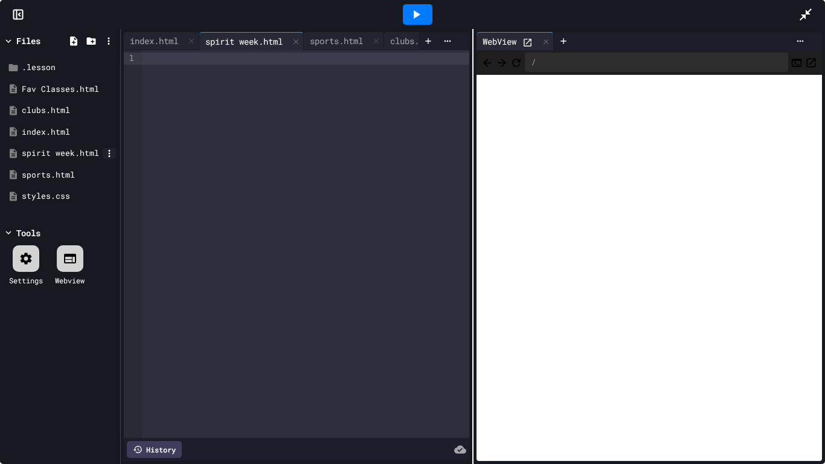
click at [110, 152] on icon at bounding box center [109, 153] width 11 height 11
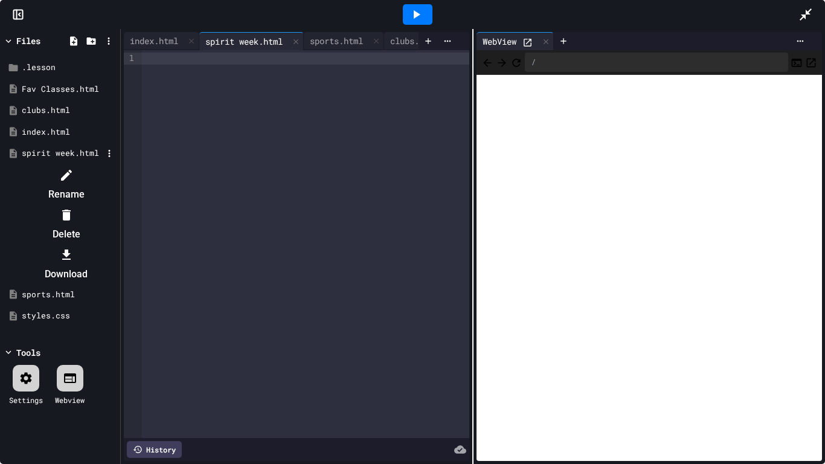
click at [117, 205] on li "Delete" at bounding box center [66, 224] width 102 height 39
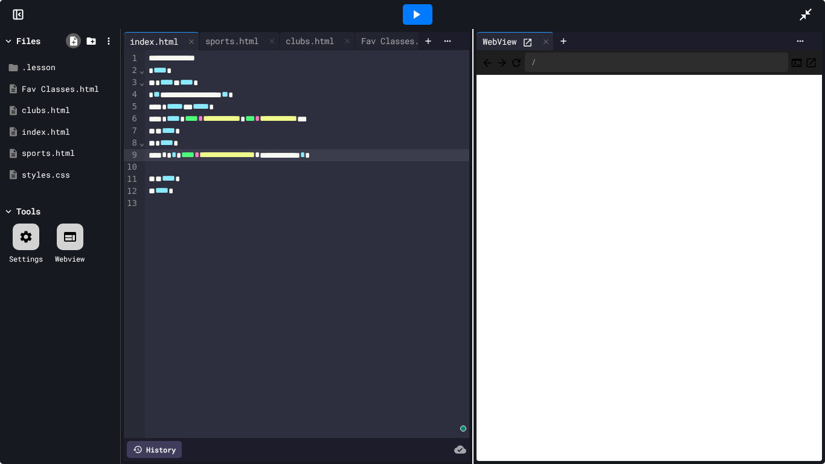
click at [77, 41] on icon at bounding box center [73, 41] width 11 height 11
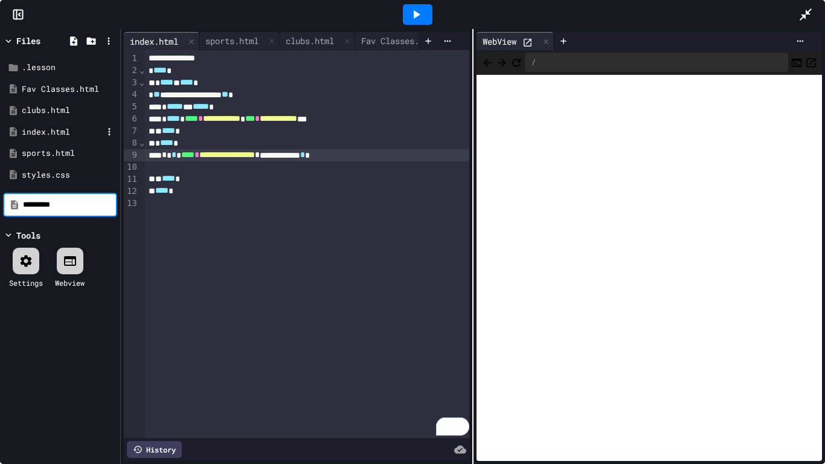
type input "**********"
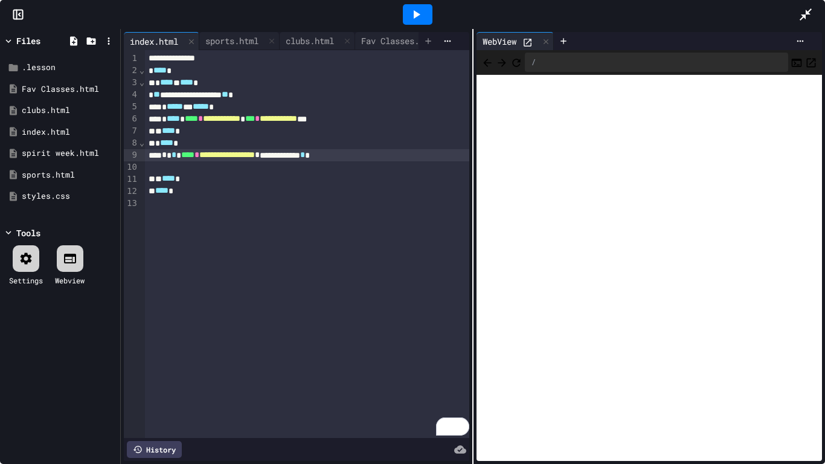
click at [424, 38] on icon at bounding box center [428, 41] width 10 height 10
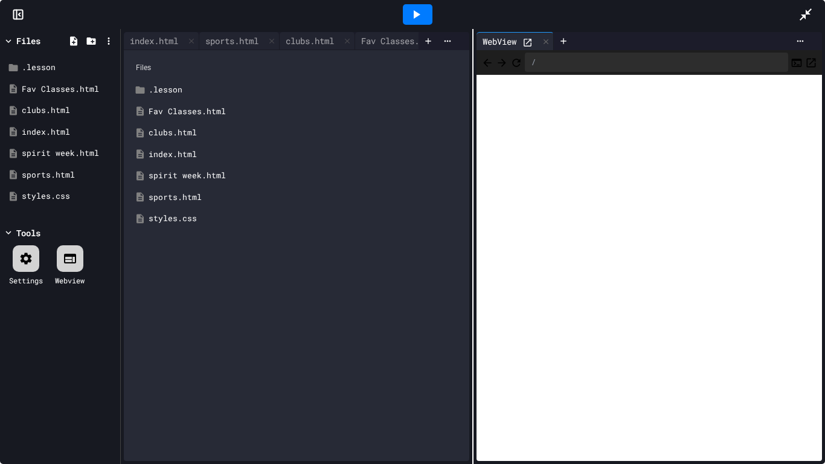
click at [187, 173] on div "spirit week.html" at bounding box center [305, 176] width 313 height 12
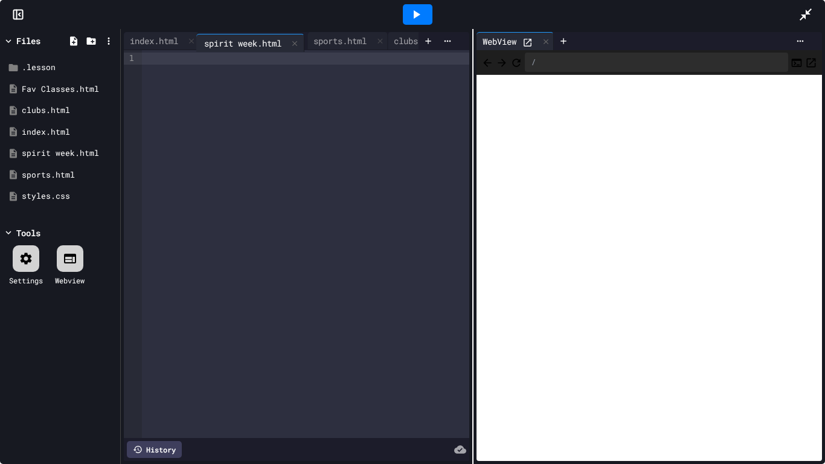
drag, startPoint x: 335, startPoint y: 40, endPoint x: 208, endPoint y: 42, distance: 126.2
click at [208, 42] on div "index.html sports.html clubs.html Fav Classes.html styles.css spirit week.html" at bounding box center [271, 41] width 295 height 18
drag, startPoint x: 240, startPoint y: 43, endPoint x: 325, endPoint y: 46, distance: 84.6
click at [325, 46] on div "index.html sports.html clubs.html Fav Classes.html styles.css spirit week.html" at bounding box center [271, 41] width 295 height 18
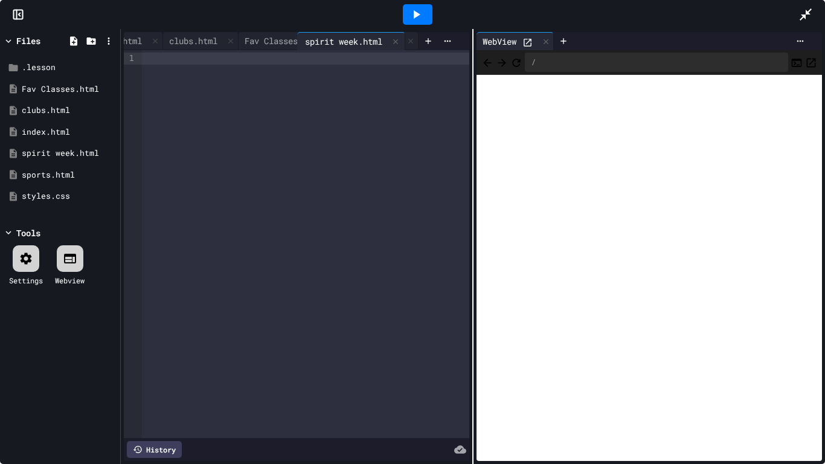
scroll to position [0, 130]
drag, startPoint x: 348, startPoint y: 42, endPoint x: 285, endPoint y: 42, distance: 62.8
click at [285, 42] on div "index.html sports.html clubs.html Fav Classes.html styles.css spirit week.html" at bounding box center [271, 41] width 295 height 18
drag, startPoint x: 352, startPoint y: 38, endPoint x: 200, endPoint y: 36, distance: 151.6
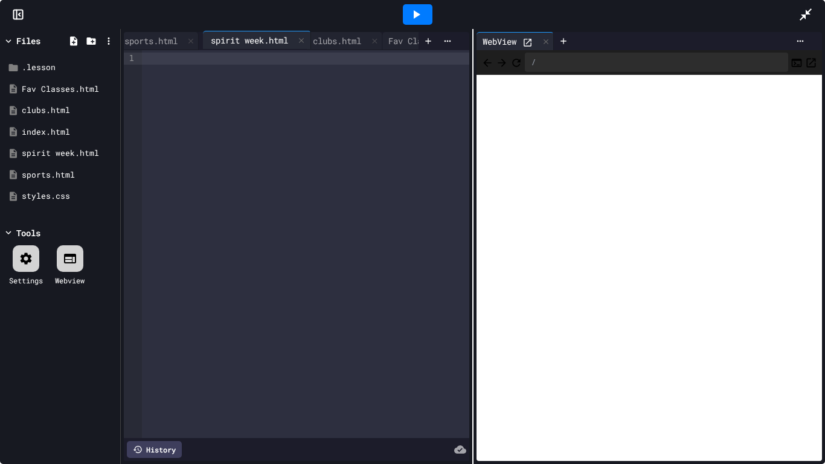
click at [200, 36] on div "index.html sports.html clubs.html Fav Classes.html styles.css spirit week.html" at bounding box center [271, 41] width 295 height 18
click at [78, 39] on icon at bounding box center [73, 41] width 11 height 11
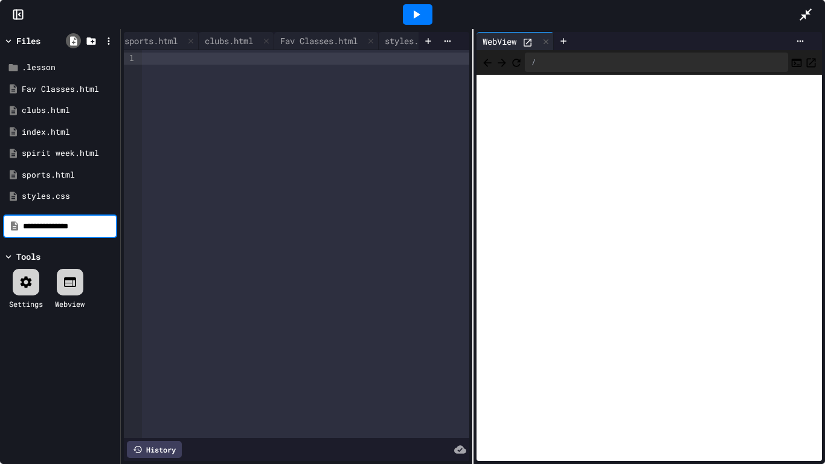
type input "**********"
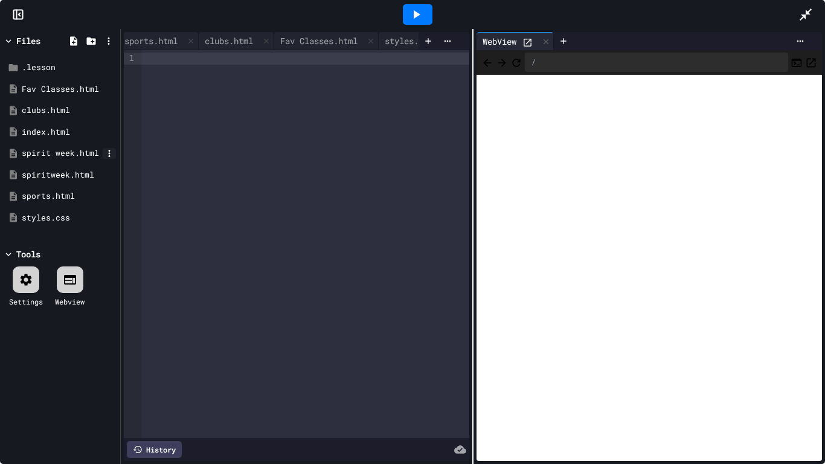
click at [110, 152] on icon at bounding box center [109, 153] width 11 height 11
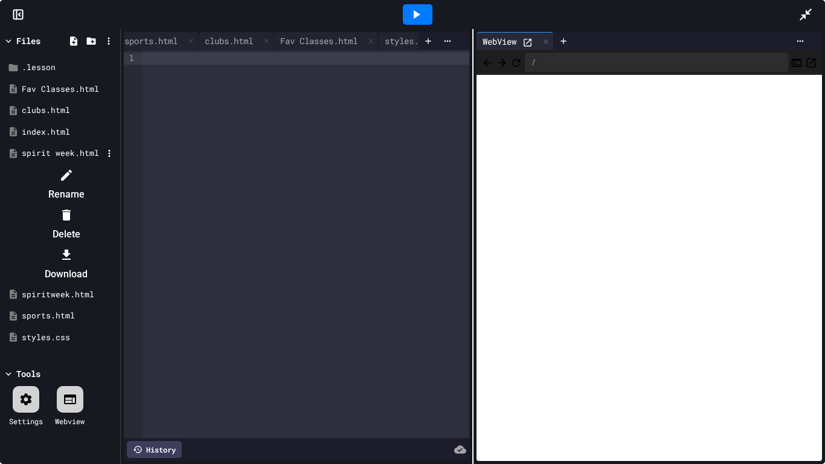
click at [117, 205] on li "Delete" at bounding box center [66, 224] width 102 height 39
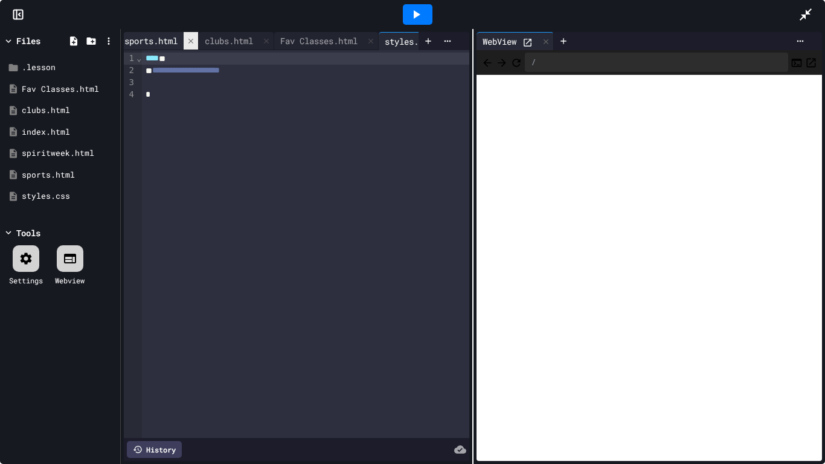
click at [198, 40] on div at bounding box center [191, 41] width 14 height 18
drag, startPoint x: 201, startPoint y: 40, endPoint x: 228, endPoint y: 41, distance: 26.6
click at [228, 41] on div "index.html clubs.html Fav Classes.html styles.css" at bounding box center [271, 41] width 295 height 18
click at [232, 41] on div at bounding box center [230, 41] width 14 height 18
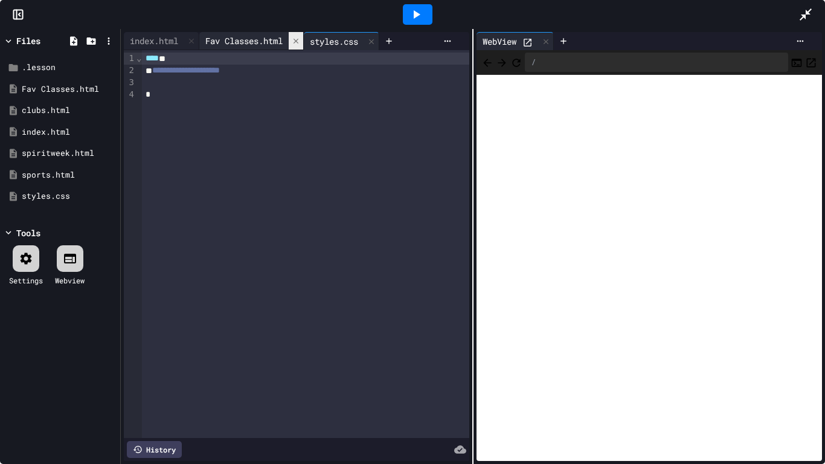
scroll to position [0, 0]
click at [300, 42] on icon at bounding box center [296, 41] width 8 height 8
click at [269, 39] on icon at bounding box center [266, 41] width 5 height 5
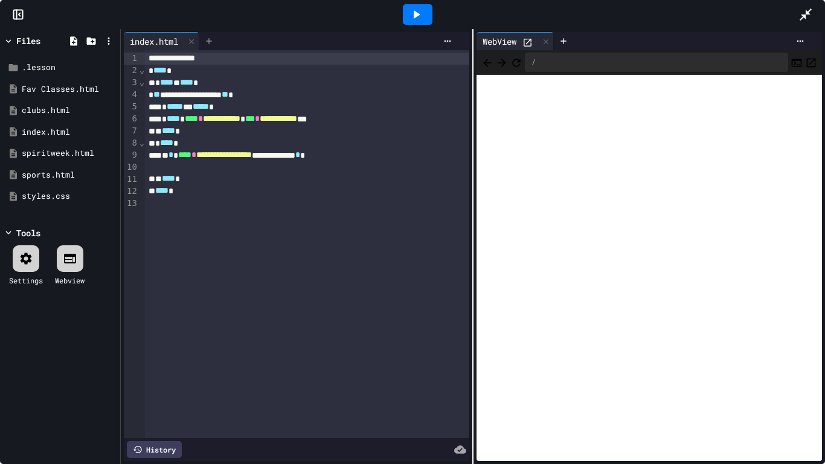
click at [214, 40] on icon at bounding box center [209, 41] width 10 height 10
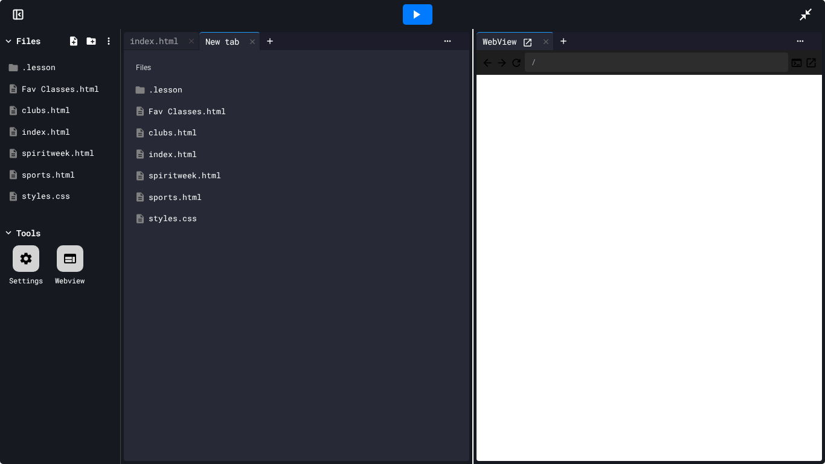
click at [195, 170] on div "spiritweek.html" at bounding box center [305, 176] width 313 height 12
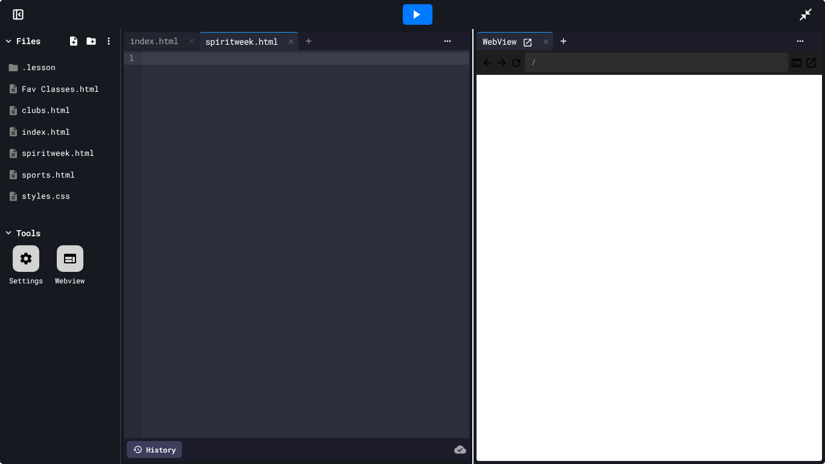
click at [313, 42] on icon at bounding box center [309, 41] width 10 height 10
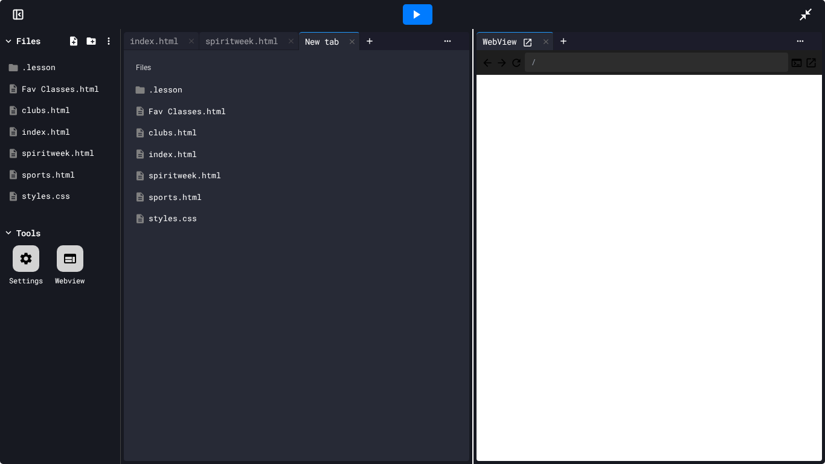
click at [183, 131] on div "clubs.html" at bounding box center [305, 133] width 313 height 12
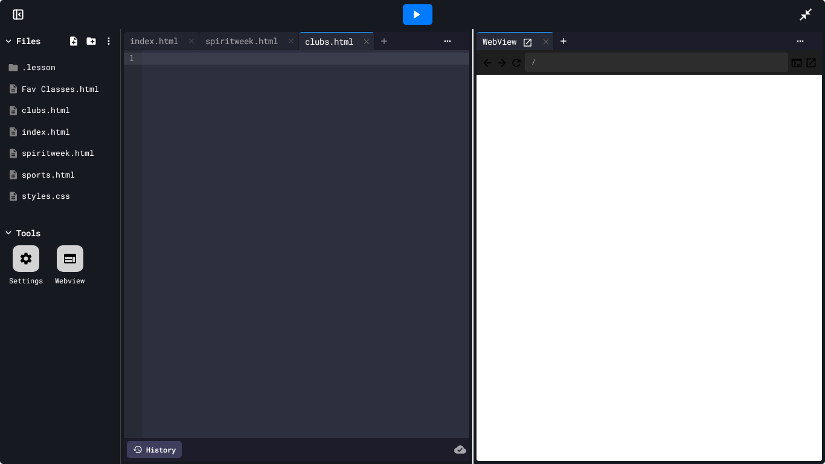
click at [389, 43] on icon at bounding box center [384, 41] width 10 height 10
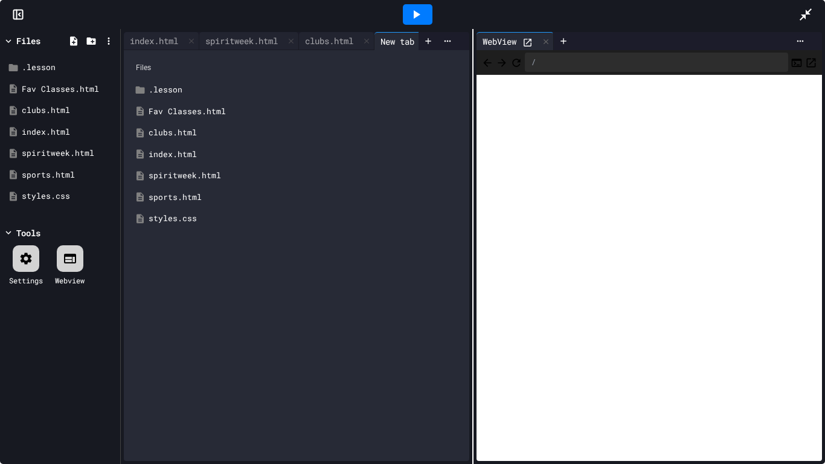
click at [177, 193] on div "sports.html" at bounding box center [305, 197] width 313 height 12
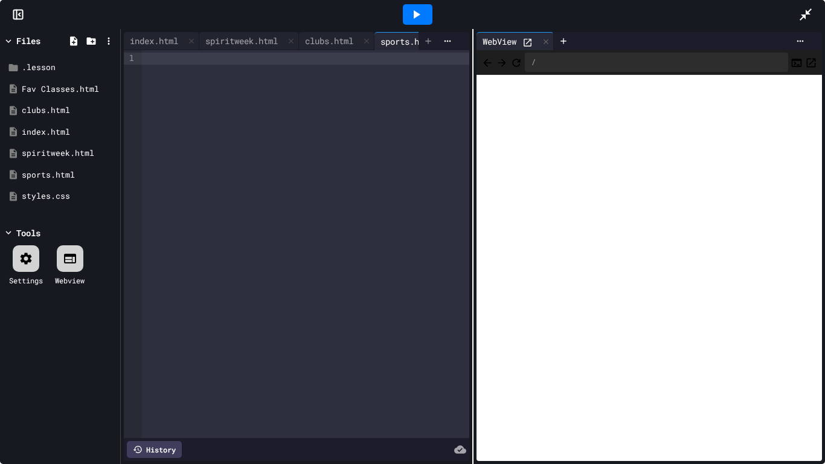
click at [429, 46] on div at bounding box center [427, 41] width 19 height 18
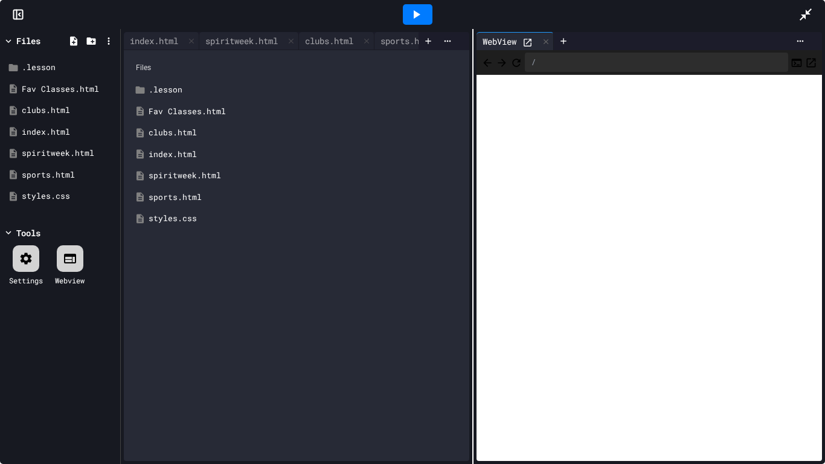
click at [196, 112] on div "Fav Classes.html" at bounding box center [305, 112] width 313 height 12
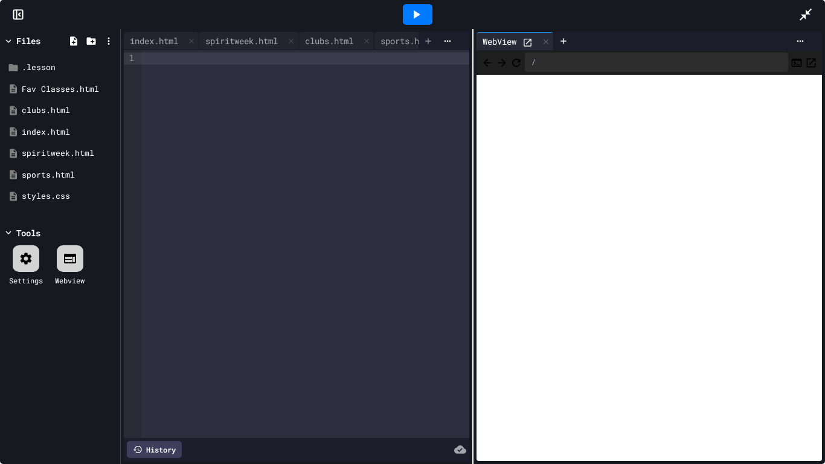
click at [430, 39] on icon at bounding box center [428, 41] width 10 height 10
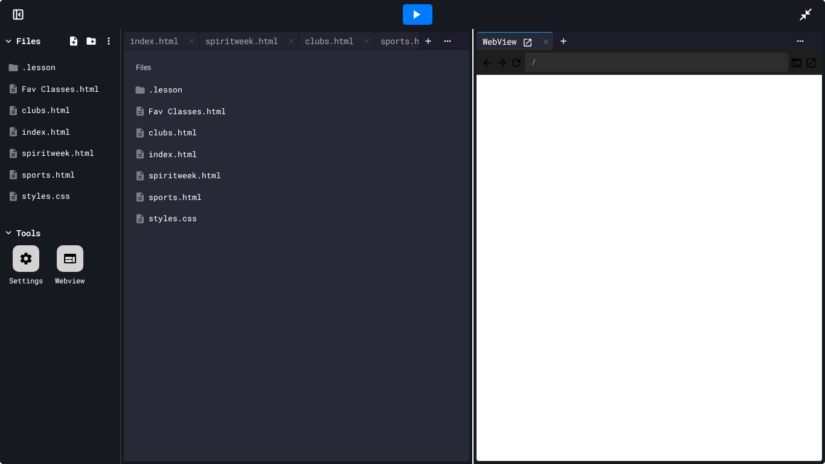
click at [196, 216] on div "styles.css" at bounding box center [305, 219] width 313 height 12
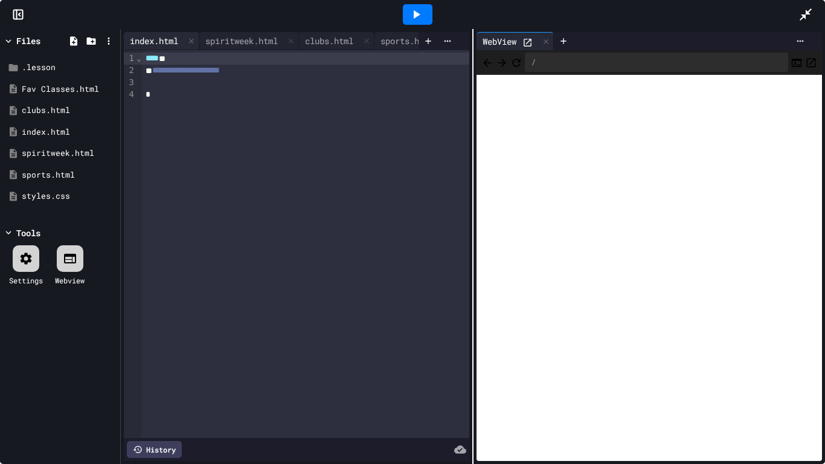
click at [156, 41] on div "index.html" at bounding box center [154, 40] width 60 height 13
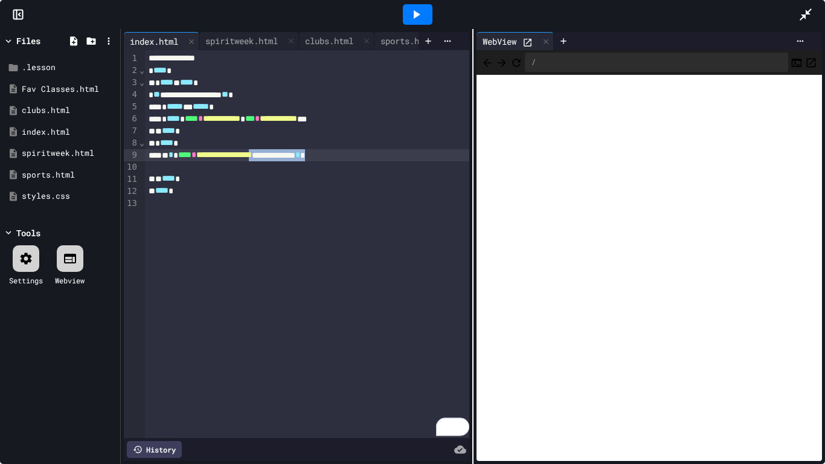
drag, startPoint x: 378, startPoint y: 153, endPoint x: 294, endPoint y: 161, distance: 84.4
click at [294, 161] on div "**********" at bounding box center [307, 244] width 325 height 388
click at [196, 155] on span "*" at bounding box center [193, 154] width 5 height 8
click at [249, 153] on span "**********" at bounding box center [224, 154] width 56 height 8
click at [417, 8] on icon at bounding box center [416, 14] width 14 height 14
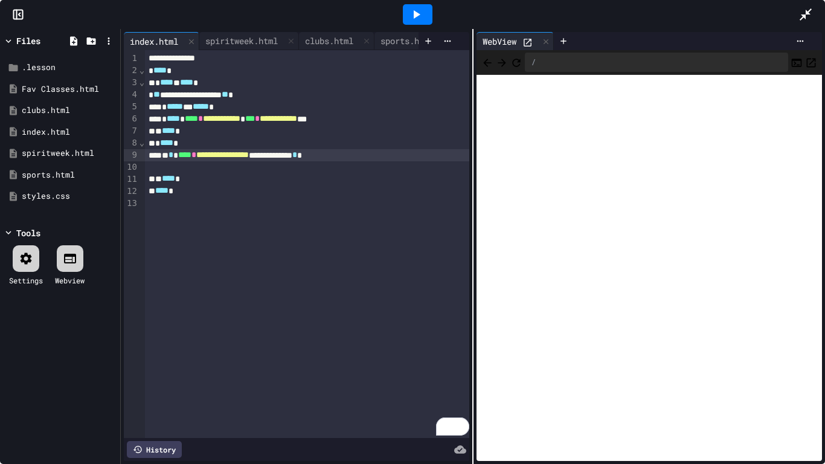
click at [175, 155] on div "**********" at bounding box center [307, 155] width 325 height 12
click at [420, 13] on icon at bounding box center [416, 14] width 14 height 14
drag, startPoint x: 158, startPoint y: 156, endPoint x: 382, endPoint y: 156, distance: 223.4
click at [382, 156] on div "**********" at bounding box center [307, 155] width 325 height 12
copy div "**********"
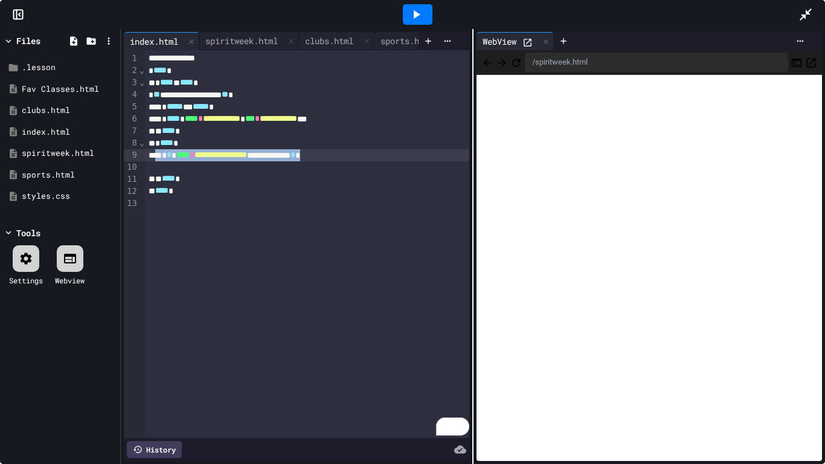
click at [278, 174] on div "** **** *" at bounding box center [307, 179] width 325 height 12
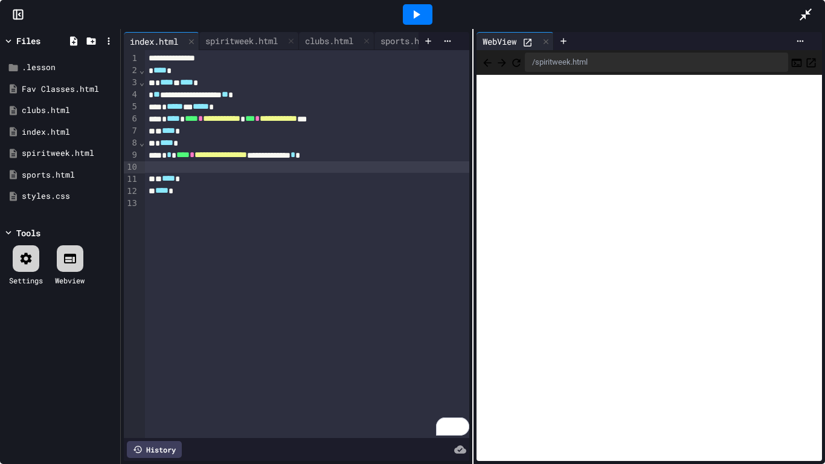
click at [244, 166] on div "To enrich screen reader interactions, please activate Accessibility in Grammarl…" at bounding box center [307, 167] width 325 height 12
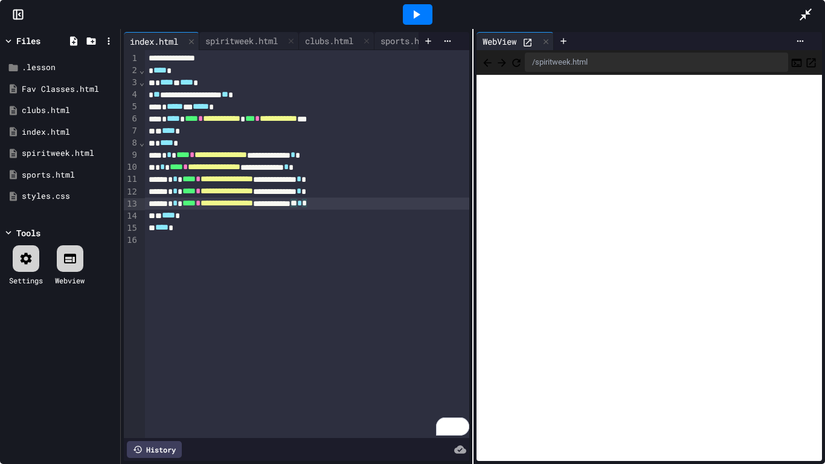
click at [247, 154] on span "**********" at bounding box center [220, 154] width 53 height 8
click at [321, 155] on div "**********" at bounding box center [307, 155] width 325 height 12
click at [253, 179] on span "**********" at bounding box center [226, 179] width 53 height 8
click at [330, 179] on div "**********" at bounding box center [307, 179] width 325 height 12
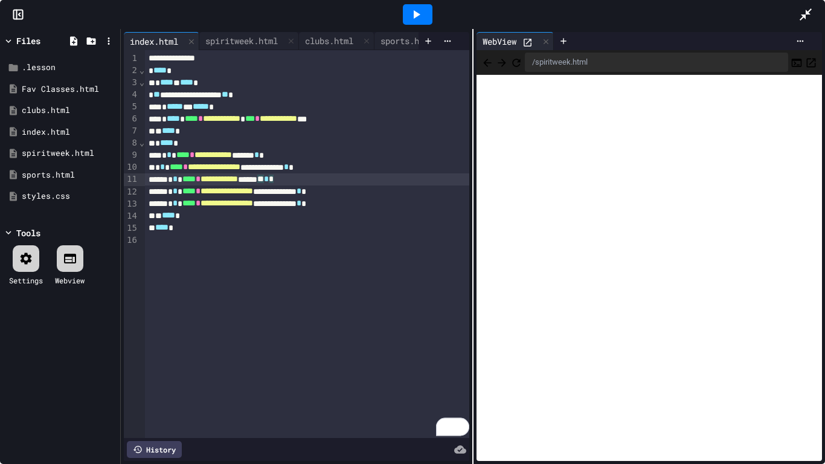
click at [253, 191] on span "**********" at bounding box center [226, 191] width 53 height 8
click at [336, 191] on div "**********" at bounding box center [307, 191] width 325 height 12
click at [253, 204] on span "**********" at bounding box center [226, 203] width 53 height 8
click at [360, 203] on div "**********" at bounding box center [307, 203] width 325 height 12
click at [422, 8] on icon at bounding box center [416, 14] width 14 height 14
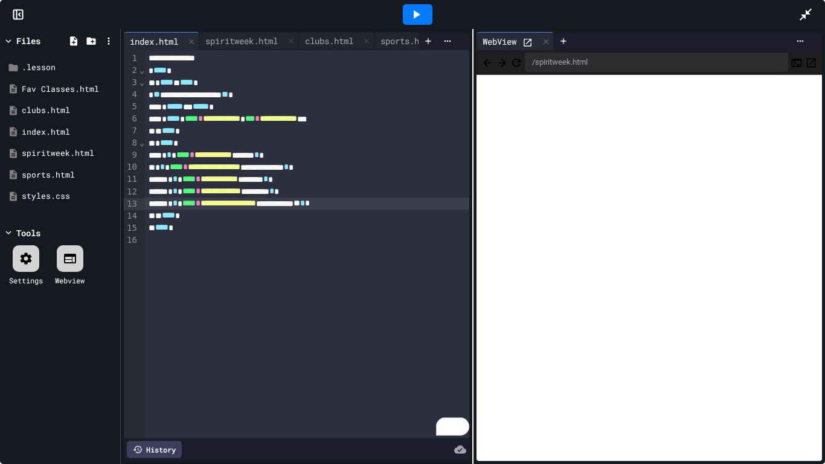
click at [421, 13] on icon at bounding box center [416, 14] width 14 height 14
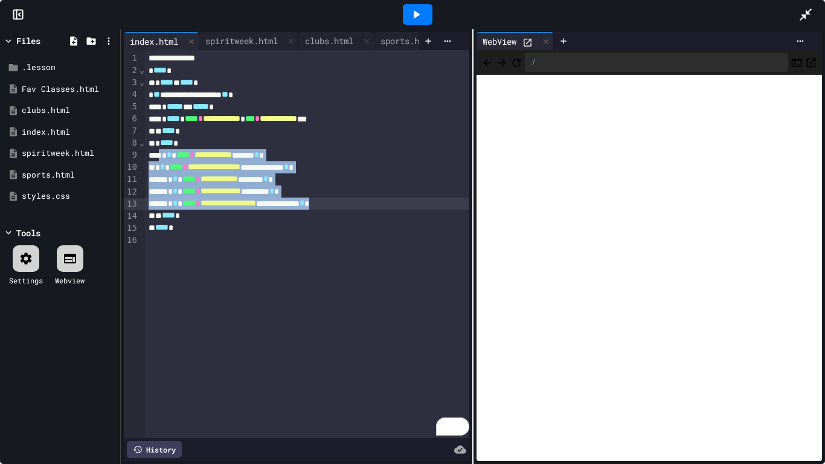
drag, startPoint x: 164, startPoint y: 157, endPoint x: 394, endPoint y: 207, distance: 235.3
click at [394, 207] on div "**********" at bounding box center [307, 244] width 325 height 388
copy div "**********"
click at [234, 37] on div "spiritweek.html" at bounding box center [241, 40] width 85 height 13
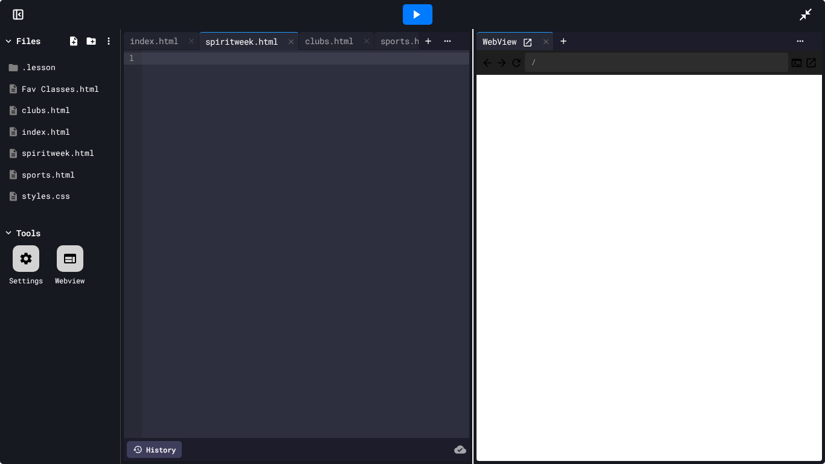
click at [242, 64] on div at bounding box center [305, 59] width 327 height 12
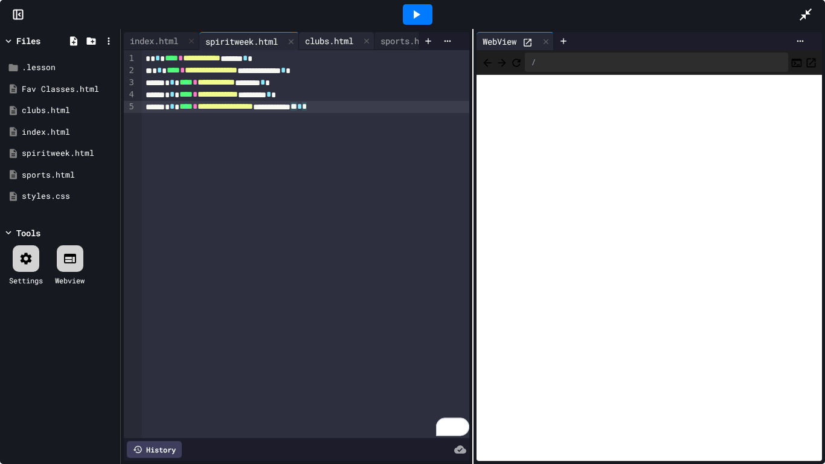
click at [316, 34] on div "clubs.html" at bounding box center [329, 40] width 60 height 13
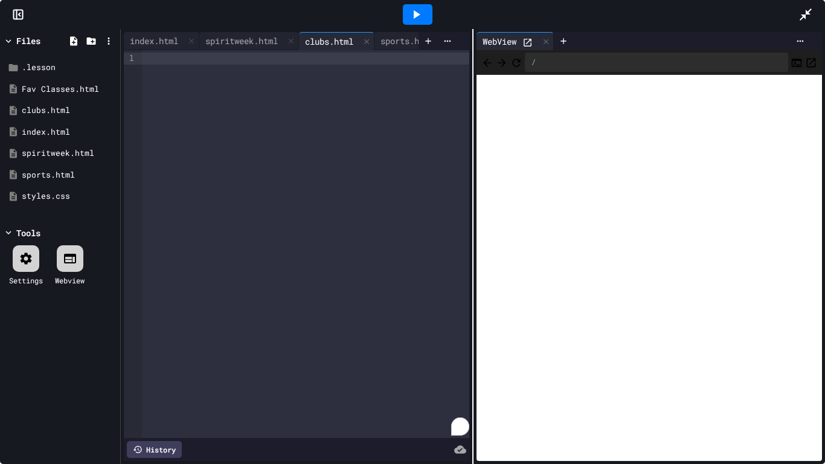
click at [271, 60] on div "To enrich screen reader interactions, please activate Accessibility in Grammarl…" at bounding box center [305, 59] width 327 height 12
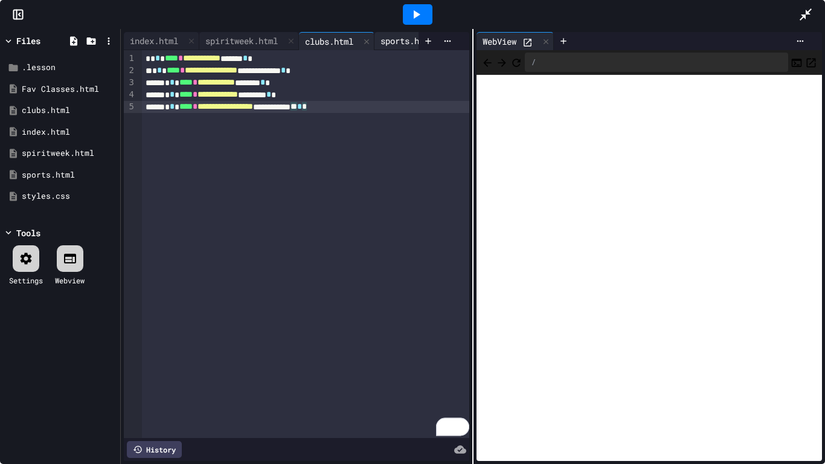
click at [393, 42] on div "sports.html" at bounding box center [406, 40] width 65 height 13
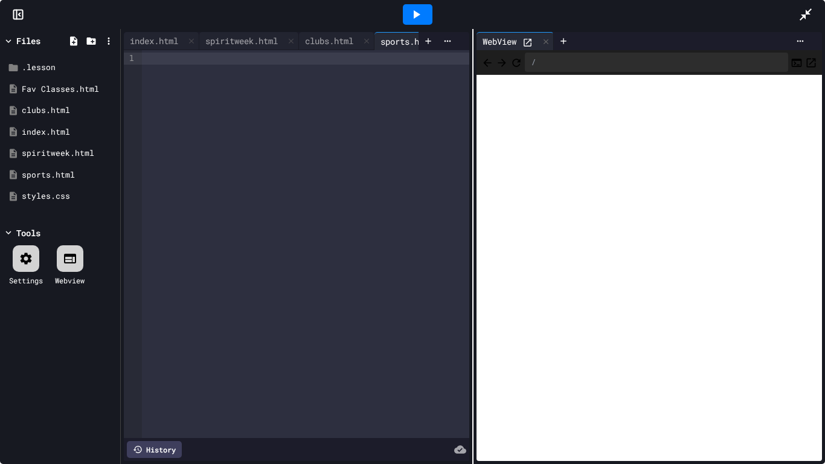
click at [330, 63] on div at bounding box center [305, 59] width 327 height 12
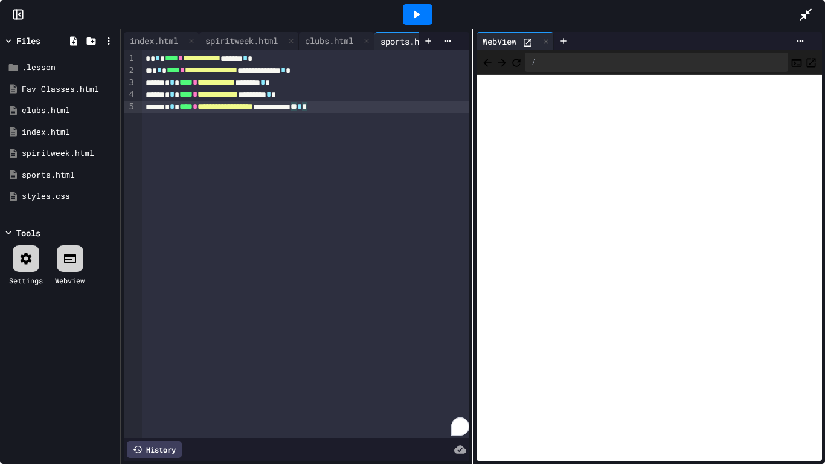
scroll to position [0, 121]
click at [389, 38] on div "Fav Classes.html" at bounding box center [378, 40] width 89 height 13
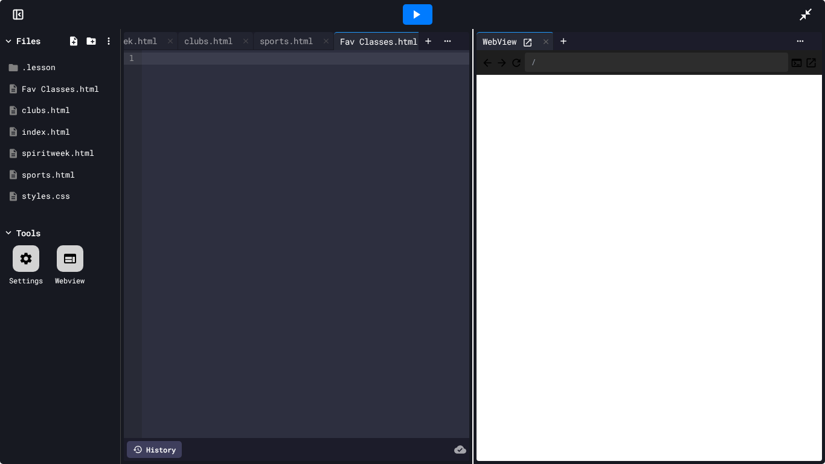
click at [373, 57] on div at bounding box center [305, 59] width 327 height 12
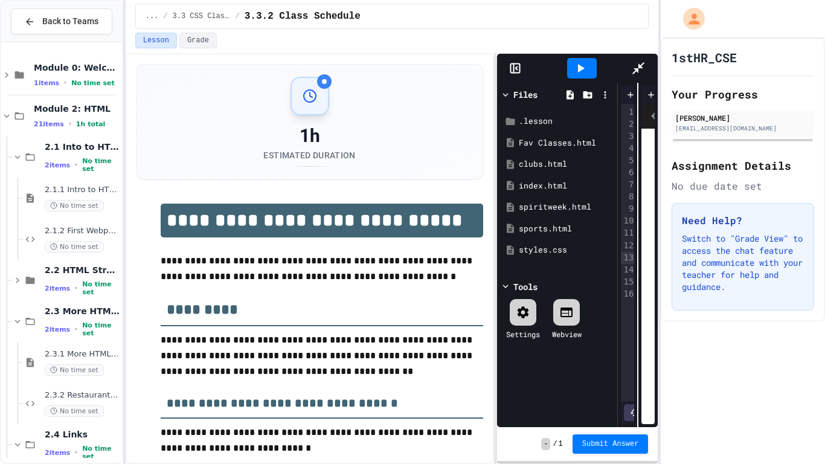
click at [796, 88] on div "clubs.html" at bounding box center [826, 94] width 60 height 13
click at [639, 129] on div "**********" at bounding box center [802, 252] width 327 height 297
click at [573, 61] on icon at bounding box center [580, 68] width 14 height 14
click at [639, 167] on div "* ** *** ** ** *" at bounding box center [802, 173] width 327 height 12
click at [621, 88] on div "index.html" at bounding box center [651, 94] width 60 height 13
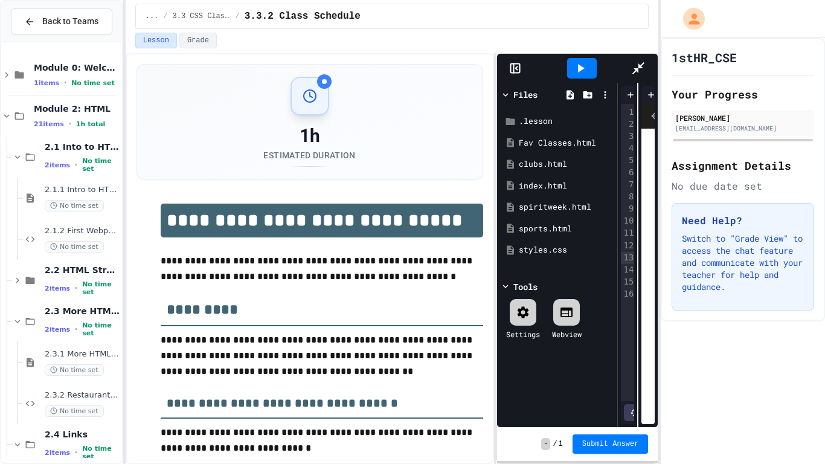
click at [642, 275] on div "** **** *" at bounding box center [804, 281] width 325 height 12
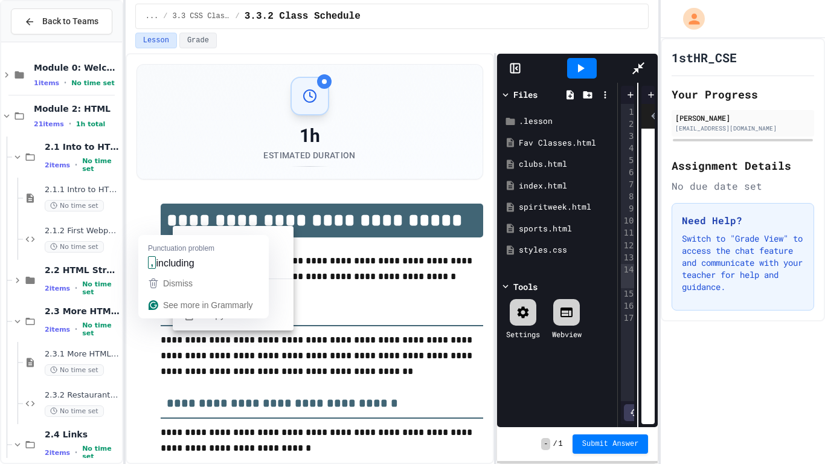
click at [642, 263] on div "**********" at bounding box center [804, 275] width 325 height 24
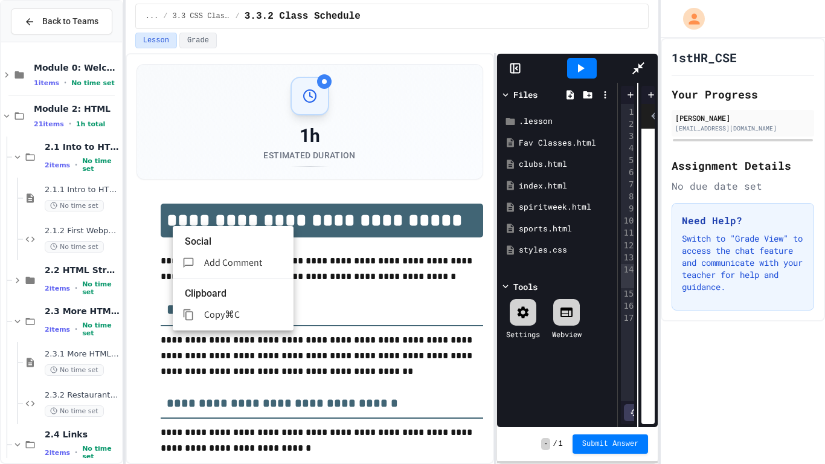
click at [642, 263] on div "**********" at bounding box center [804, 275] width 325 height 24
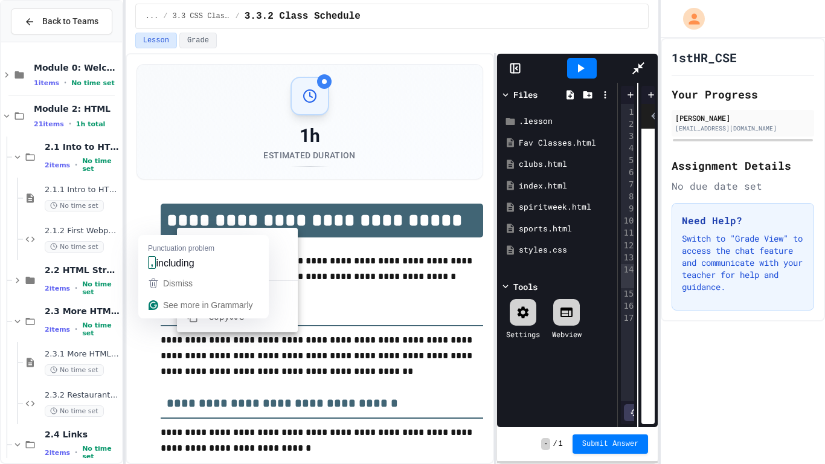
click at [642, 263] on div "**********" at bounding box center [804, 275] width 325 height 24
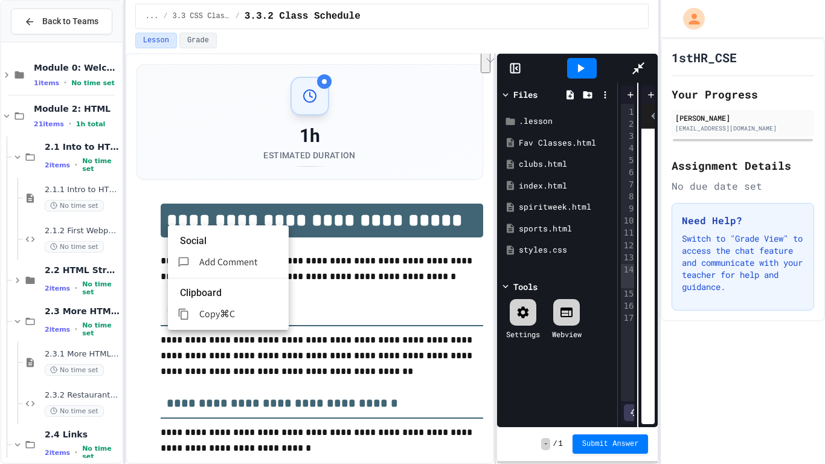
drag, startPoint x: 233, startPoint y: 231, endPoint x: 165, endPoint y: 216, distance: 69.3
click at [642, 263] on div "**********" at bounding box center [804, 275] width 325 height 24
copy div "**********"
click at [642, 203] on div "**********" at bounding box center [804, 209] width 325 height 12
drag, startPoint x: 219, startPoint y: 256, endPoint x: 167, endPoint y: 243, distance: 54.0
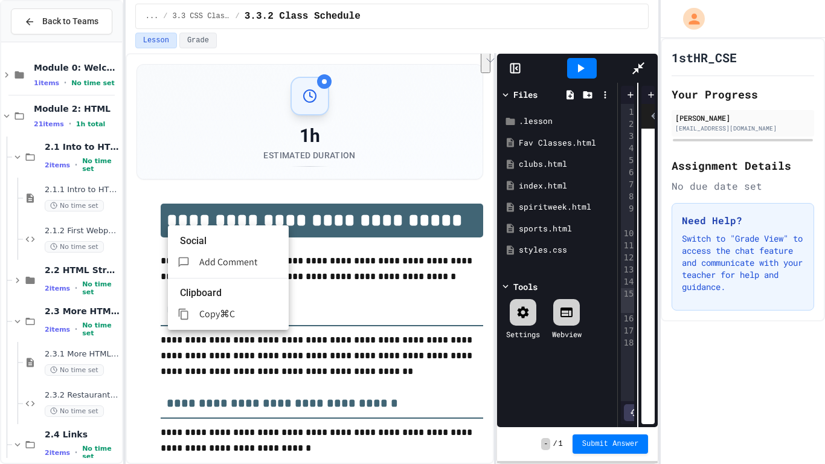
click at [642, 287] on div "**********" at bounding box center [804, 299] width 325 height 24
click at [642, 312] on div "** **** *" at bounding box center [804, 318] width 325 height 12
click at [642, 287] on div "**********" at bounding box center [804, 299] width 325 height 24
click at [567, 58] on div at bounding box center [582, 68] width 30 height 21
